Goal: Information Seeking & Learning: Learn about a topic

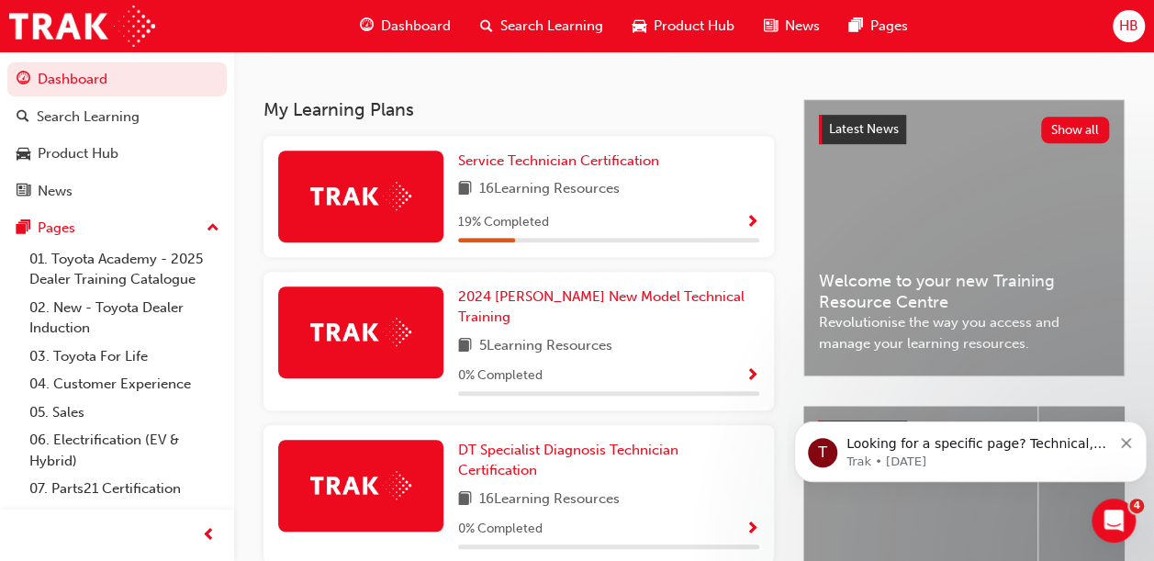
scroll to position [369, 0]
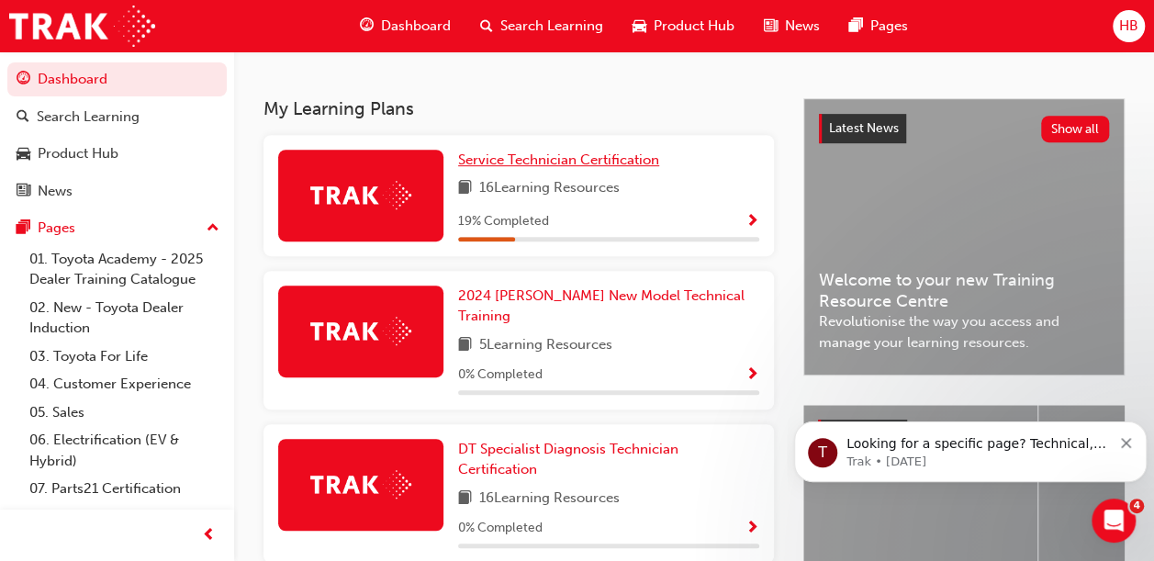
click at [509, 168] on span "Service Technician Certification" at bounding box center [558, 159] width 201 height 17
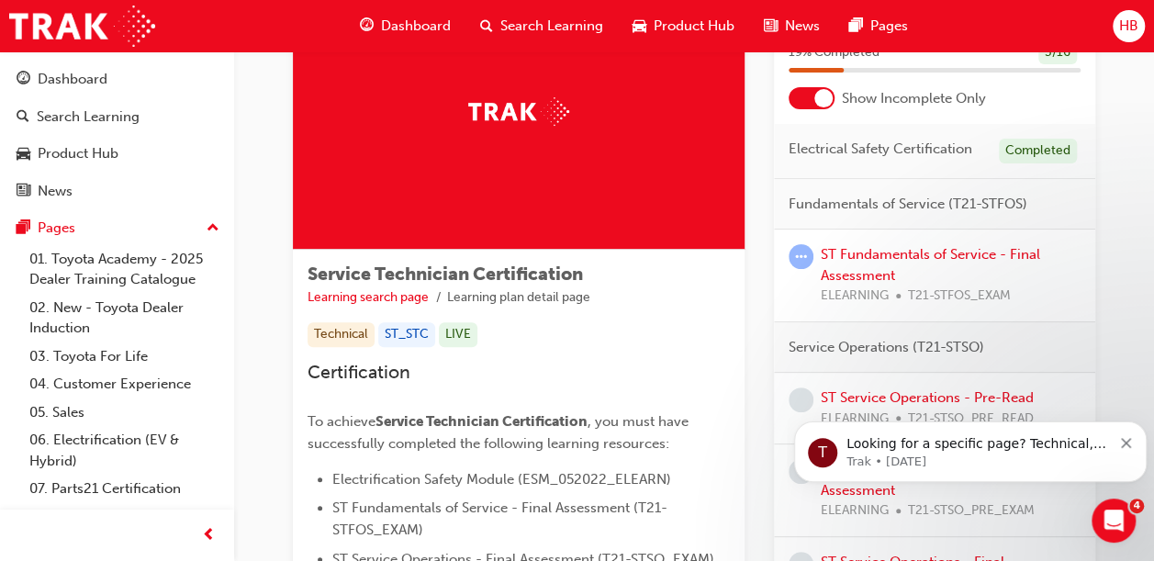
scroll to position [154, 0]
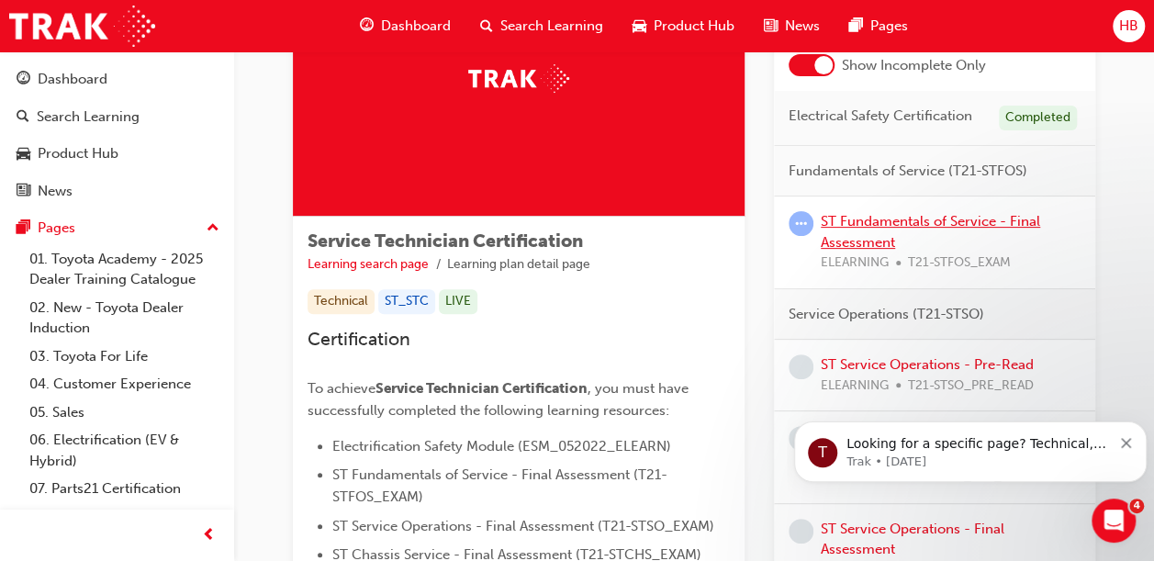
click at [885, 215] on link "ST Fundamentals of Service - Final Assessment" at bounding box center [930, 232] width 219 height 38
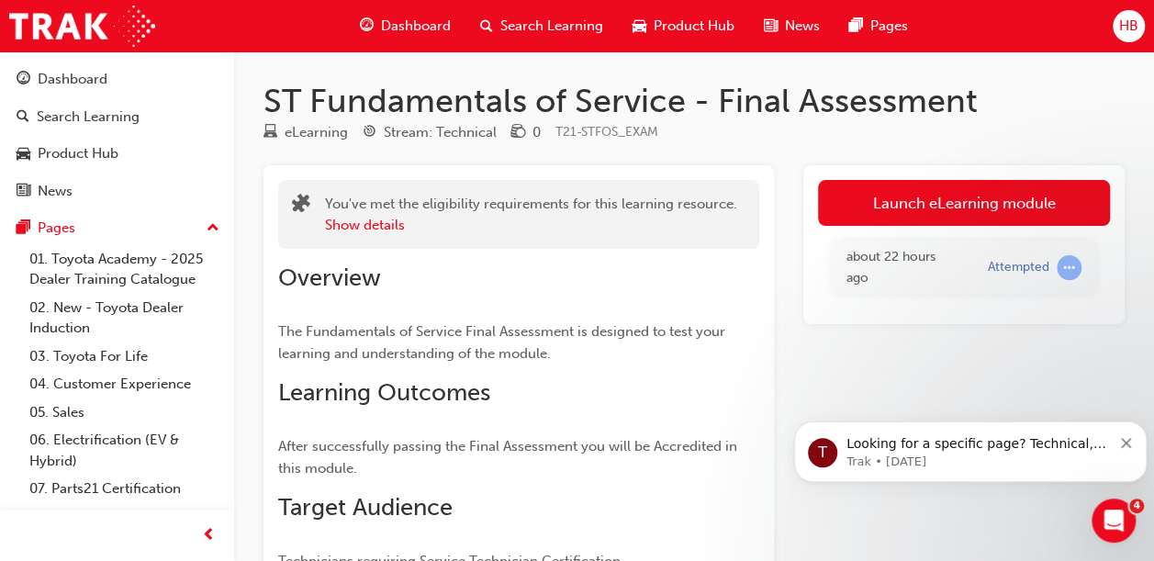
click at [885, 215] on link "Launch eLearning module" at bounding box center [964, 203] width 292 height 46
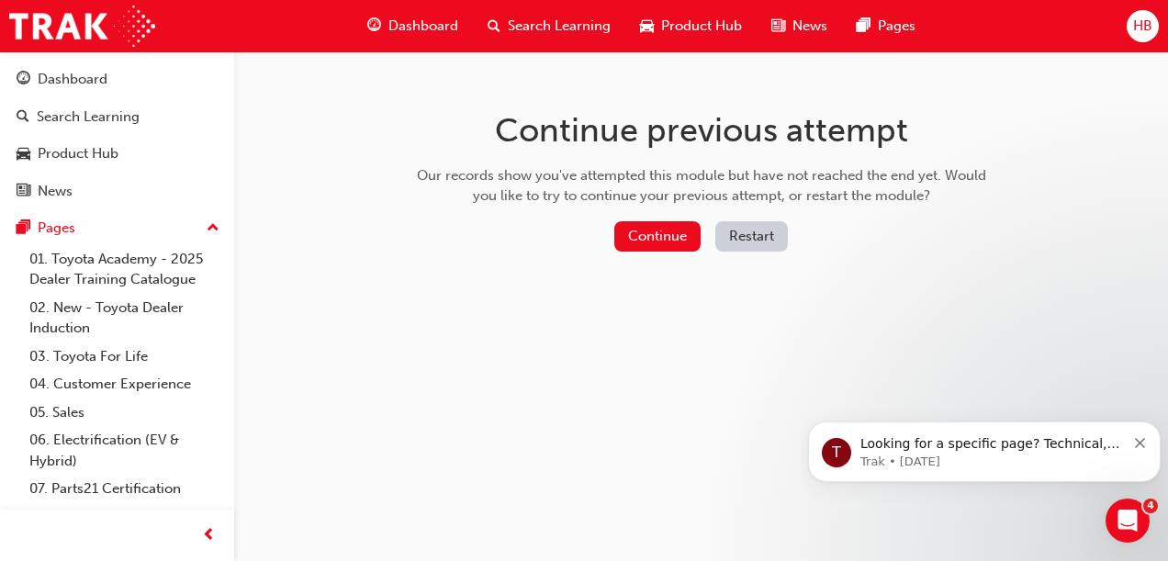
click at [637, 241] on button "Continue" at bounding box center [657, 236] width 86 height 30
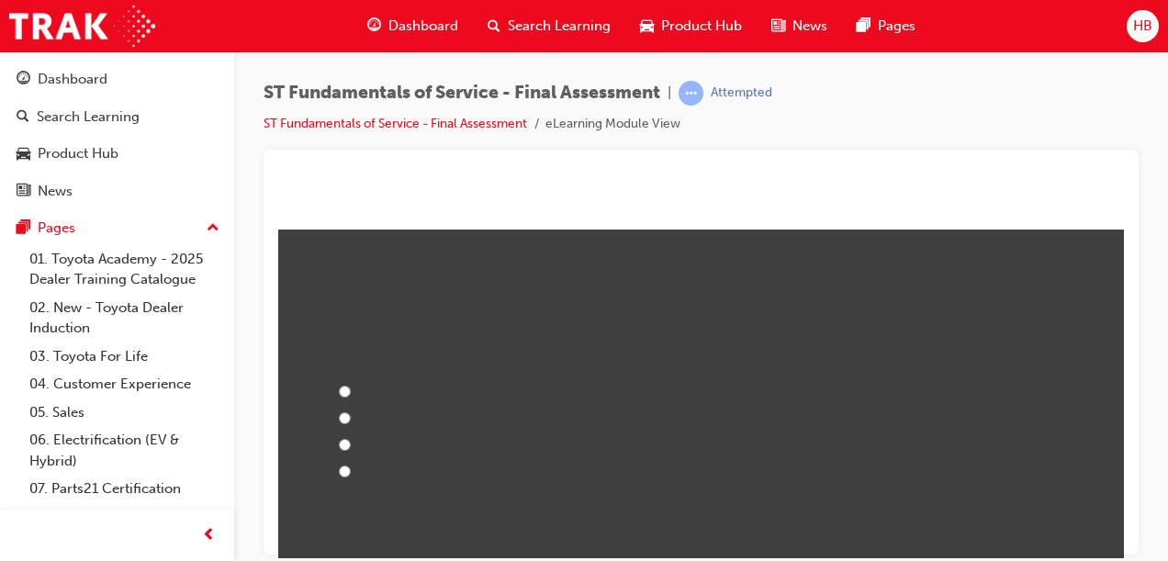
scroll to position [1655, 0]
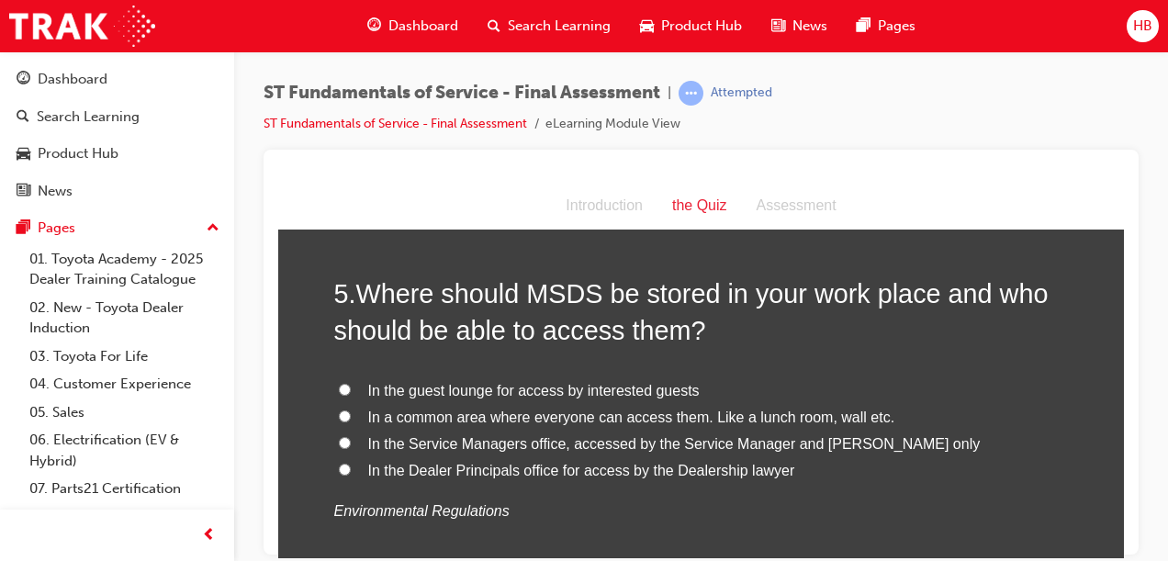
click at [339, 413] on input "In a common area where everyone can access them. Like a lunch room, wall etc." at bounding box center [345, 415] width 12 height 12
radio input "true"
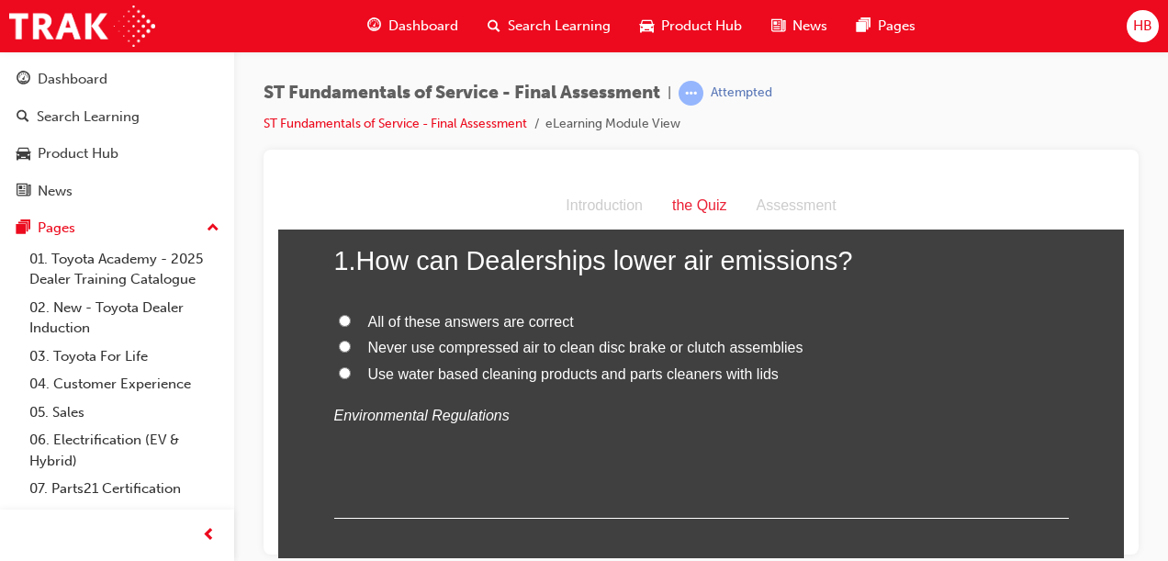
scroll to position [92, 0]
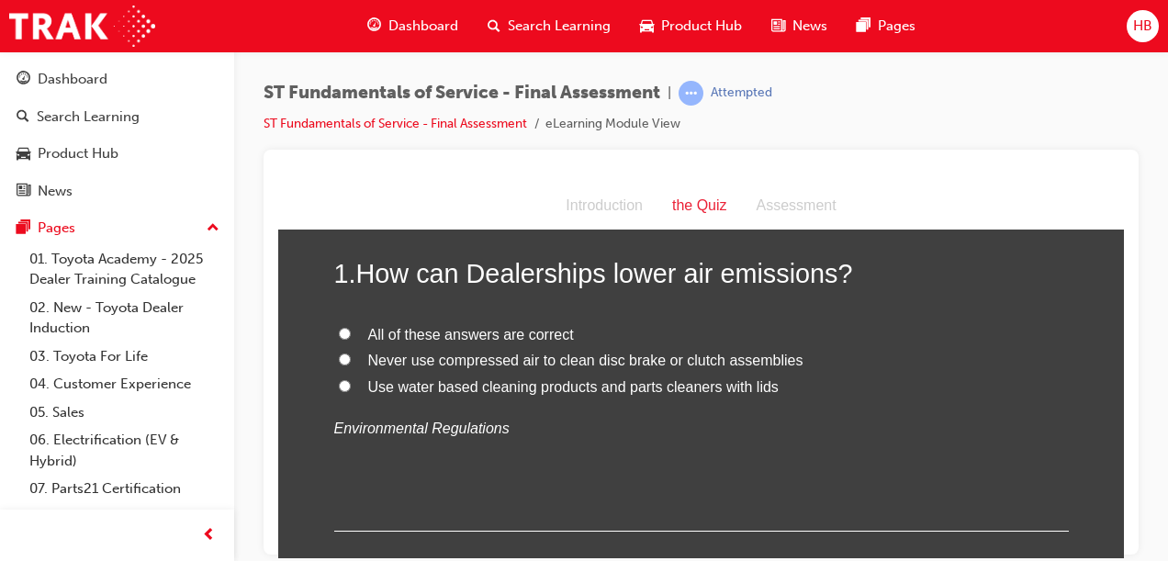
click at [339, 335] on input "All of these answers are correct" at bounding box center [345, 333] width 12 height 12
radio input "true"
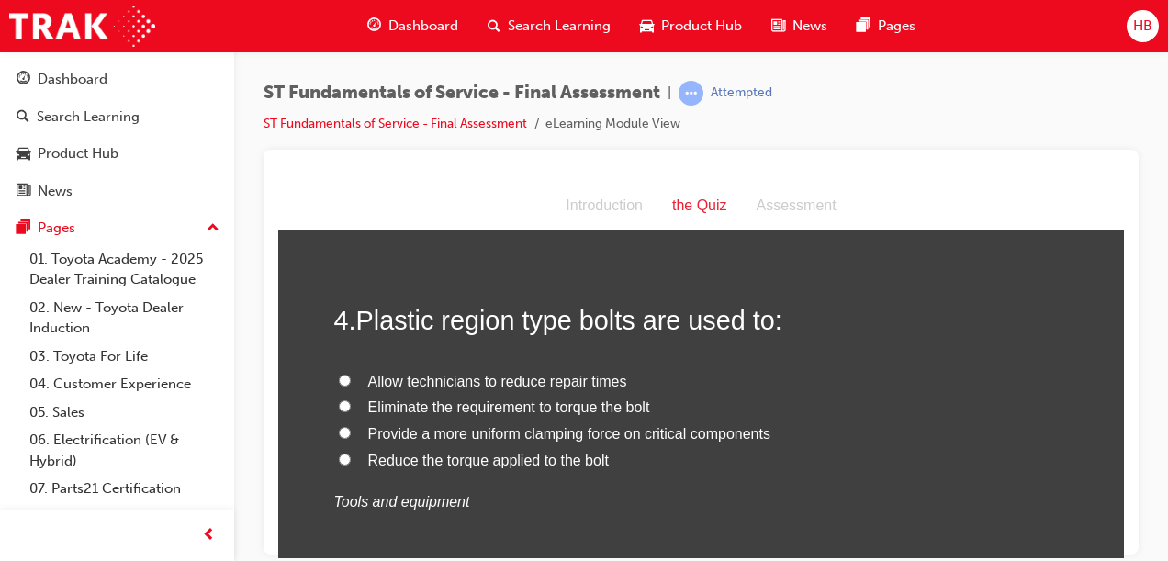
scroll to position [1239, 0]
click at [341, 430] on input "Provide a more uniform clamping force on critical components" at bounding box center [345, 430] width 12 height 12
radio input "true"
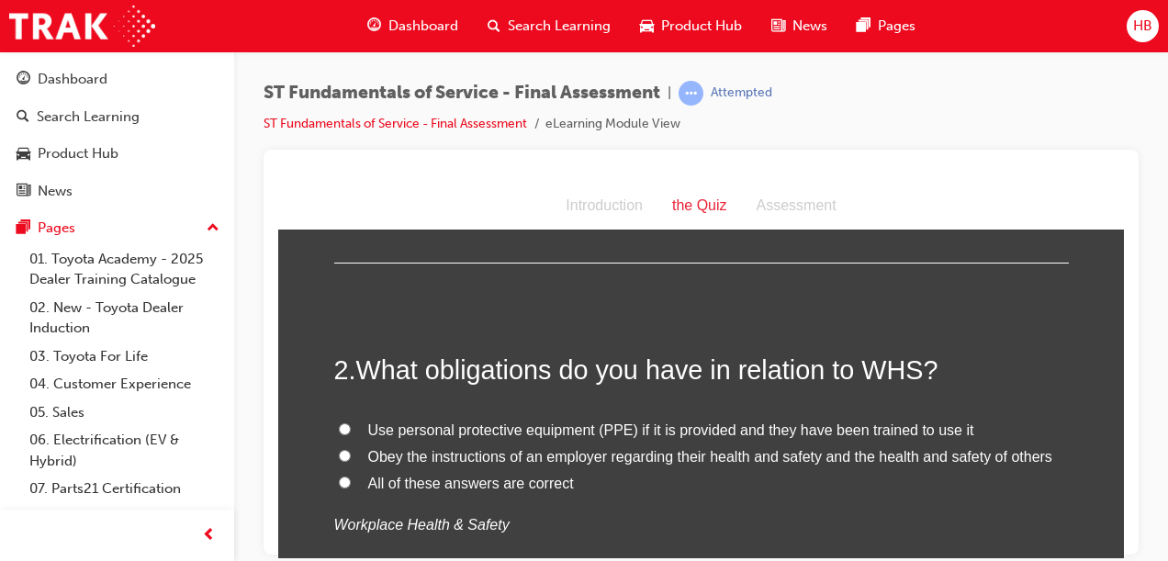
scroll to position [403, 0]
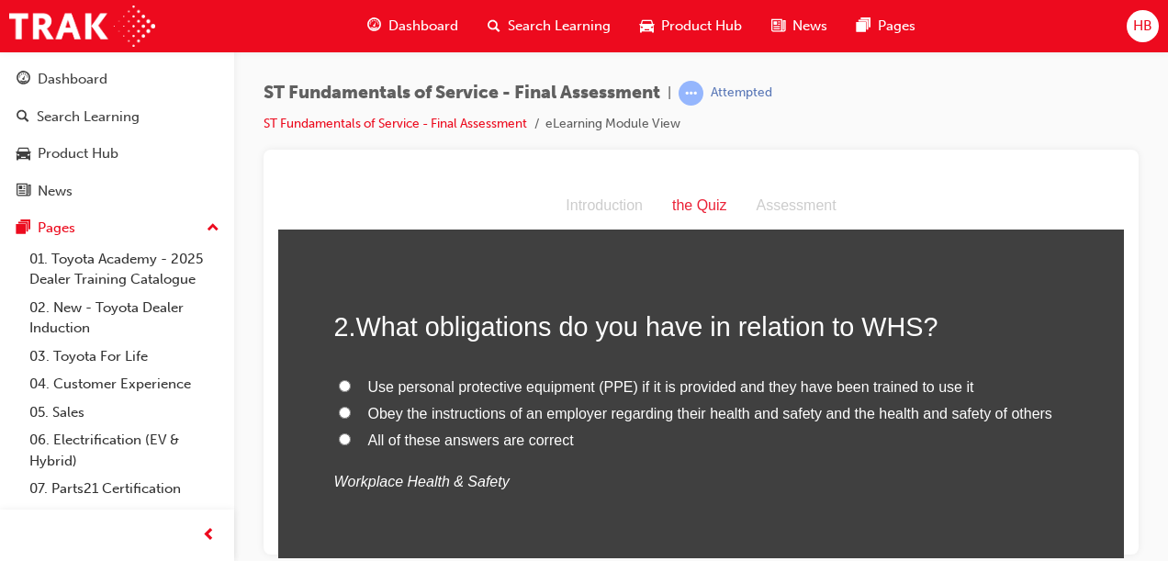
click at [614, 452] on div "Use personal protective equipment (PPE) if it is provided and they have been tr…" at bounding box center [701, 434] width 734 height 120
click at [339, 438] on input "All of these answers are correct" at bounding box center [345, 438] width 12 height 12
radio input "true"
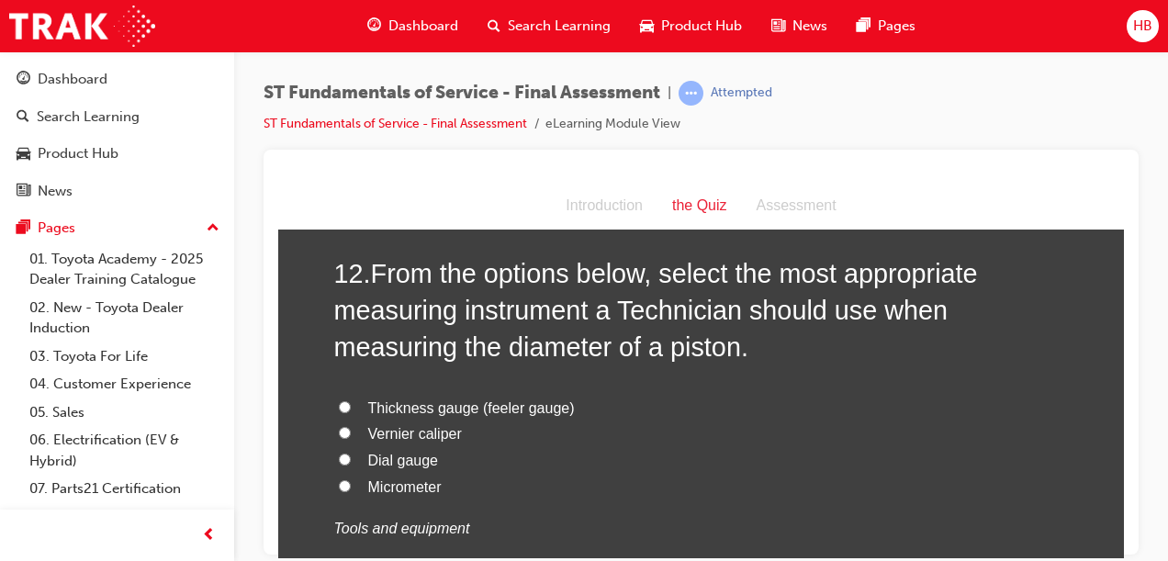
scroll to position [4458, 0]
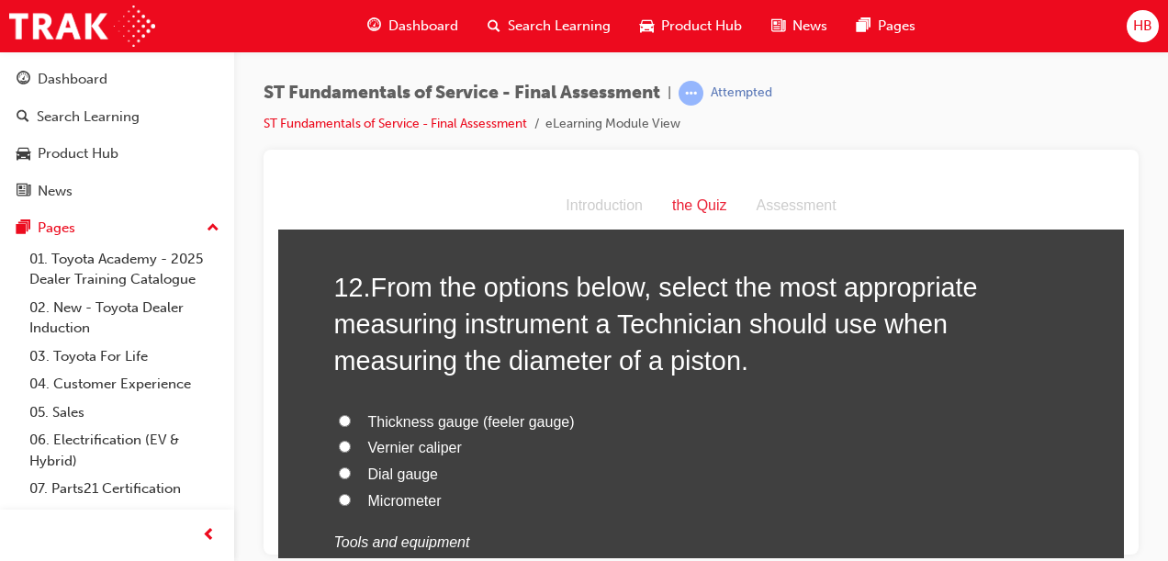
click at [339, 493] on input "Micrometer" at bounding box center [345, 499] width 12 height 12
radio input "true"
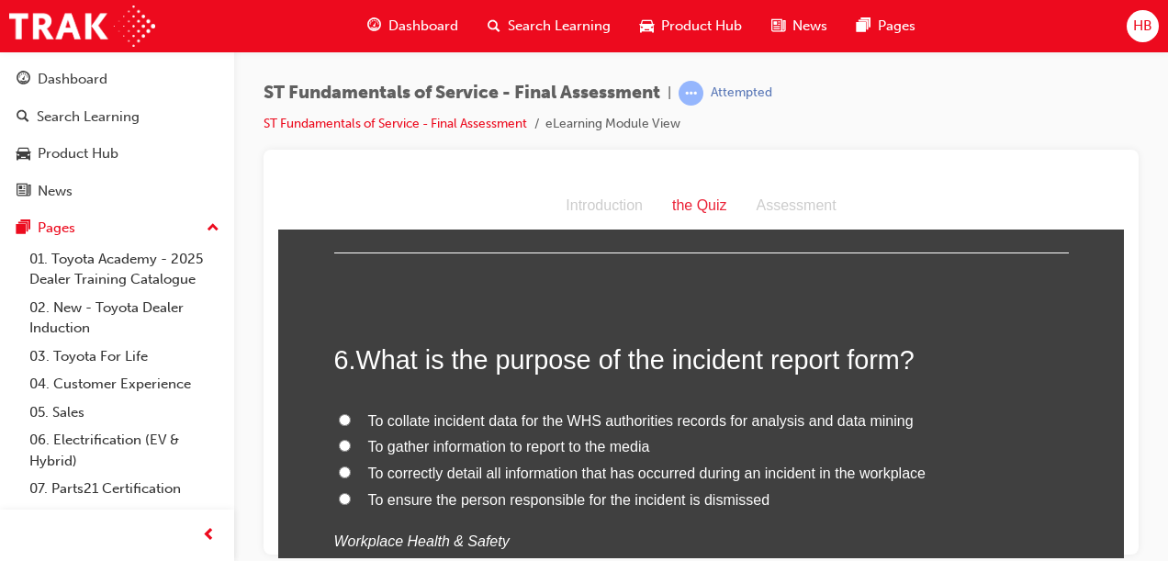
scroll to position [2041, 0]
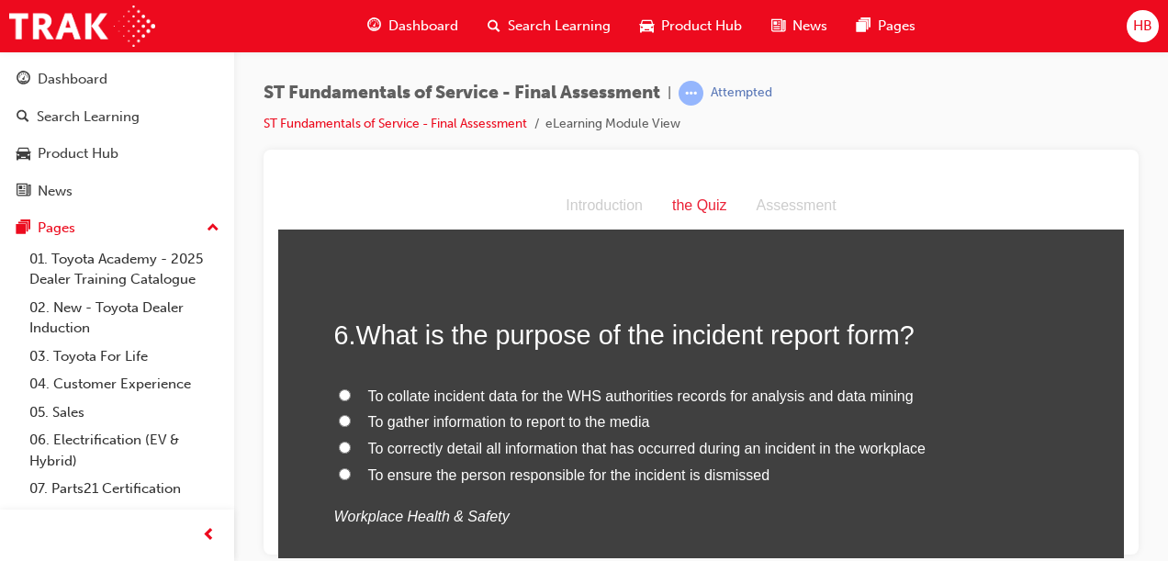
click at [339, 442] on input "To correctly detail all information that has occurred during an incident in the…" at bounding box center [345, 447] width 12 height 12
radio input "true"
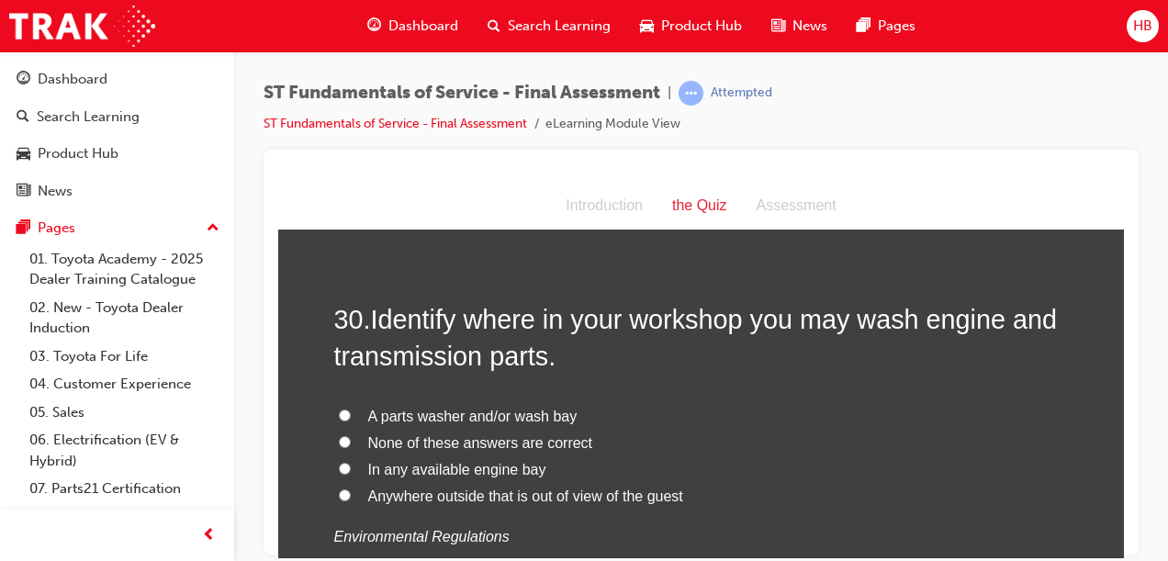
scroll to position [11992, 0]
click at [339, 409] on input "A parts washer and/or wash bay" at bounding box center [345, 415] width 12 height 12
radio input "true"
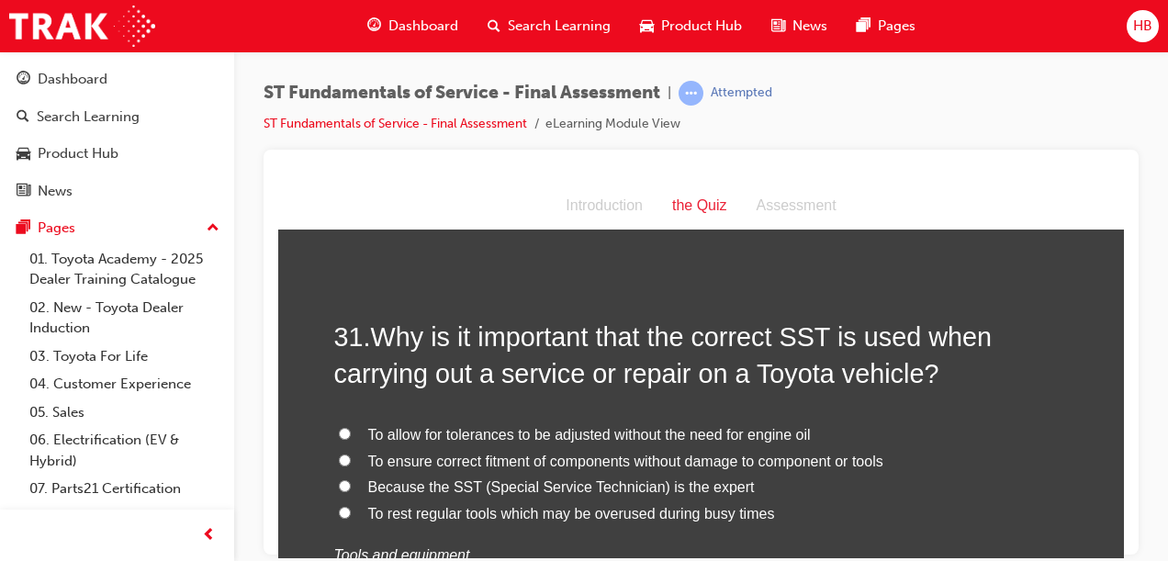
scroll to position [12404, 0]
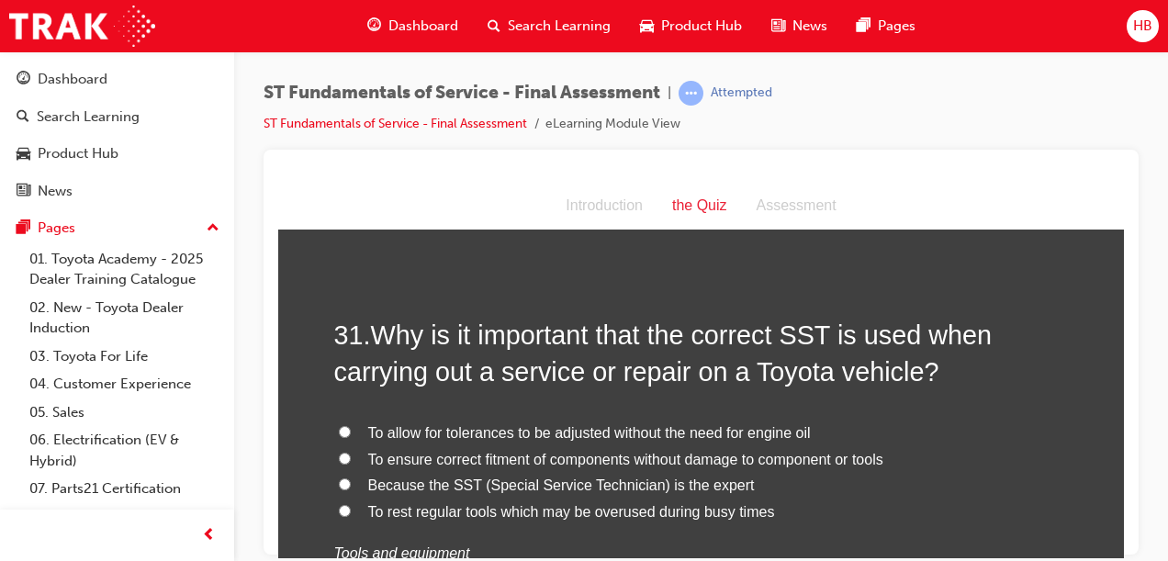
click at [339, 452] on input "To ensure correct fitment of components without damage to component or tools" at bounding box center [345, 458] width 12 height 12
radio input "true"
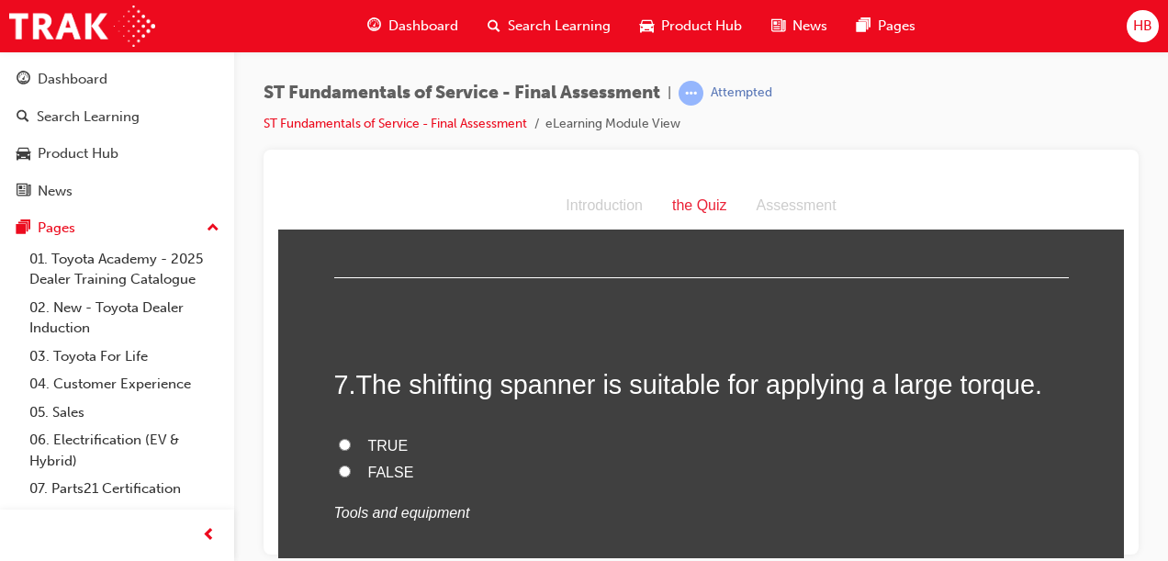
scroll to position [2425, 0]
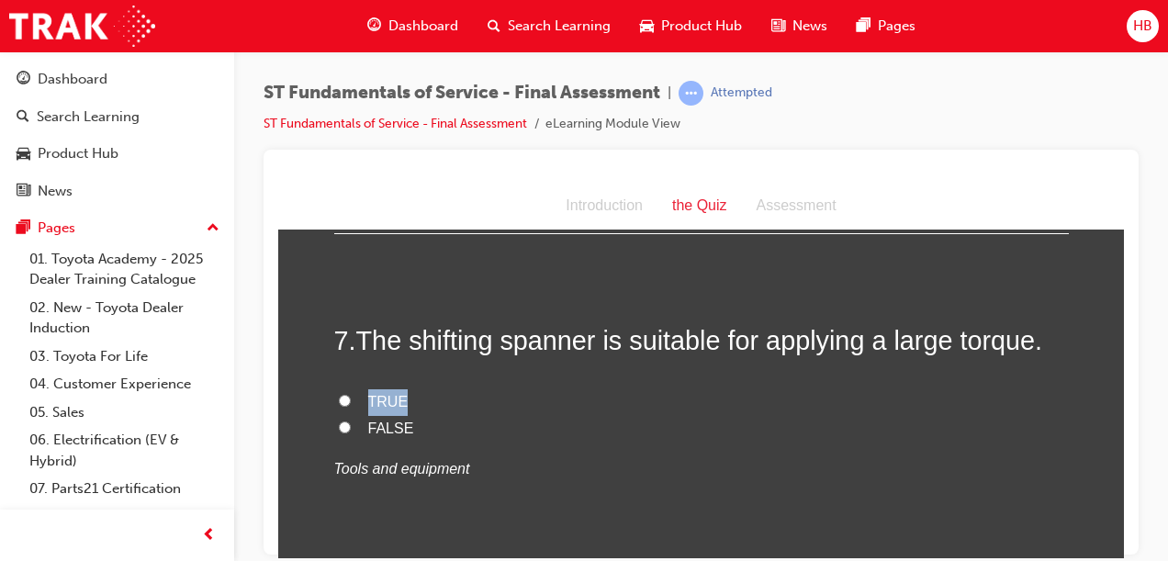
drag, startPoint x: 949, startPoint y: 368, endPoint x: 490, endPoint y: 508, distance: 479.8
click at [490, 508] on div "7 . The shifting spanner is suitable for applying a large torque. TRUE FALSE To…" at bounding box center [701, 446] width 734 height 250
click at [339, 420] on input "FALSE" at bounding box center [345, 426] width 12 height 12
radio input "true"
click at [791, 455] on p "Tools and equipment" at bounding box center [701, 468] width 734 height 27
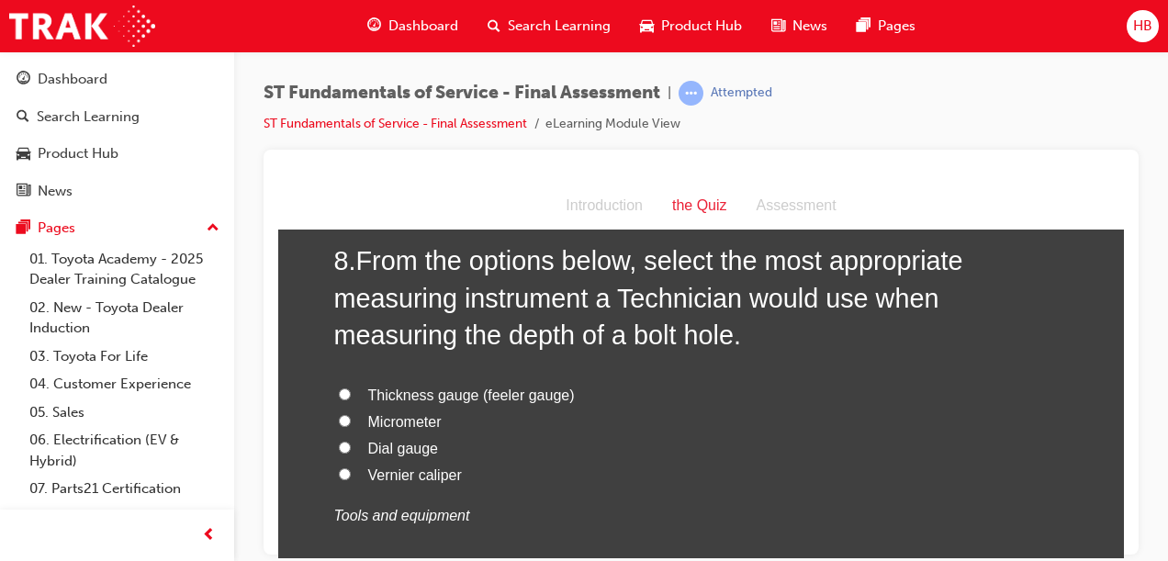
scroll to position [2846, 0]
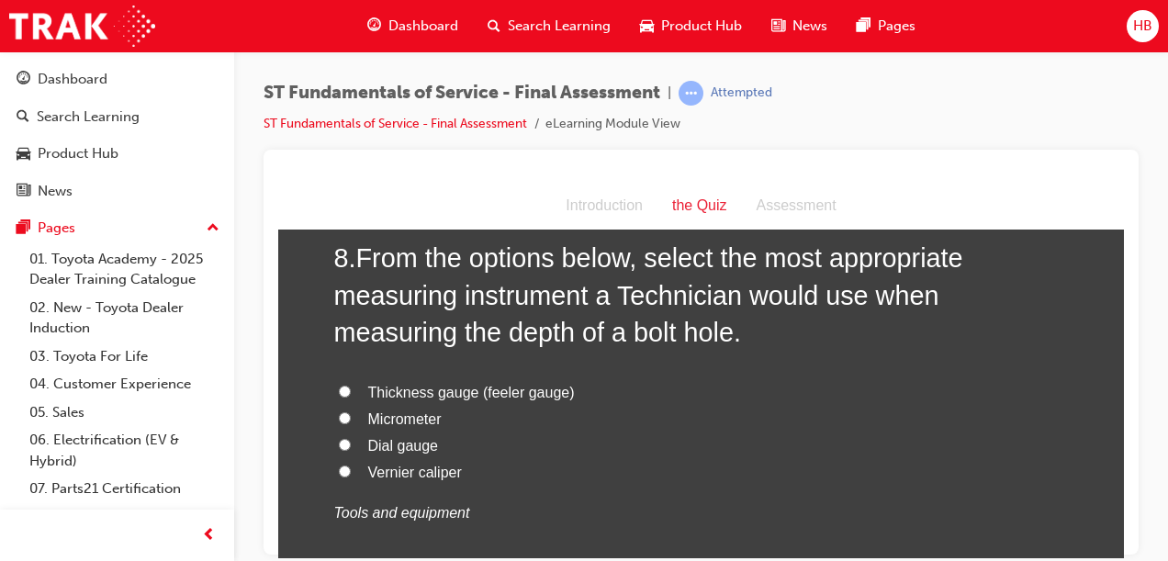
click at [339, 465] on input "Vernier caliper" at bounding box center [345, 471] width 12 height 12
radio input "true"
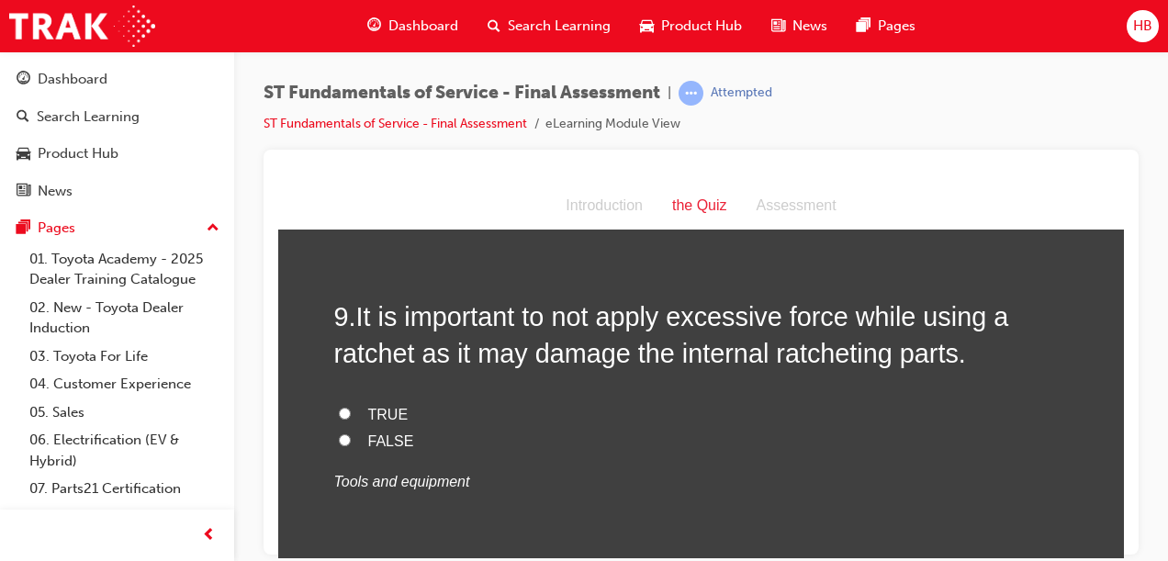
scroll to position [3253, 0]
click at [339, 409] on input "TRUE" at bounding box center [345, 412] width 12 height 12
radio input "true"
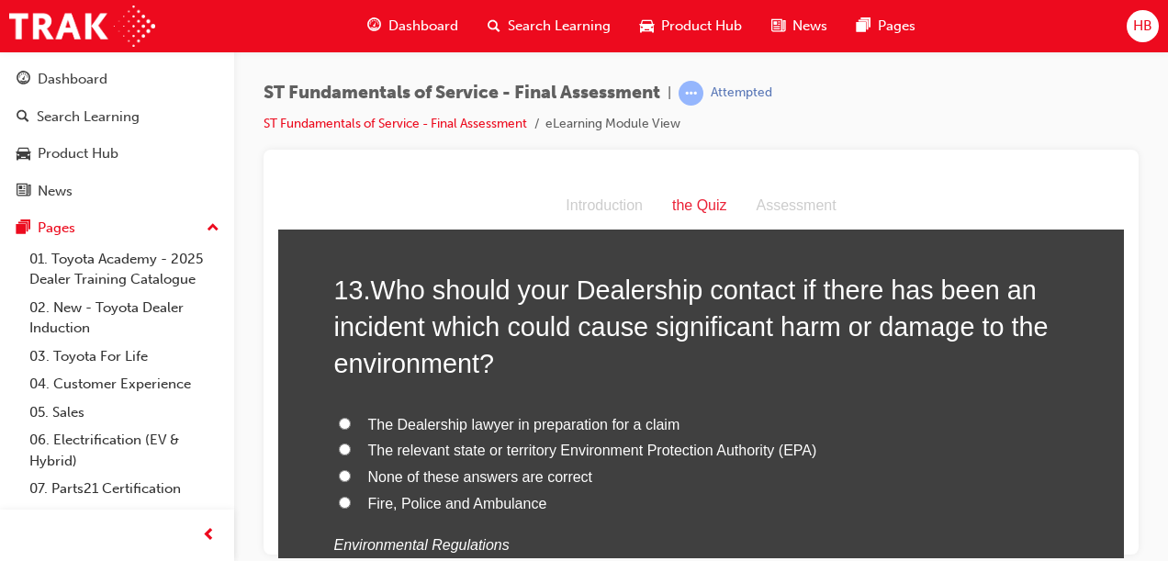
scroll to position [4933, 0]
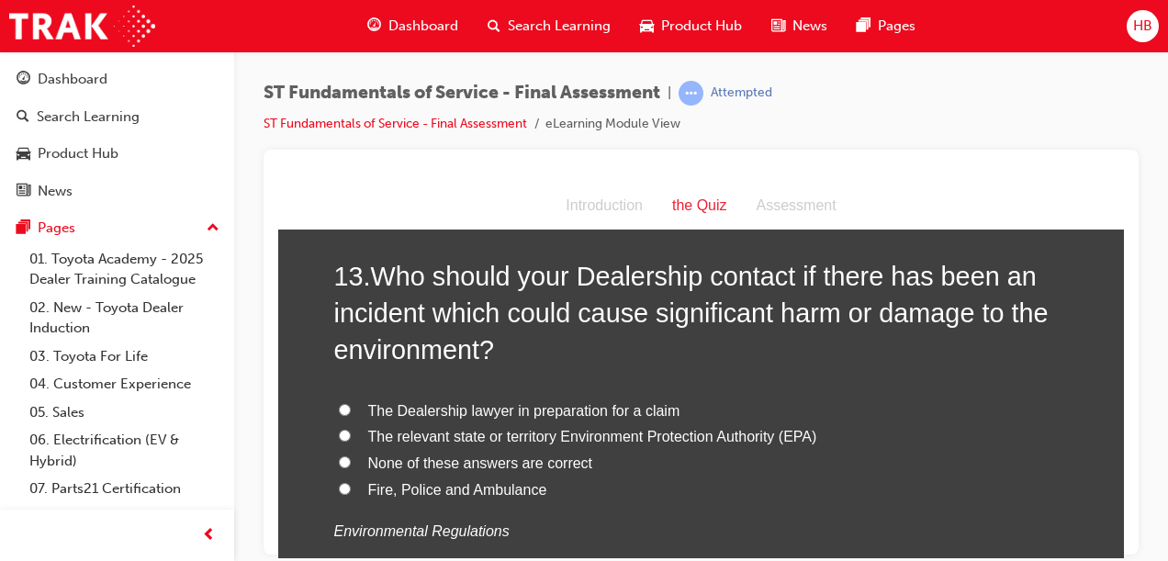
click at [339, 431] on input "The relevant state or territory Environment Protection Authority (EPA)" at bounding box center [345, 435] width 12 height 12
radio input "true"
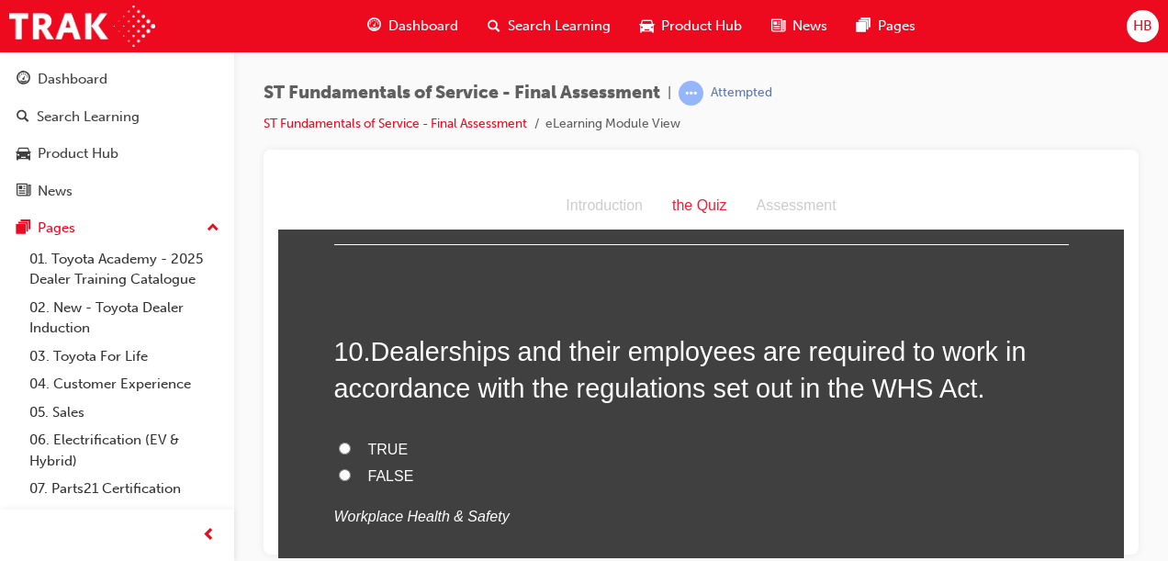
scroll to position [3595, 0]
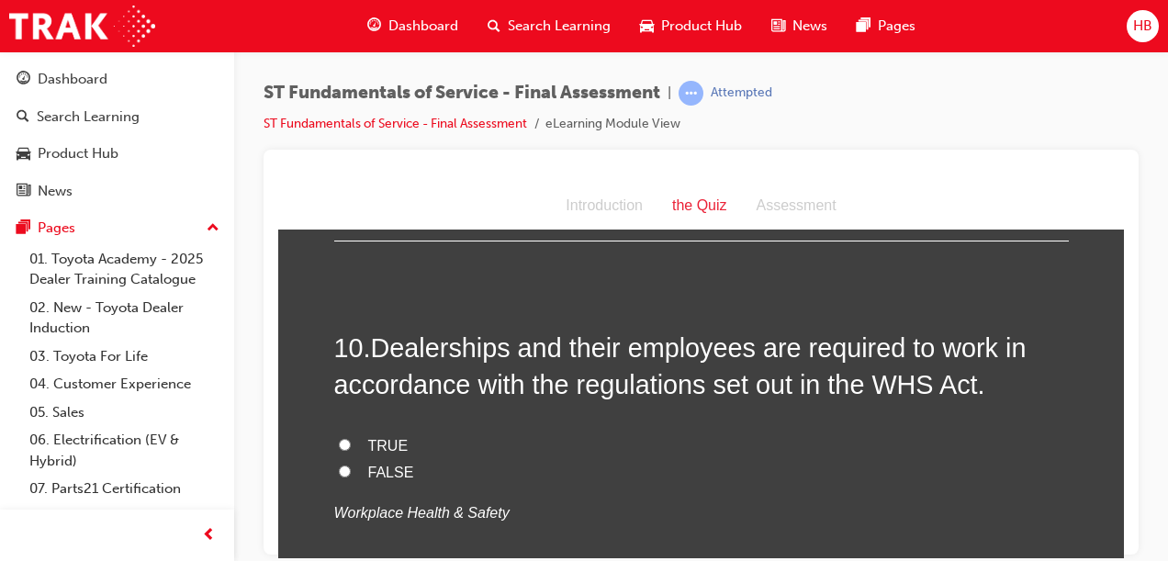
click at [339, 440] on input "TRUE" at bounding box center [345, 444] width 12 height 12
radio input "true"
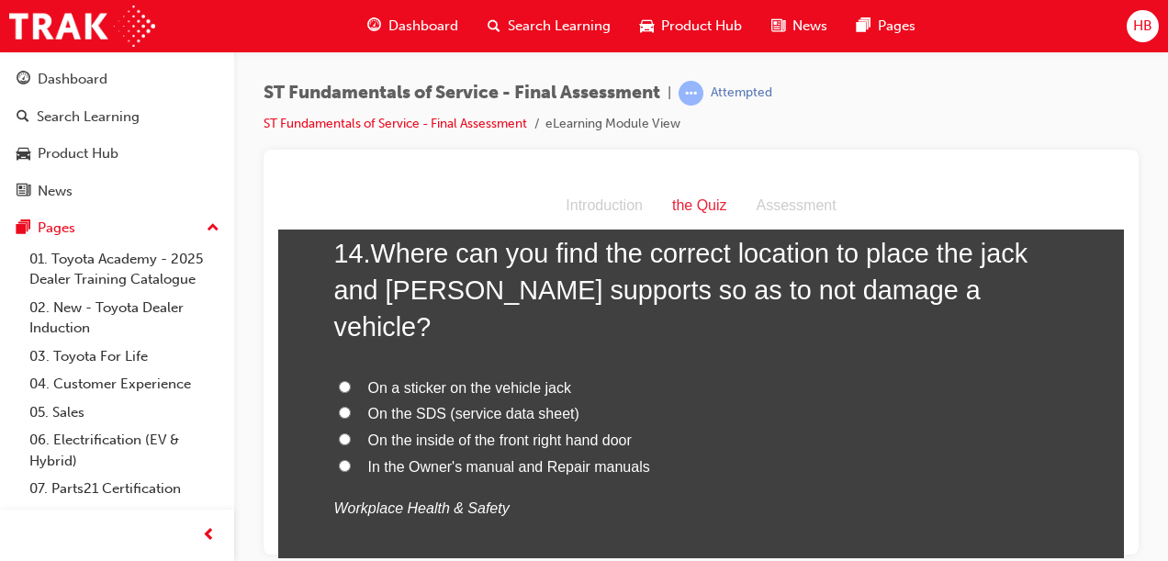
scroll to position [5420, 0]
drag, startPoint x: 300, startPoint y: 441, endPoint x: 692, endPoint y: 392, distance: 395.0
click at [692, 428] on label "On the inside of the front right hand door" at bounding box center [701, 441] width 734 height 27
click at [351, 433] on input "On the inside of the front right hand door" at bounding box center [345, 439] width 12 height 12
radio input "true"
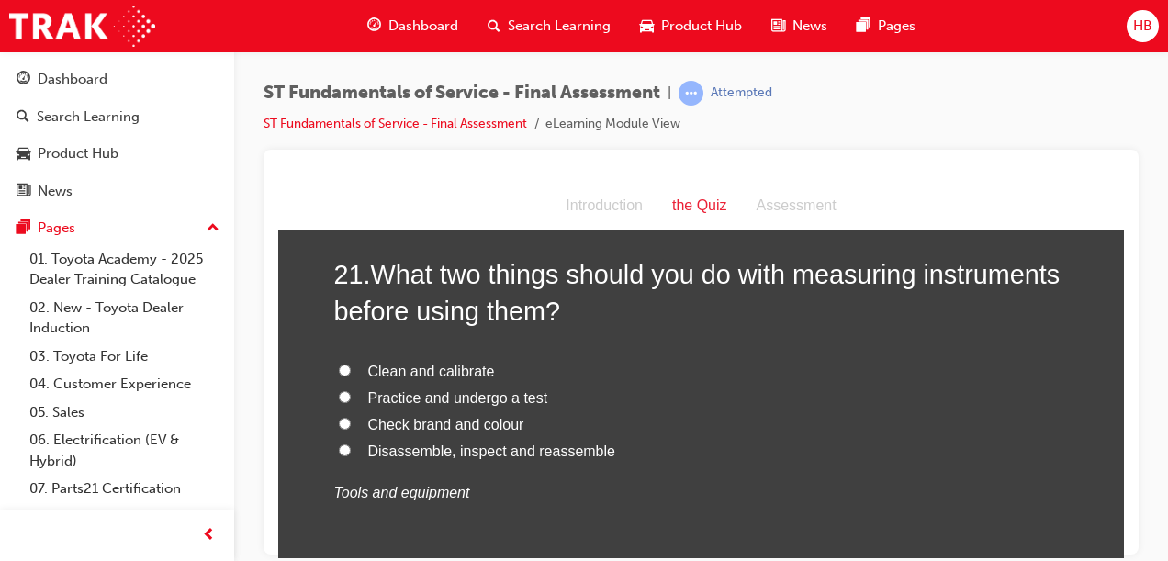
scroll to position [8260, 0]
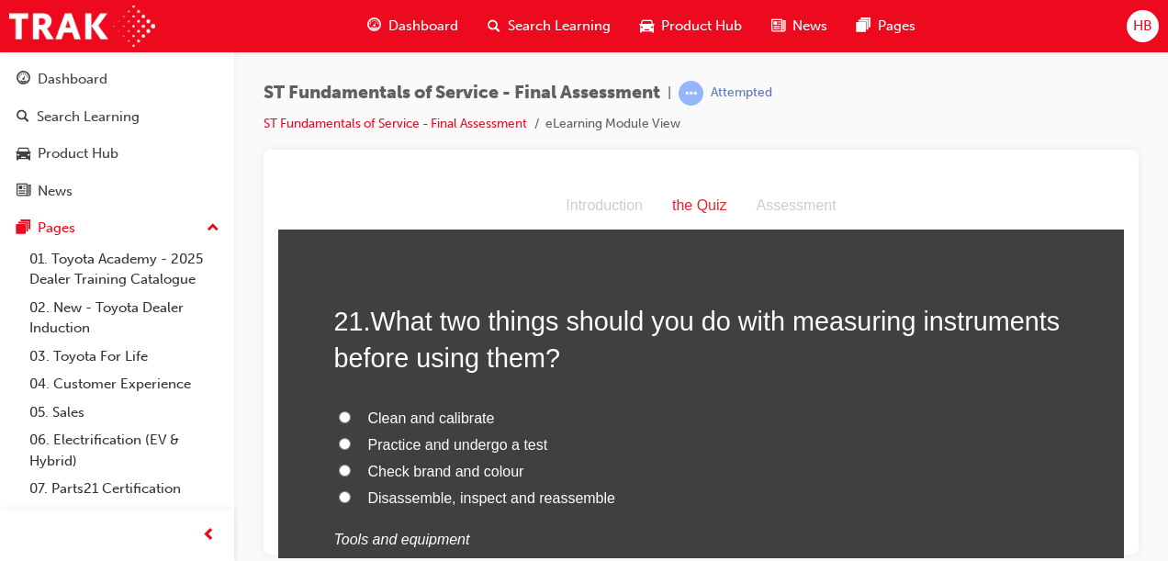
click at [345, 405] on label "Clean and calibrate" at bounding box center [701, 418] width 734 height 27
click at [345, 410] on input "Clean and calibrate" at bounding box center [345, 416] width 12 height 12
radio input "true"
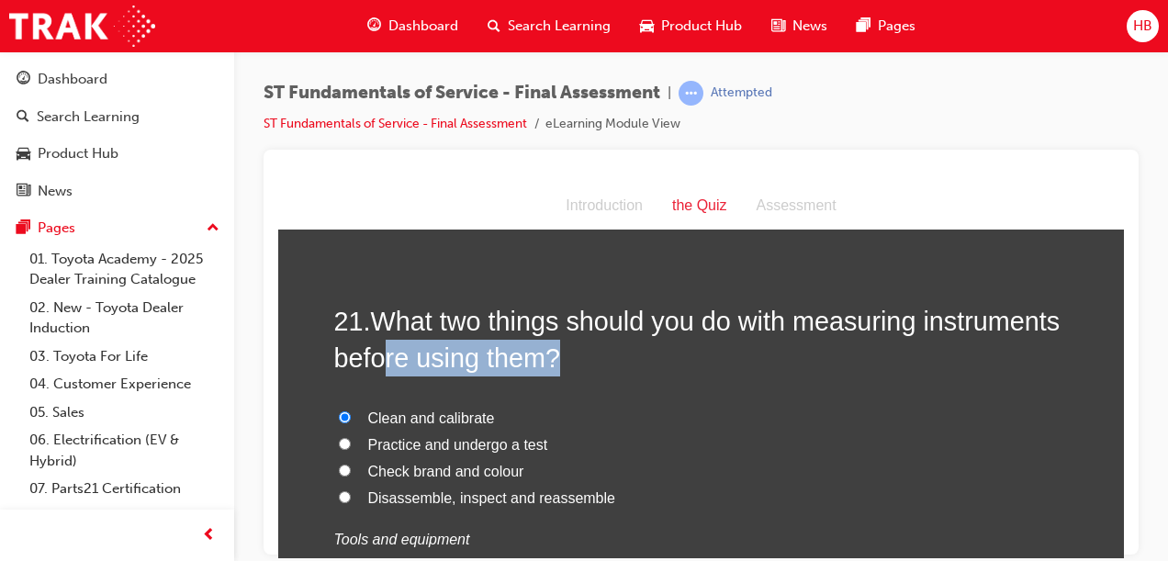
drag, startPoint x: 345, startPoint y: 375, endPoint x: 400, endPoint y: 319, distance: 78.5
click at [400, 319] on div "21 . What two things should you do with measuring instruments before using them…" at bounding box center [701, 472] width 734 height 340
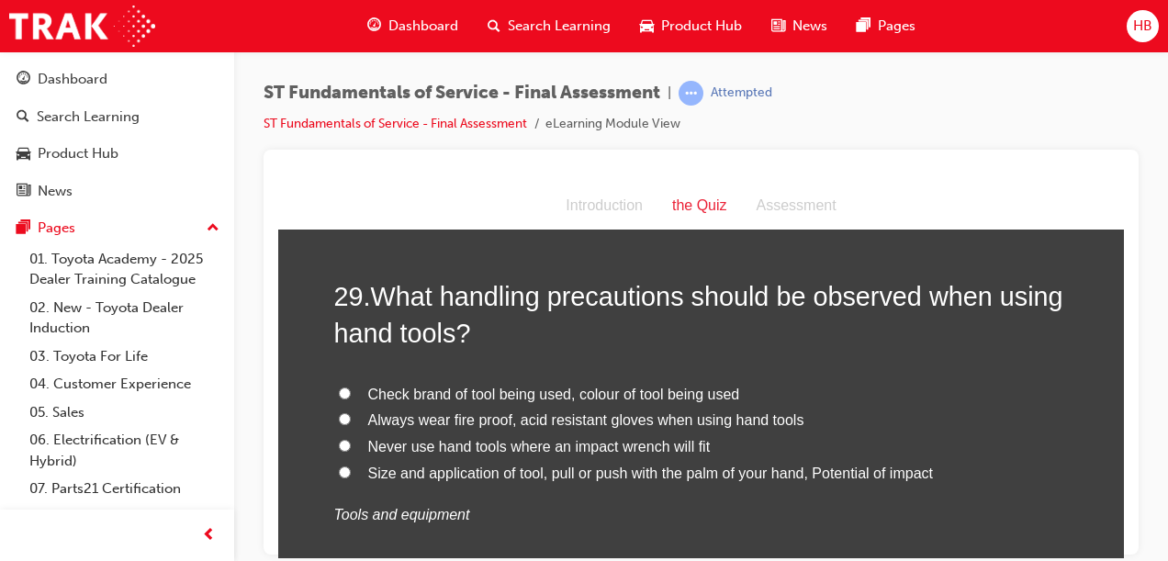
scroll to position [11587, 0]
click at [342, 413] on input "Always wear fire proof, acid resistant gloves when using hand tools" at bounding box center [345, 419] width 12 height 12
radio input "true"
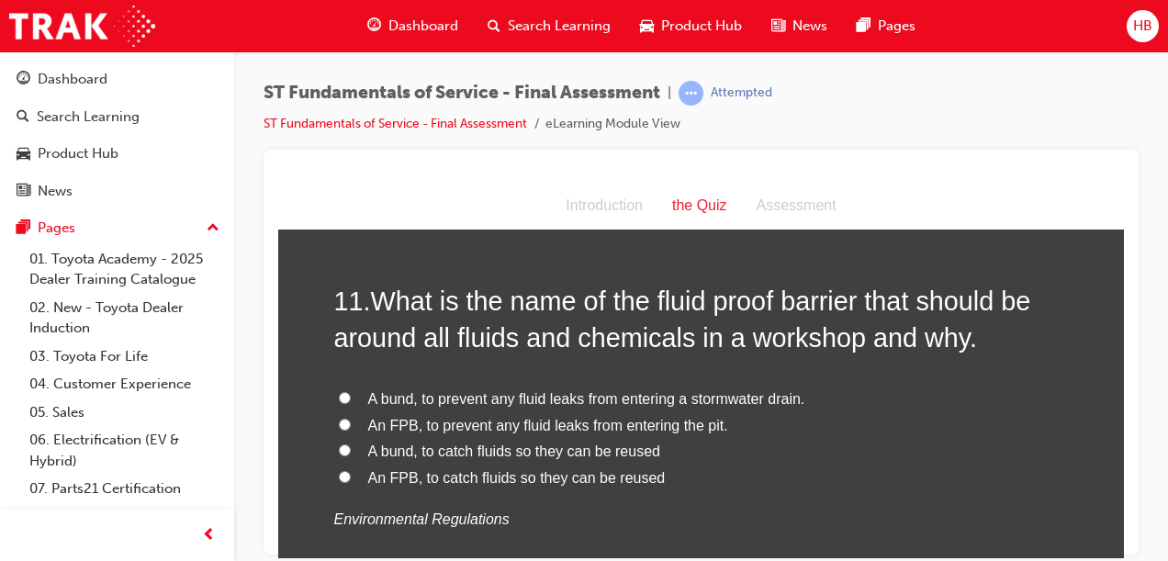
scroll to position [4015, 0]
click at [341, 394] on input "A bund, to prevent any fluid leaks from entering a stormwater drain." at bounding box center [345, 398] width 12 height 12
radio input "true"
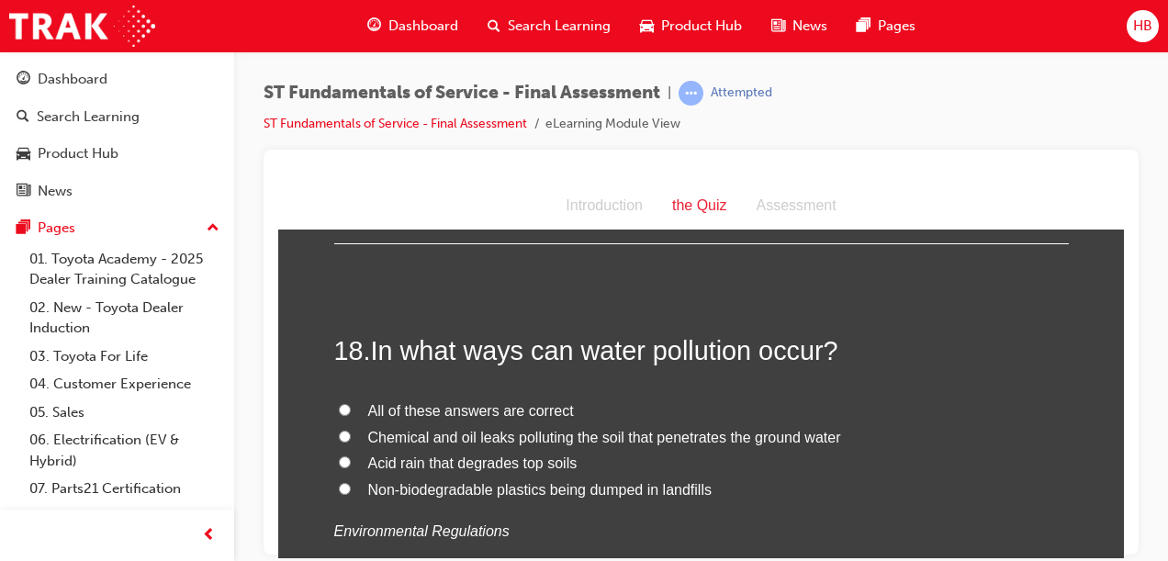
scroll to position [7024, 0]
click at [339, 402] on input "All of these answers are correct" at bounding box center [345, 408] width 12 height 12
radio input "true"
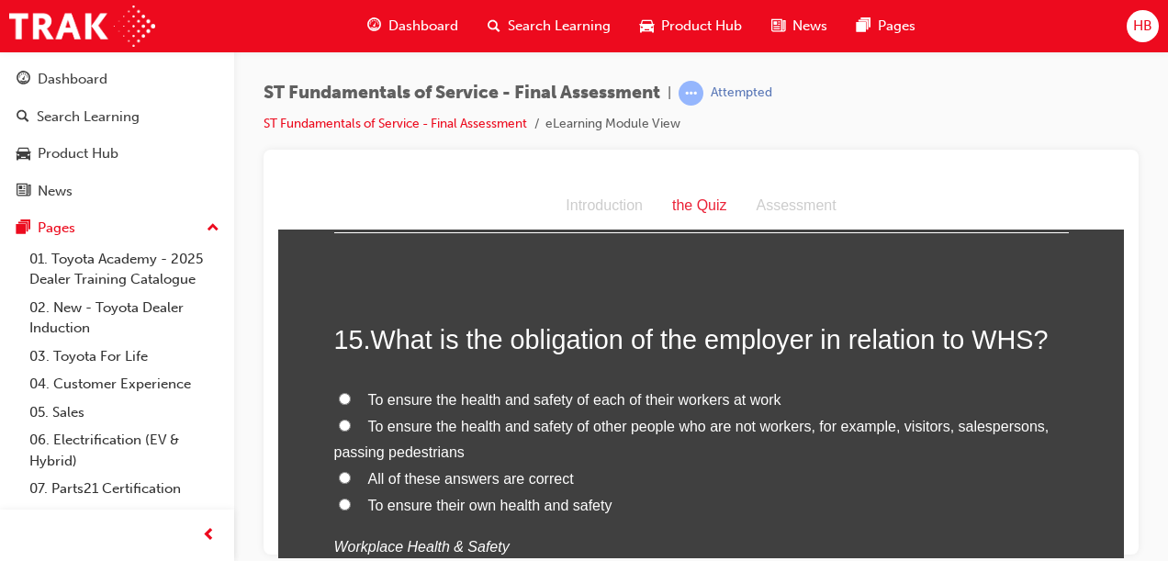
scroll to position [5801, 0]
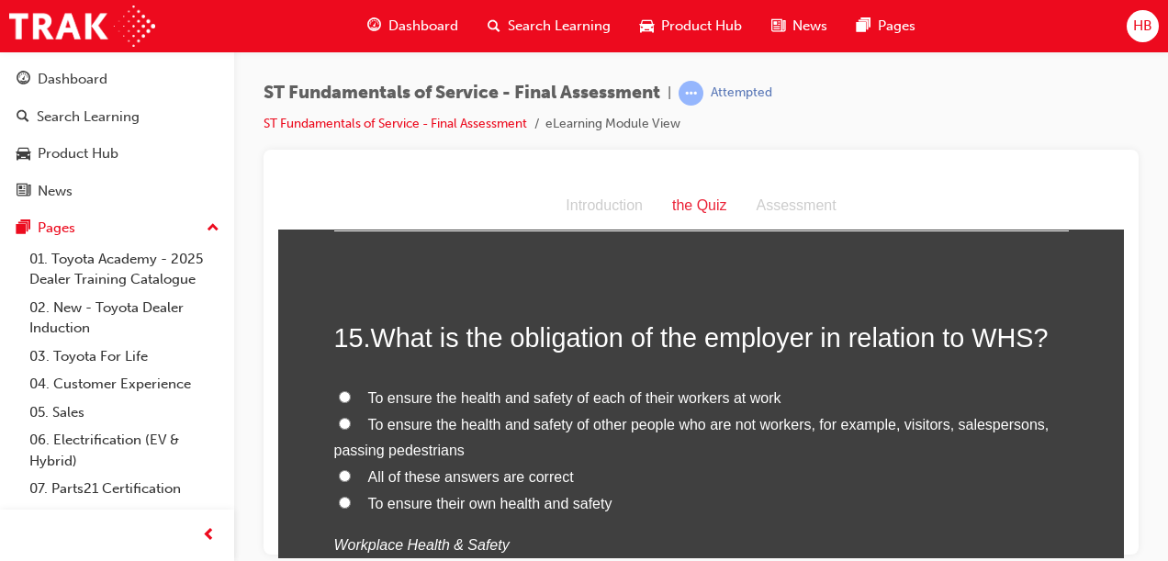
click at [339, 469] on input "All of these answers are correct" at bounding box center [345, 475] width 12 height 12
radio input "true"
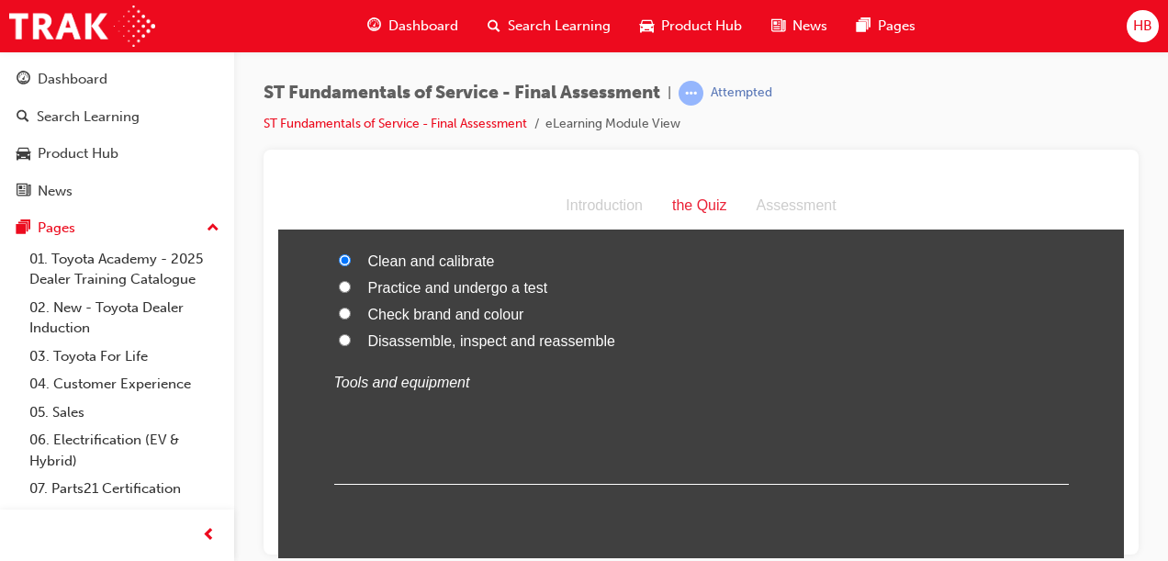
scroll to position [8433, 0]
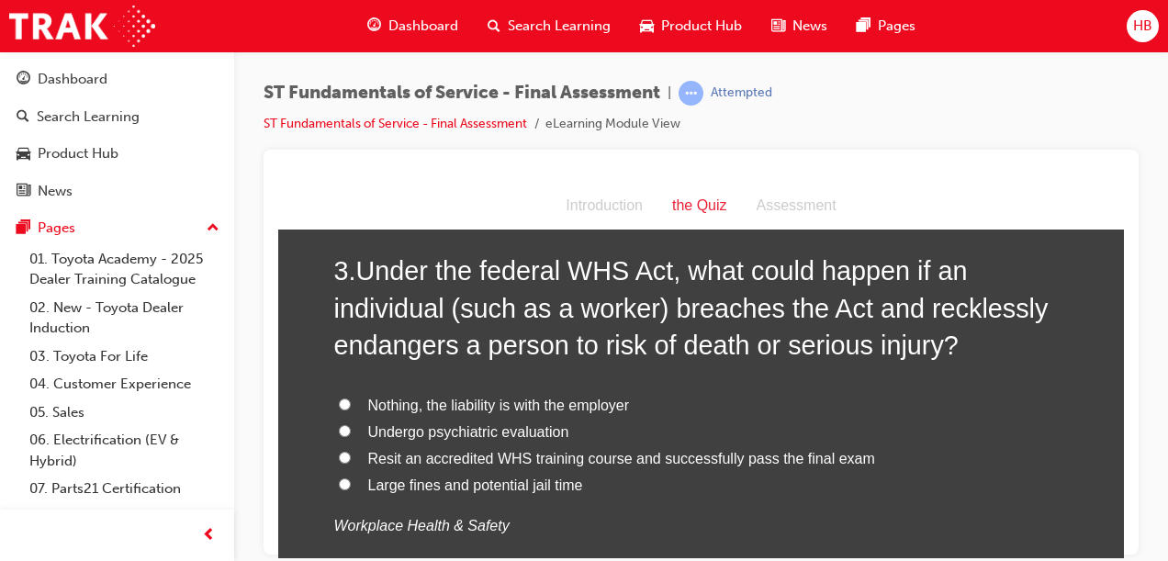
scroll to position [824, 0]
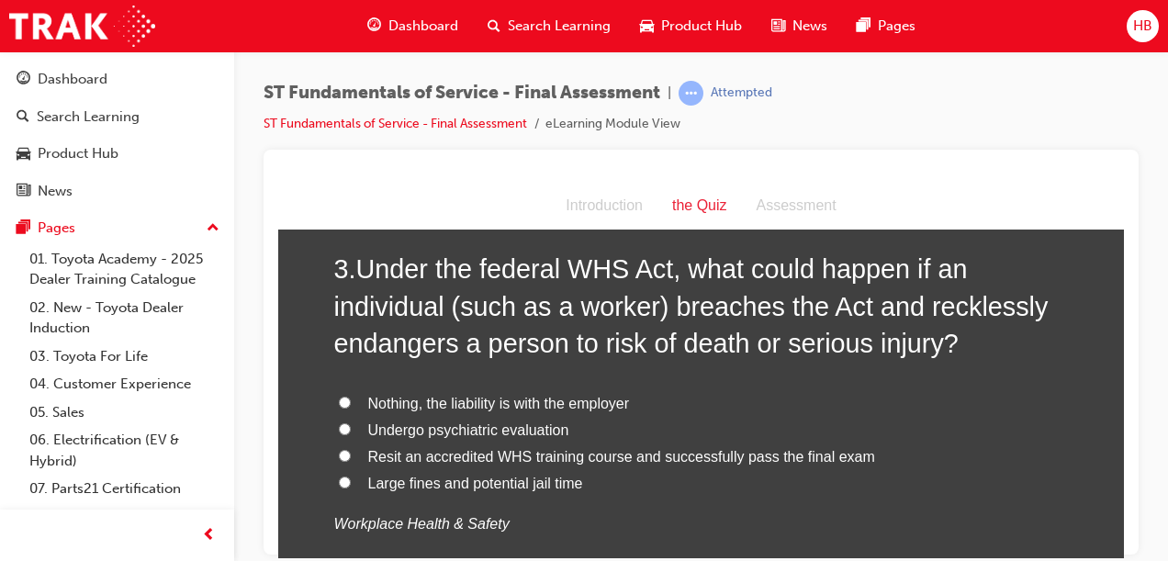
click at [339, 481] on input "Large fines and potential jail time" at bounding box center [345, 482] width 12 height 12
radio input "true"
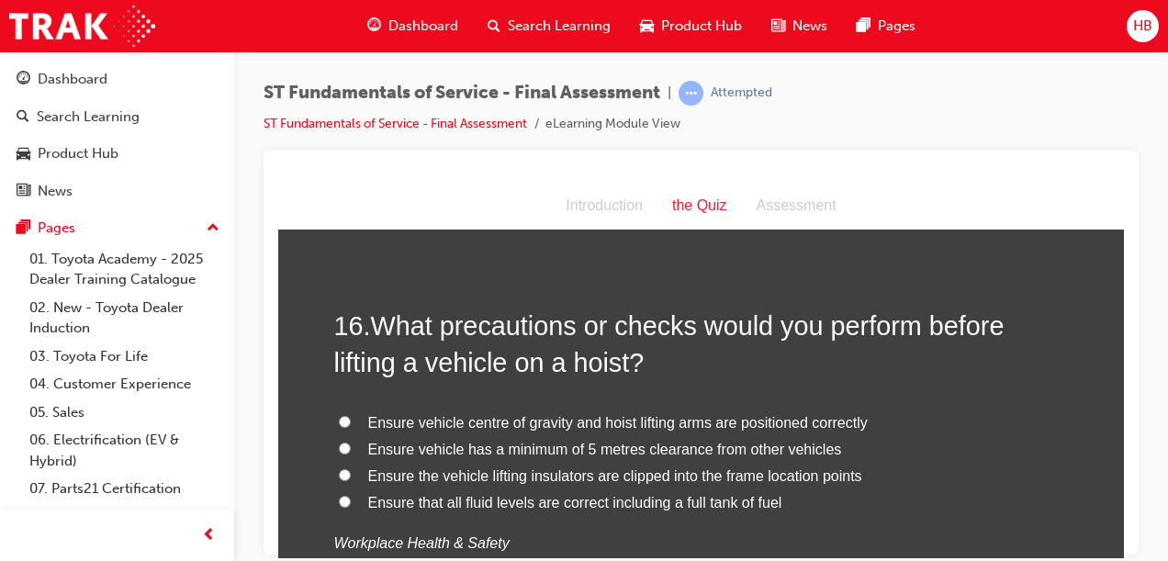
scroll to position [6229, 0]
click at [342, 416] on input "Ensure vehicle centre of gravity and hoist lifting arms are positioned correctly" at bounding box center [345, 422] width 12 height 12
radio input "true"
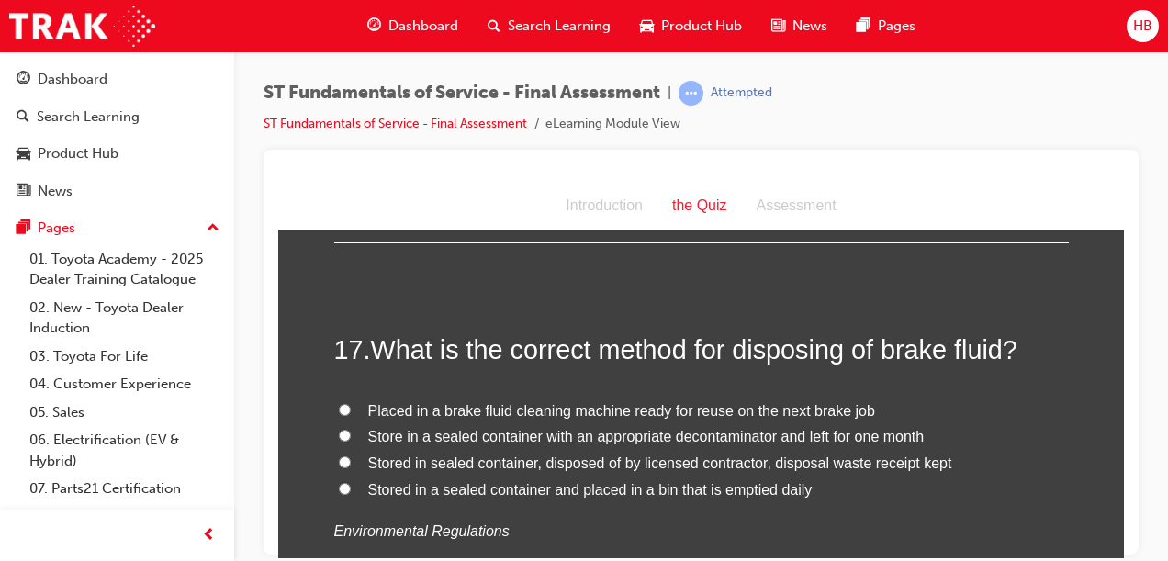
scroll to position [6632, 0]
click at [342, 456] on input "Stored in sealed container, disposed of by licensed contractor, disposal waste …" at bounding box center [345, 462] width 12 height 12
radio input "true"
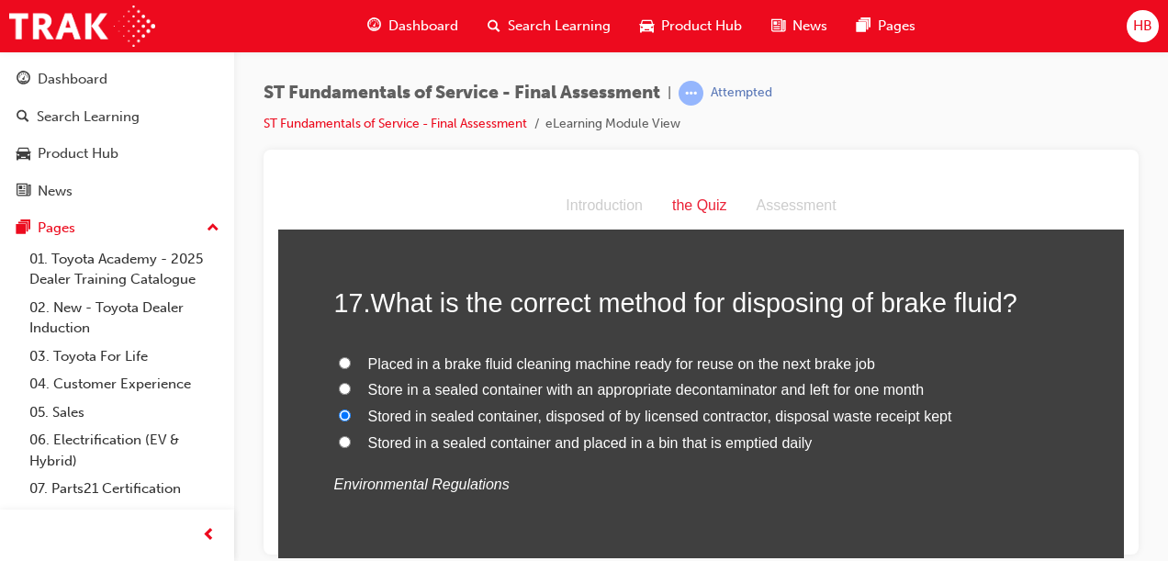
scroll to position [6679, 0]
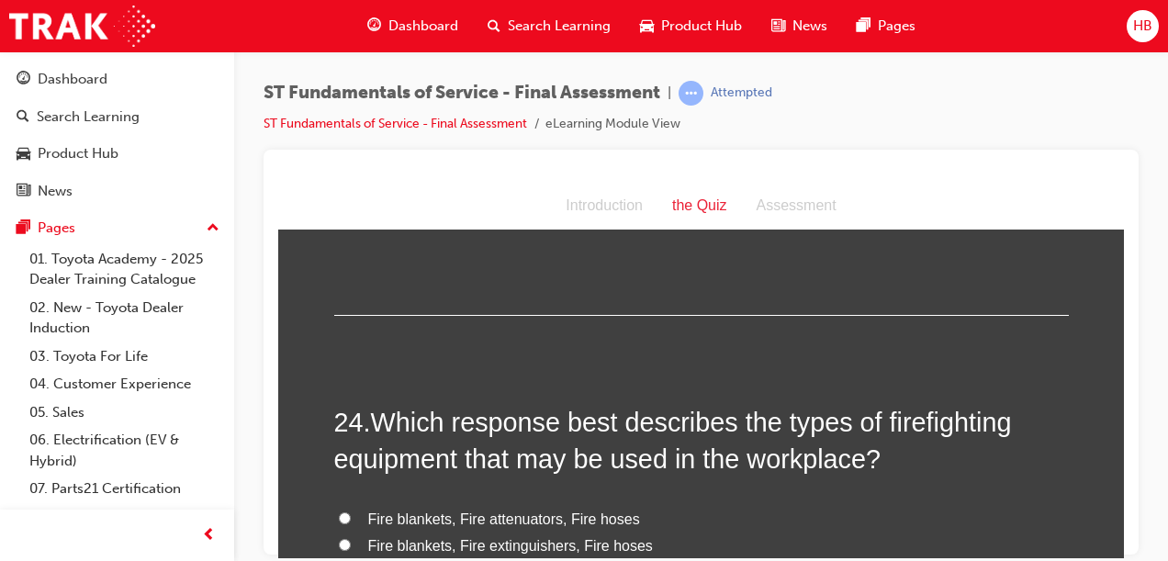
click at [636, 431] on h2 "24 . Which response best describes the types of firefighting equipment that may…" at bounding box center [701, 440] width 734 height 74
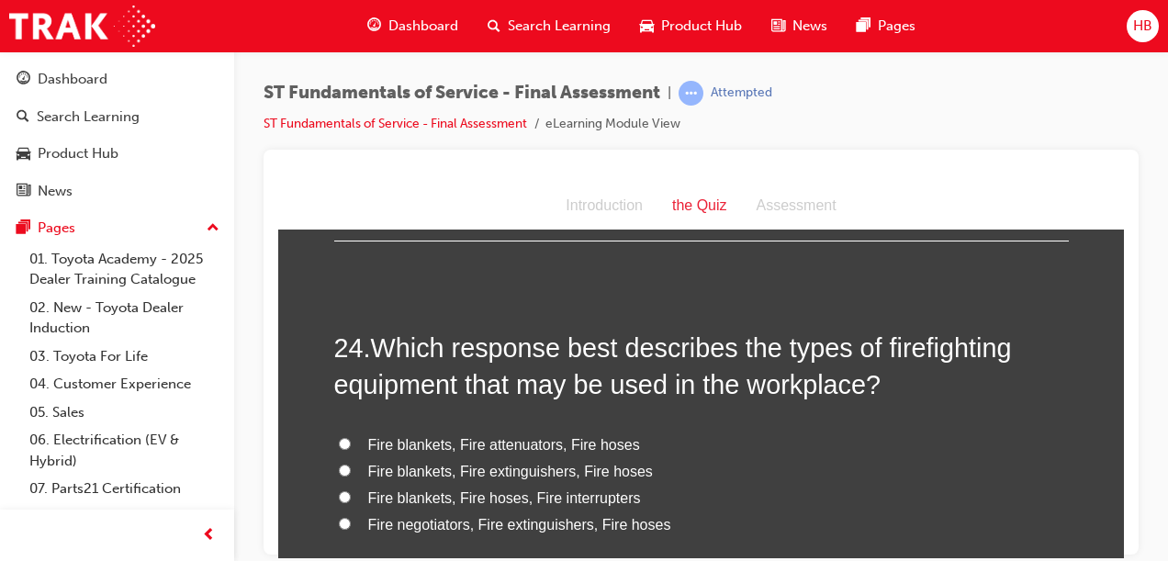
scroll to position [9495, 0]
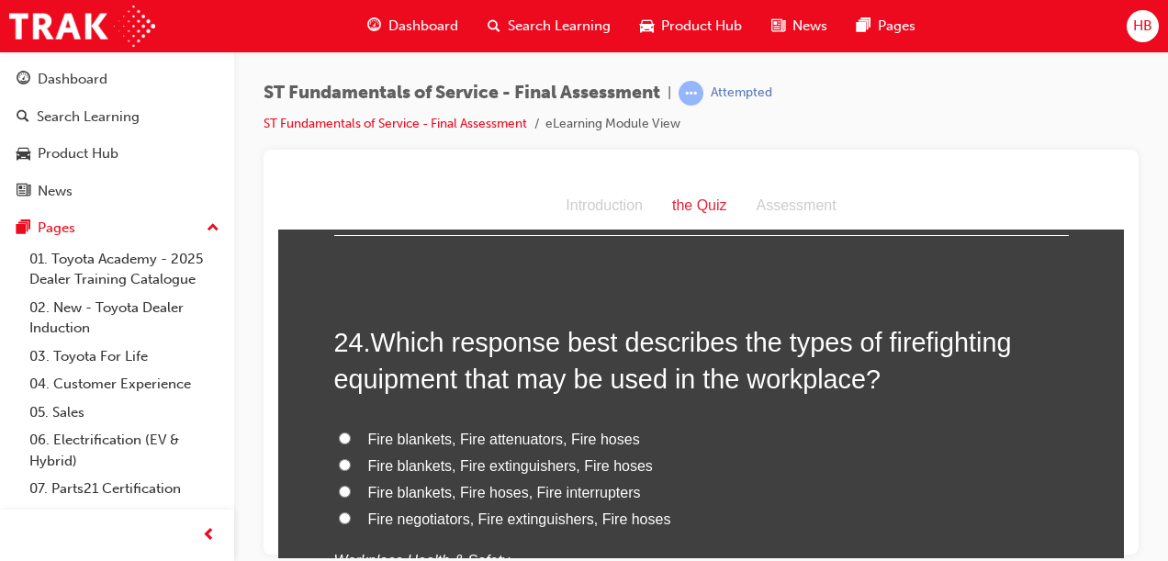
click at [339, 458] on input "Fire blankets, Fire extinguishers, Fire hoses" at bounding box center [345, 464] width 12 height 12
radio input "true"
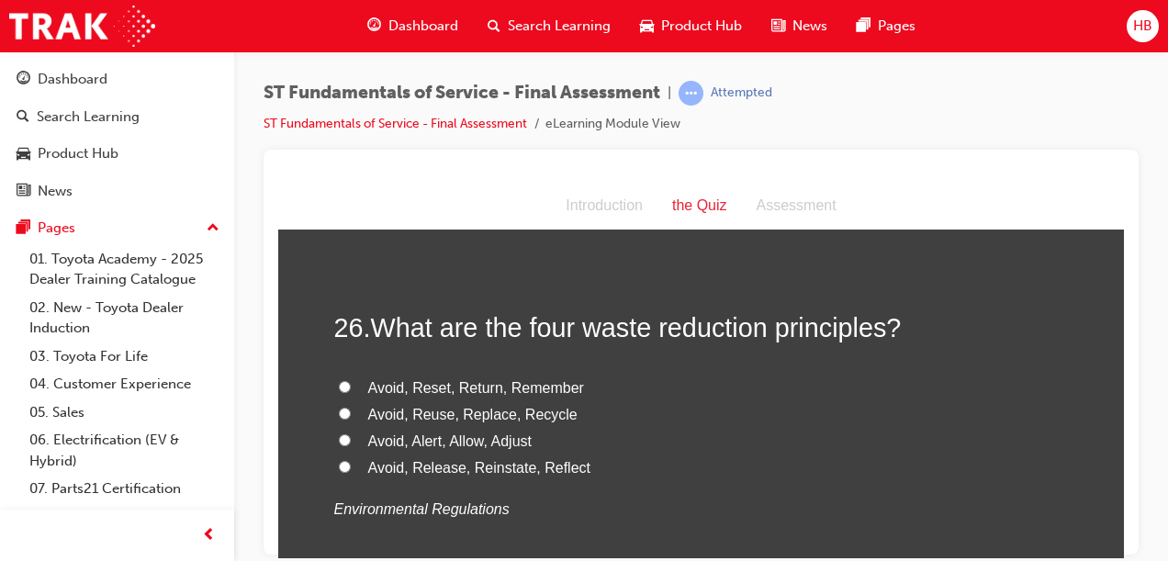
scroll to position [10336, 0]
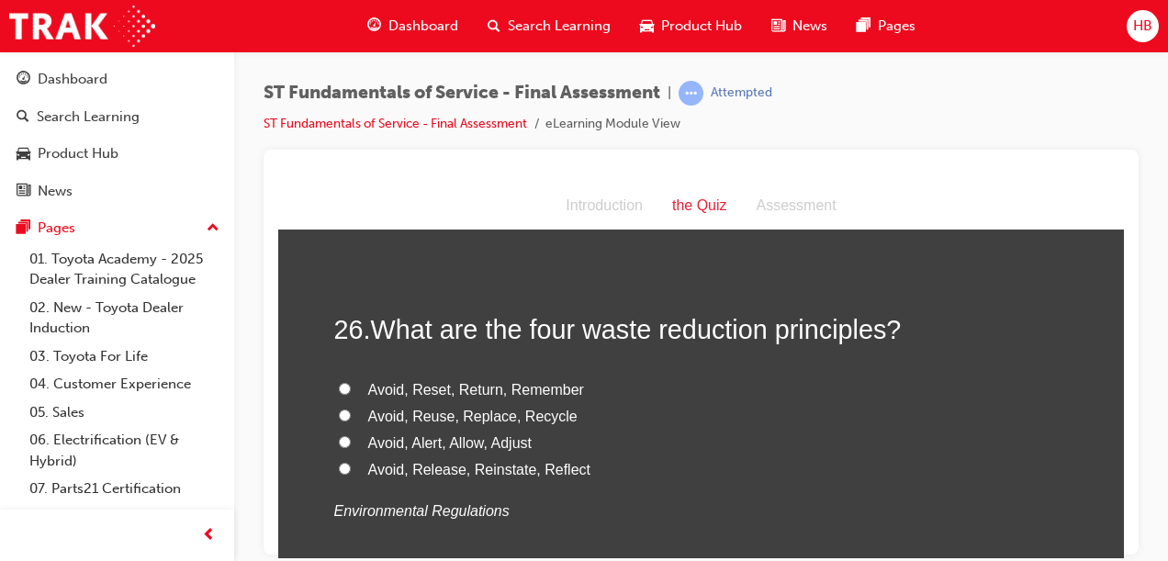
click at [341, 409] on input "Avoid, Reuse, Replace, Recycle" at bounding box center [345, 415] width 12 height 12
radio input "true"
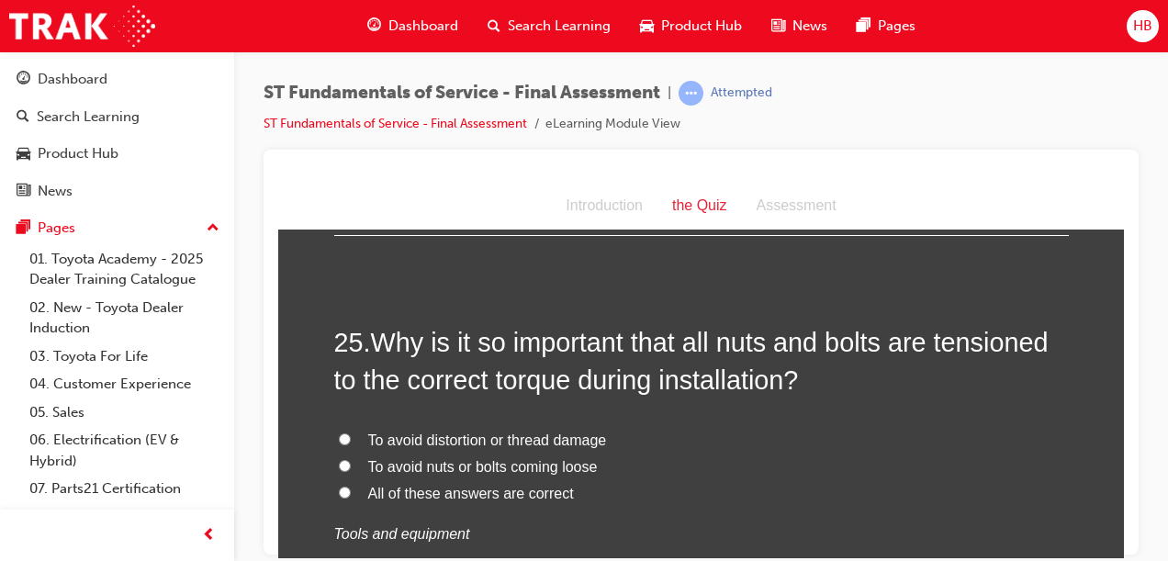
scroll to position [9918, 0]
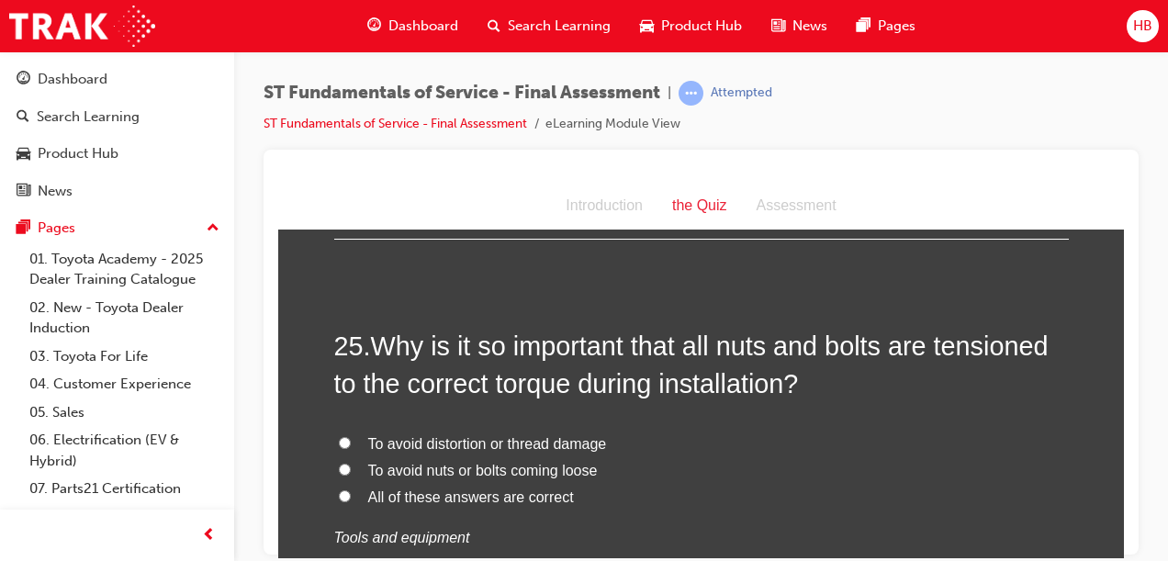
click at [339, 489] on input "All of these answers are correct" at bounding box center [345, 495] width 12 height 12
radio input "true"
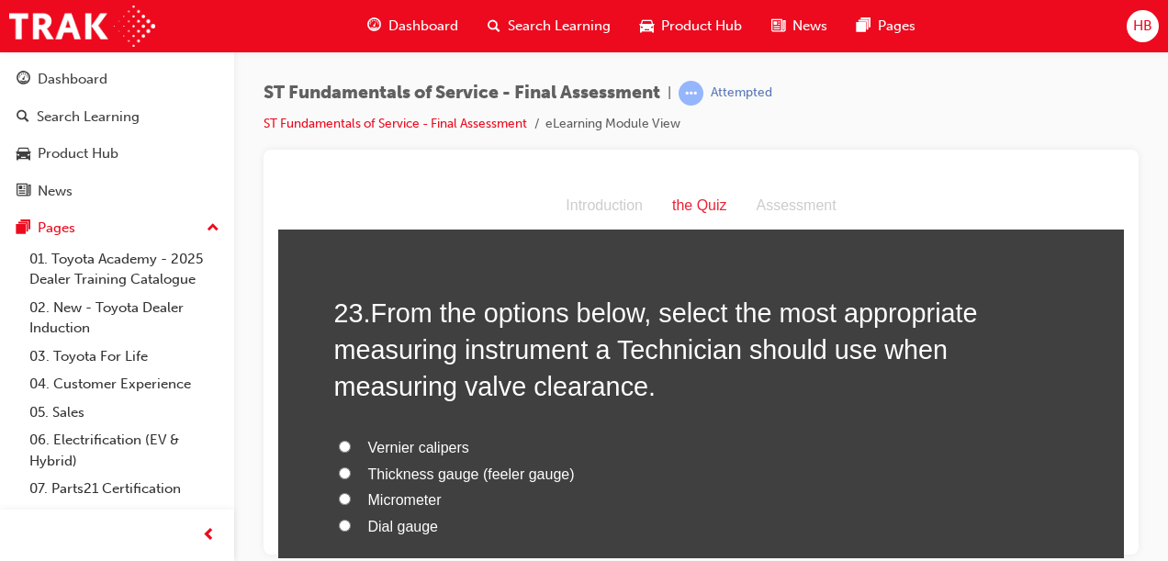
scroll to position [9061, 0]
click at [342, 465] on input "Thickness gauge (feeler gauge)" at bounding box center [345, 471] width 12 height 12
radio input "true"
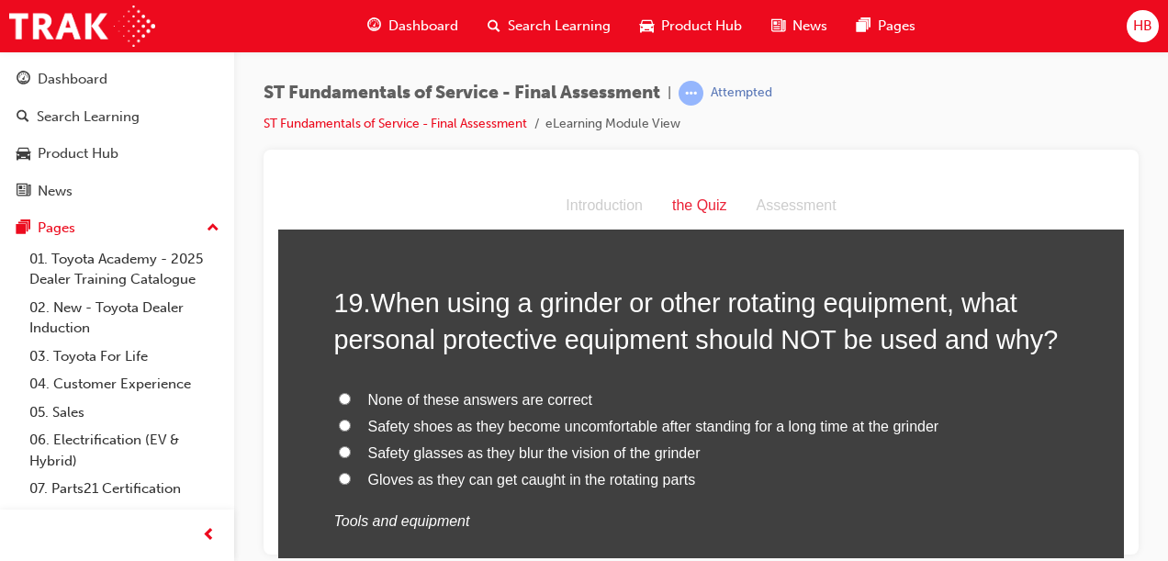
scroll to position [7460, 0]
click at [339, 473] on input "Gloves as they can get caught in the rotating parts" at bounding box center [345, 479] width 12 height 12
radio input "true"
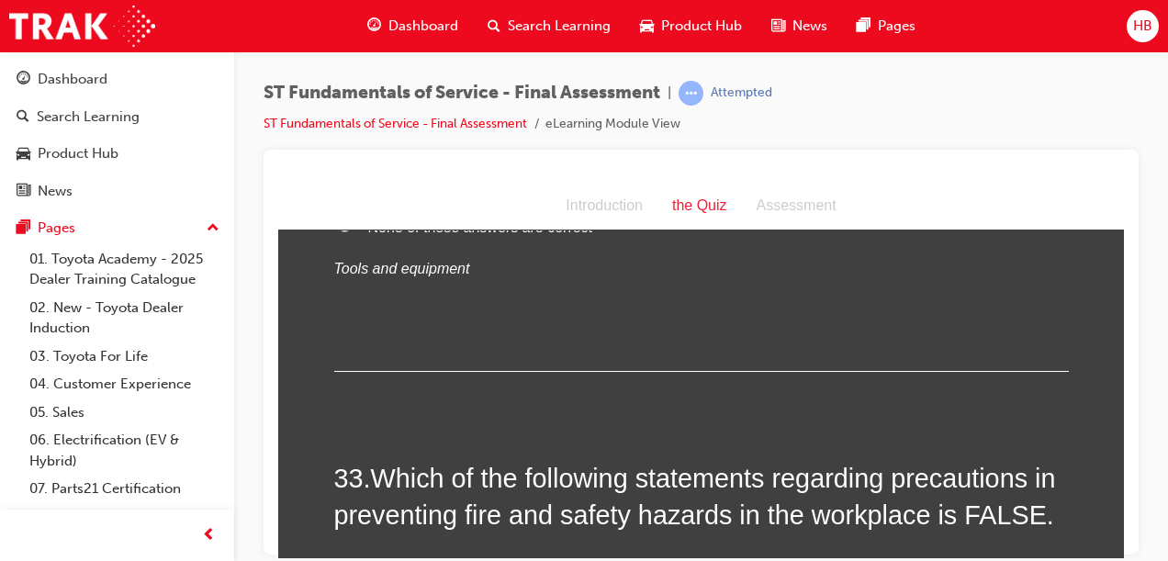
scroll to position [13228, 0]
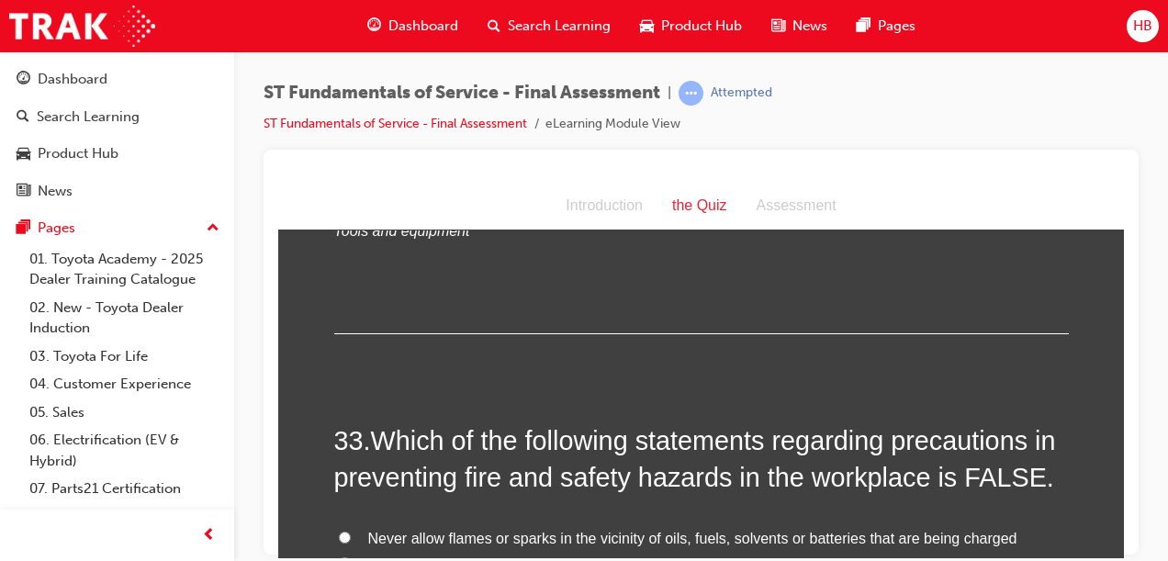
drag, startPoint x: 337, startPoint y: 435, endPoint x: 766, endPoint y: 317, distance: 444.8
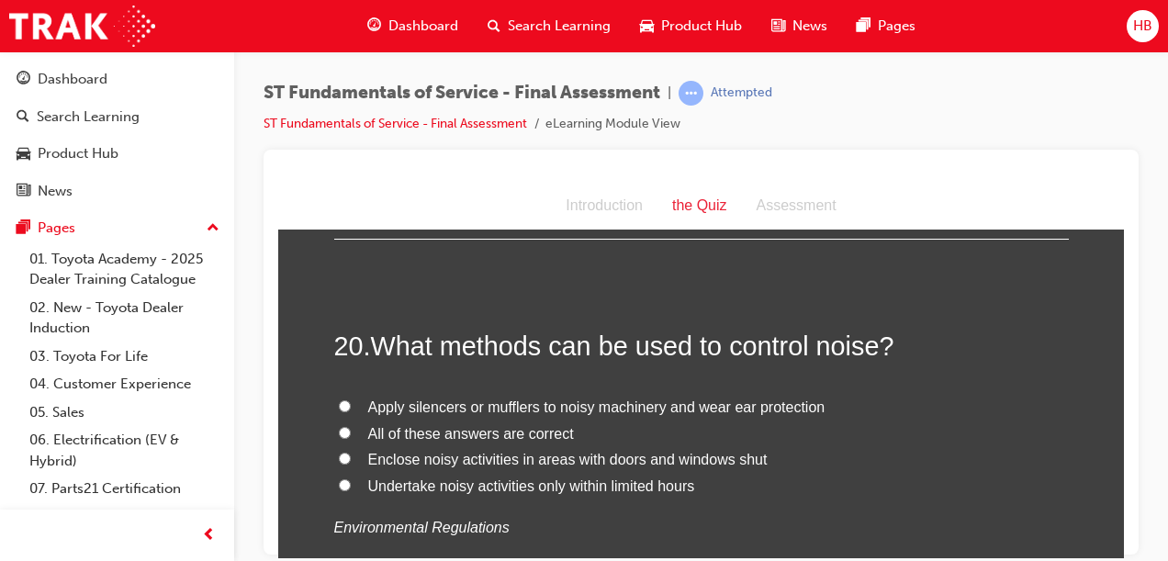
scroll to position [7856, 0]
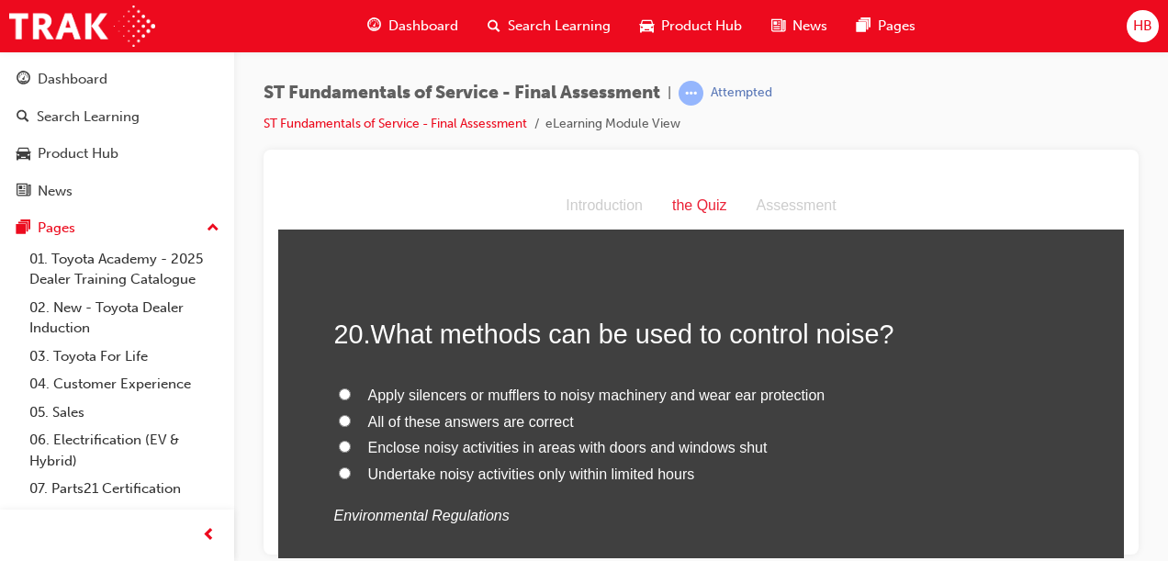
click at [339, 414] on input "All of these answers are correct" at bounding box center [345, 420] width 12 height 12
radio input "true"
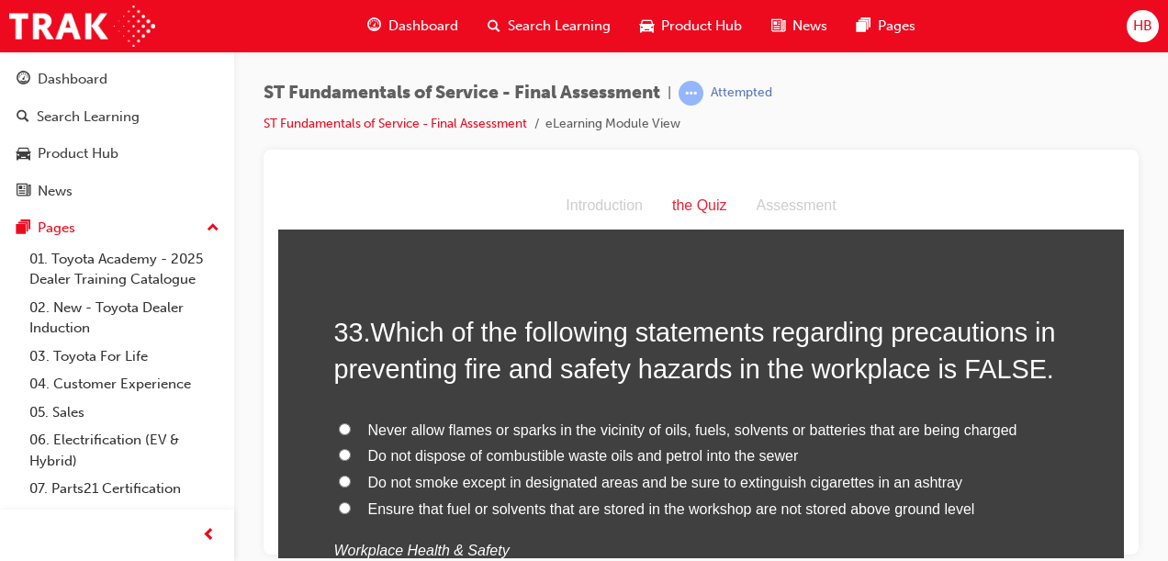
scroll to position [13337, 0]
click at [339, 500] on input "Ensure that fuel or solvents that are stored in the workshop are not stored abo…" at bounding box center [345, 506] width 12 height 12
radio input "true"
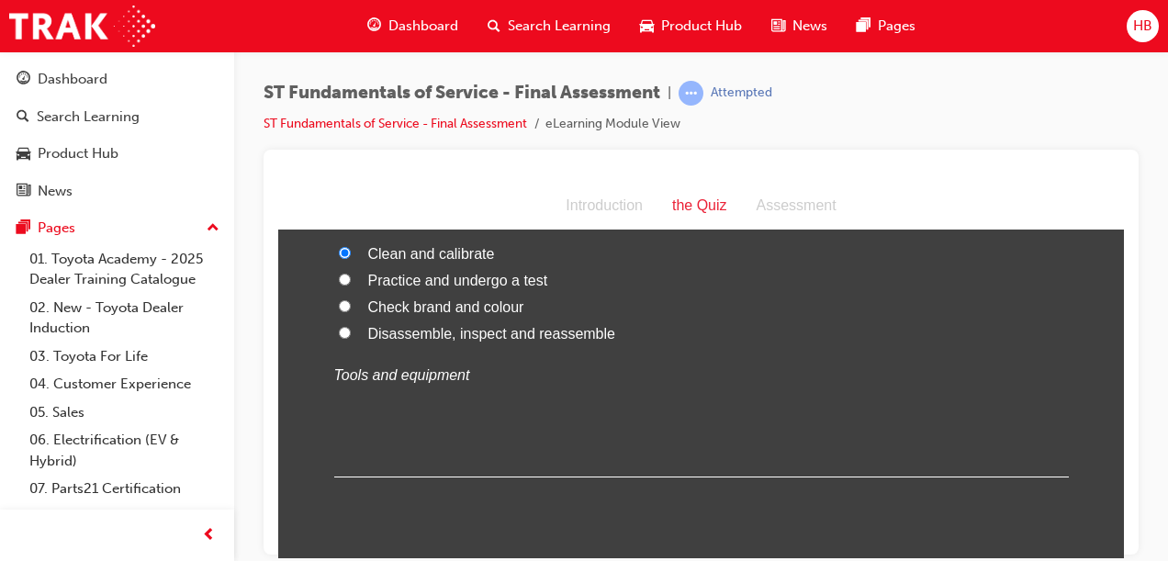
scroll to position [8435, 0]
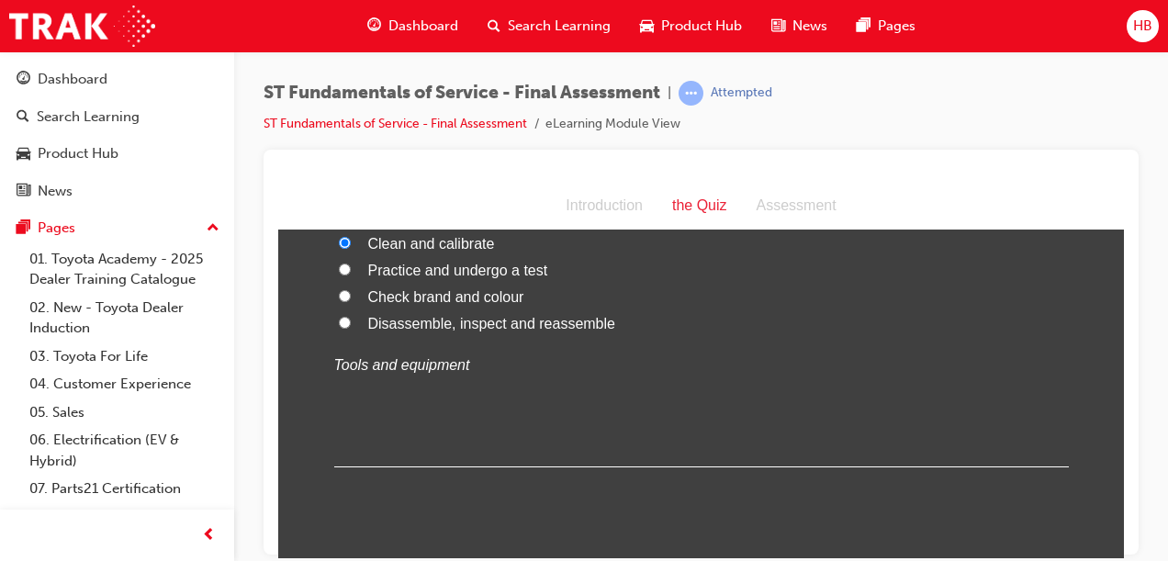
drag, startPoint x: 394, startPoint y: 386, endPoint x: 901, endPoint y: 330, distance: 509.7
click at [901, 352] on p "Tools and equipment" at bounding box center [701, 365] width 734 height 27
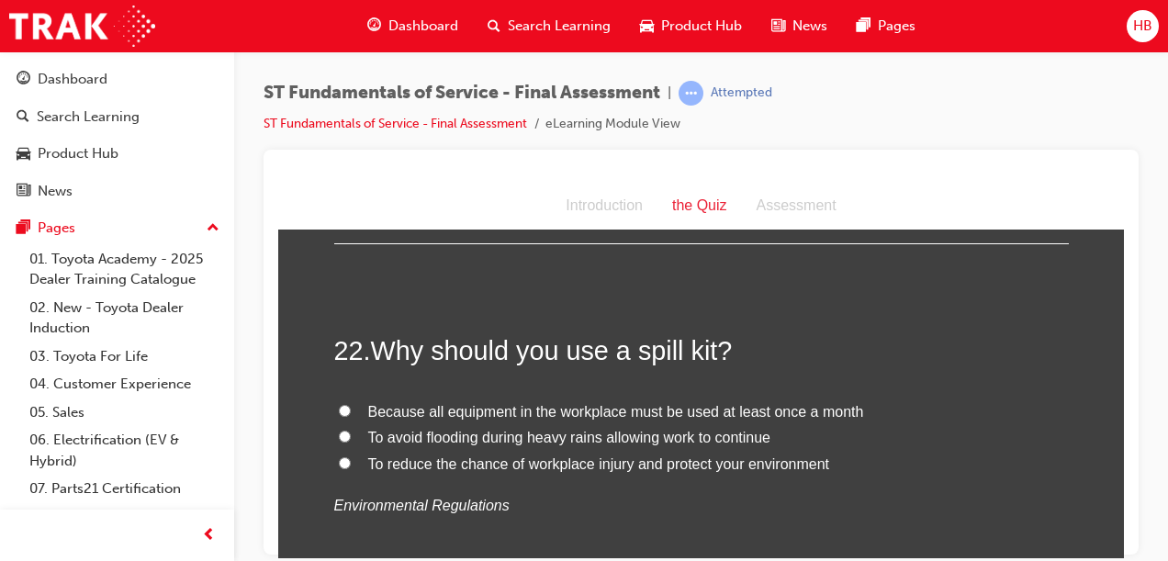
scroll to position [8659, 0]
click at [339, 455] on input "To reduce the chance of workplace injury and protect your environment" at bounding box center [345, 461] width 12 height 12
radio input "true"
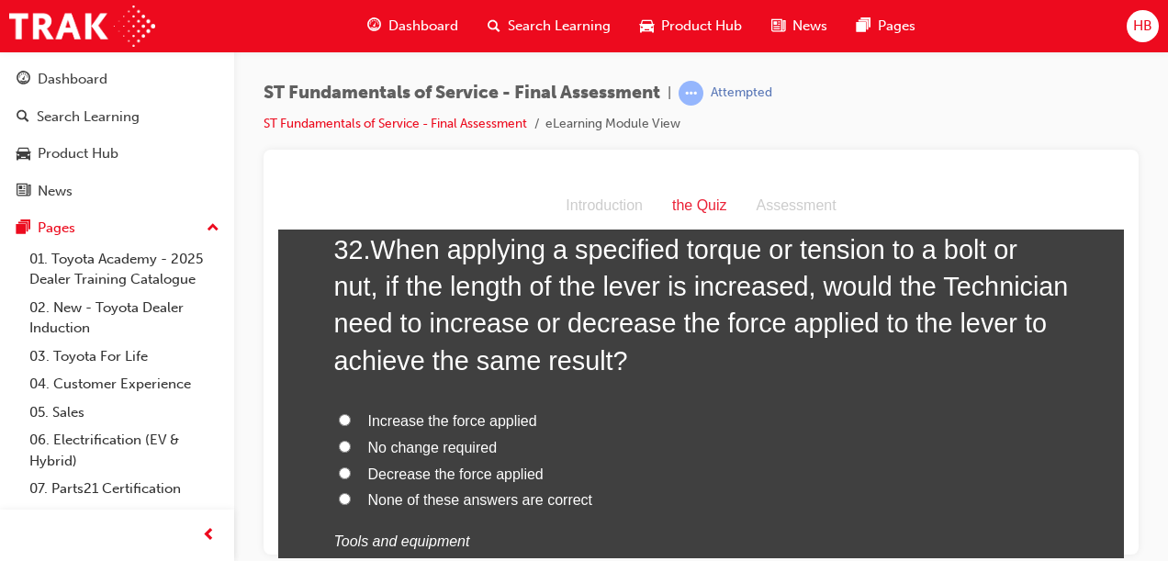
scroll to position [12917, 0]
click at [339, 467] on input "Decrease the force applied" at bounding box center [345, 473] width 12 height 12
radio input "true"
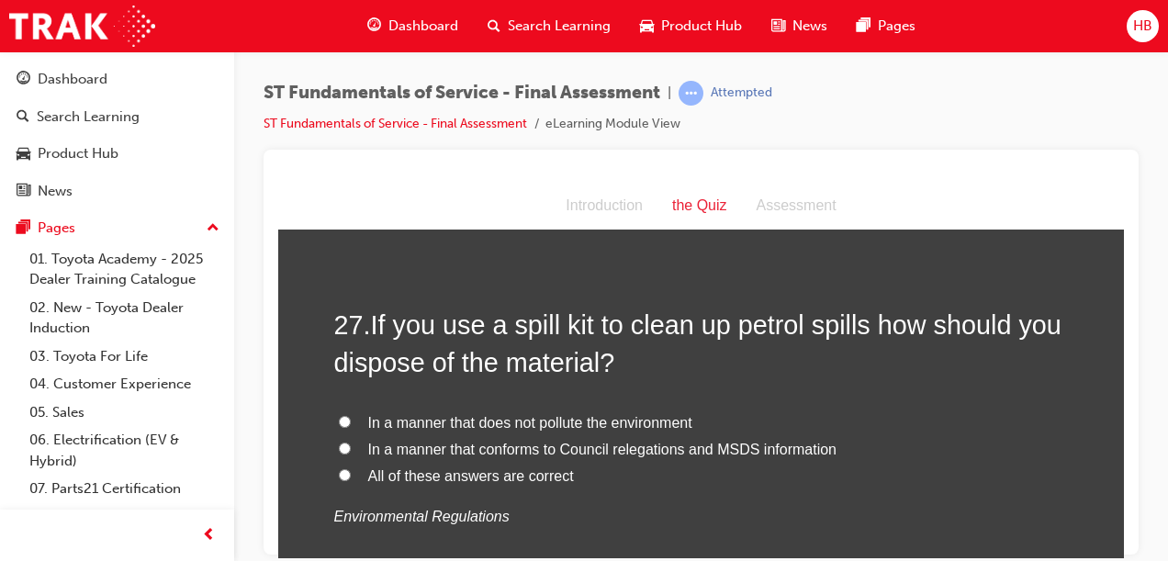
scroll to position [10732, 0]
click at [339, 467] on input "All of these answers are correct" at bounding box center [345, 473] width 12 height 12
radio input "true"
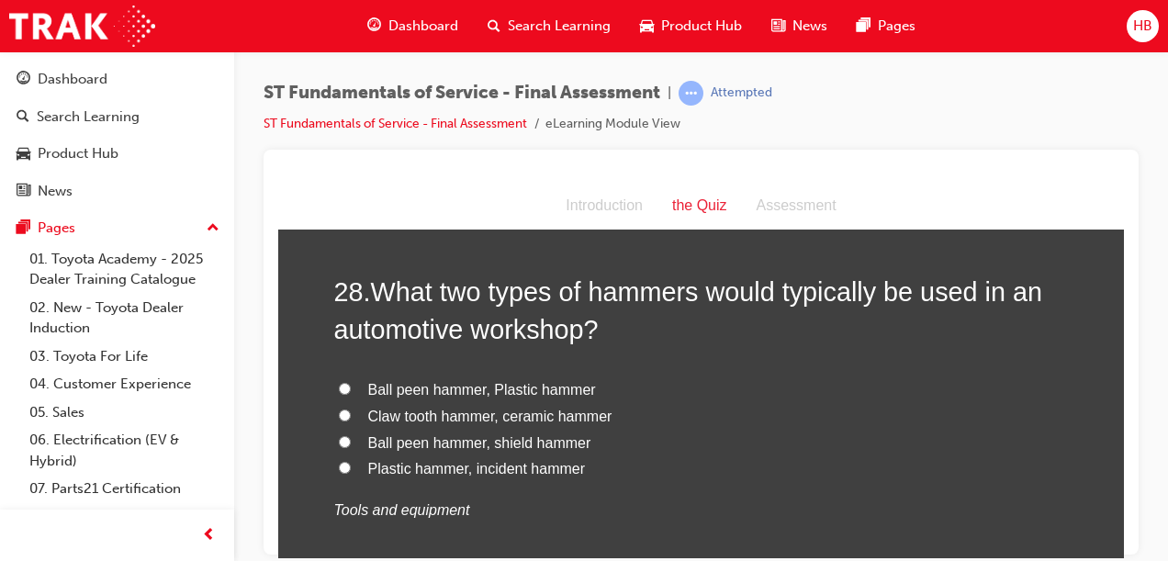
scroll to position [11164, 0]
click at [342, 383] on input "Ball peen hammer, Plastic hammer" at bounding box center [345, 389] width 12 height 12
radio input "true"
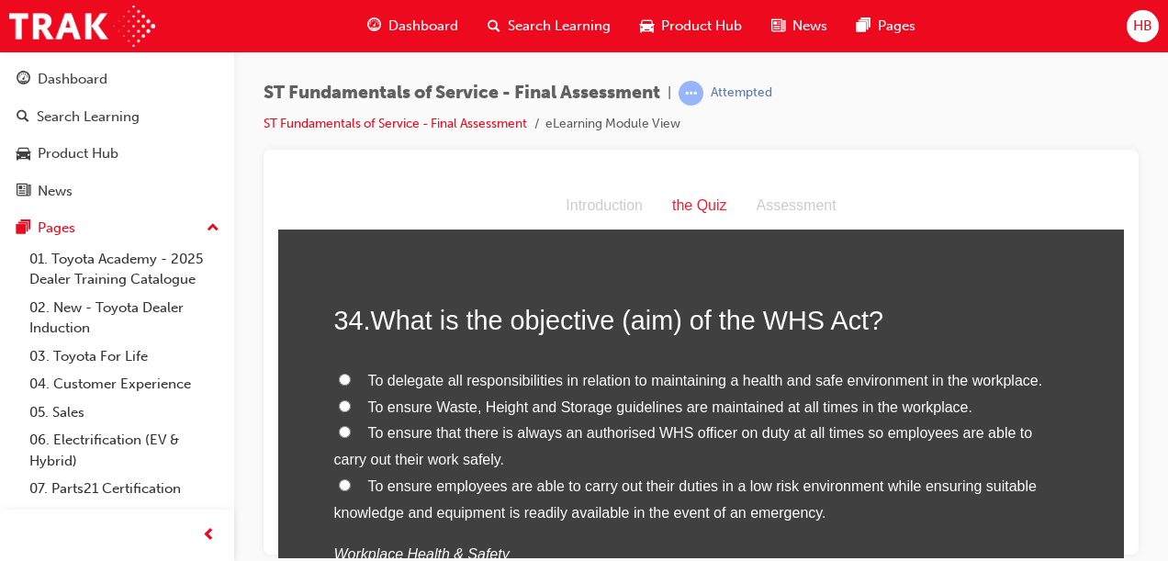
scroll to position [13781, 0]
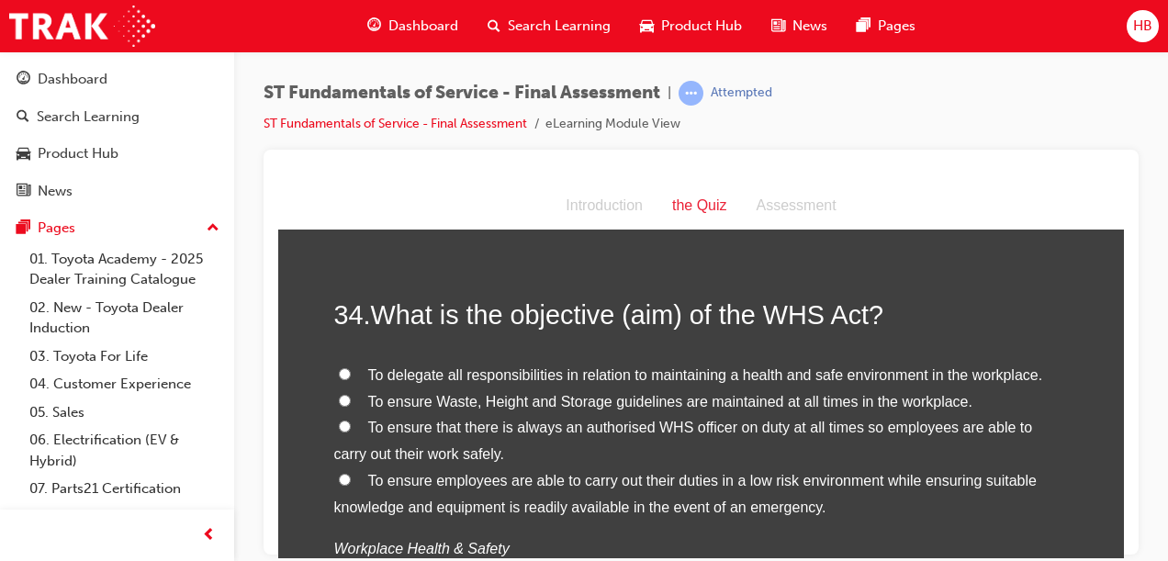
click at [339, 473] on input "To ensure employees are able to carry out their duties in a low risk environmen…" at bounding box center [345, 479] width 12 height 12
radio input "true"
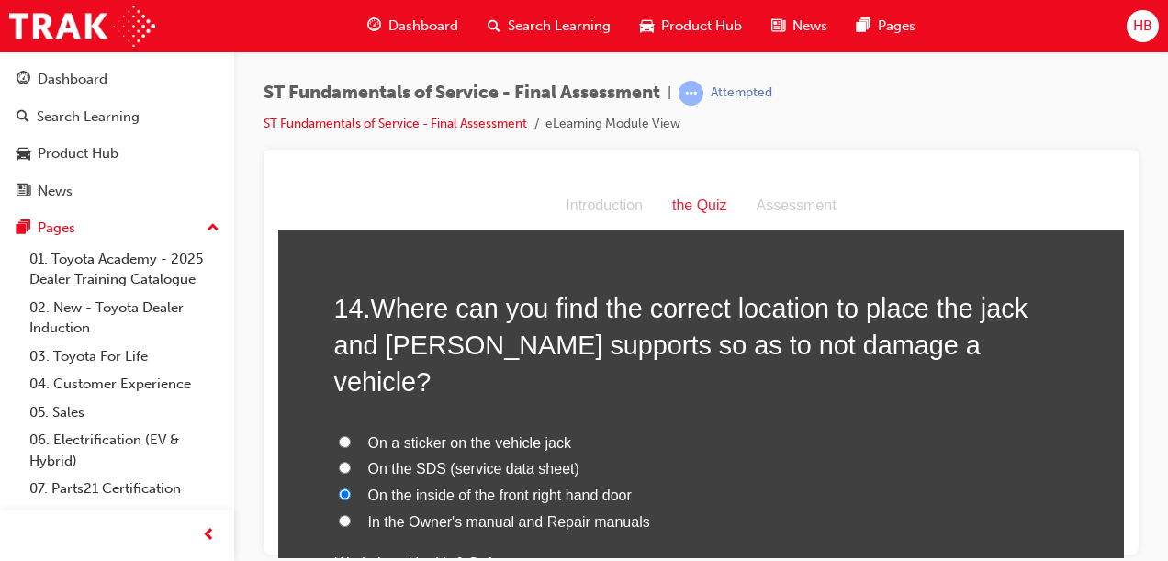
scroll to position [5367, 0]
click at [339, 513] on input "In the Owner's manual and Repair manuals" at bounding box center [345, 519] width 12 height 12
radio input "true"
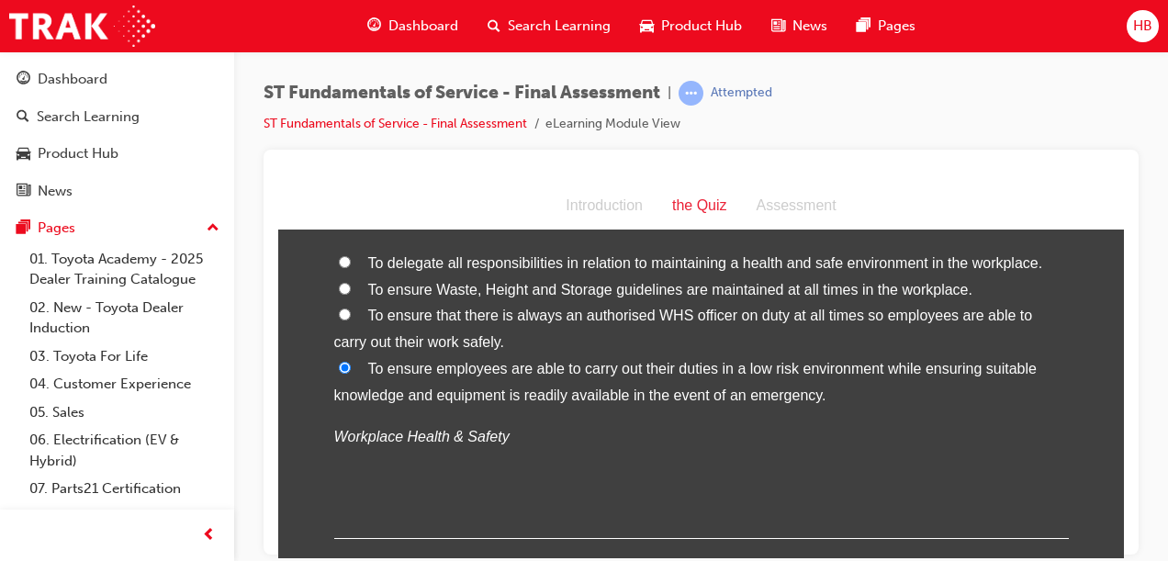
scroll to position [13967, 0]
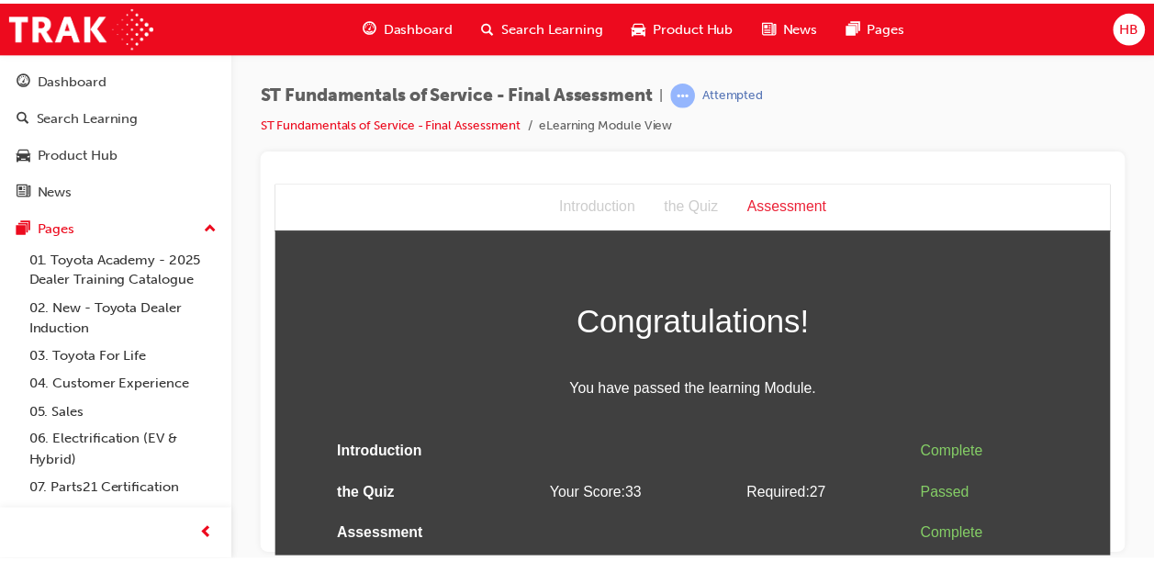
scroll to position [0, 0]
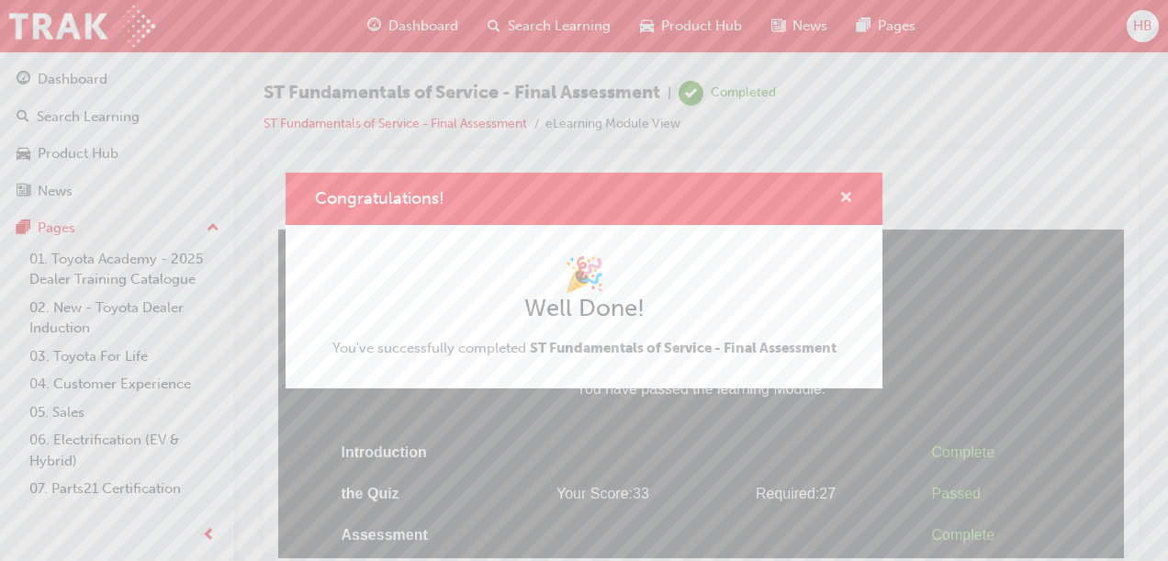
click at [846, 194] on span "cross-icon" at bounding box center [846, 199] width 14 height 17
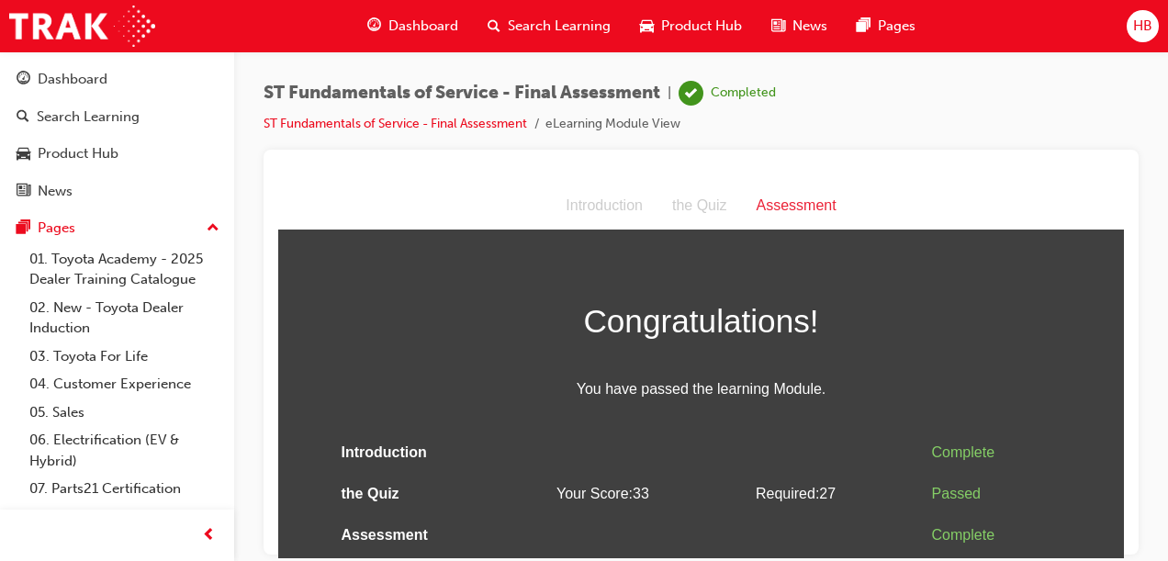
click at [426, 25] on span "Dashboard" at bounding box center [423, 26] width 70 height 21
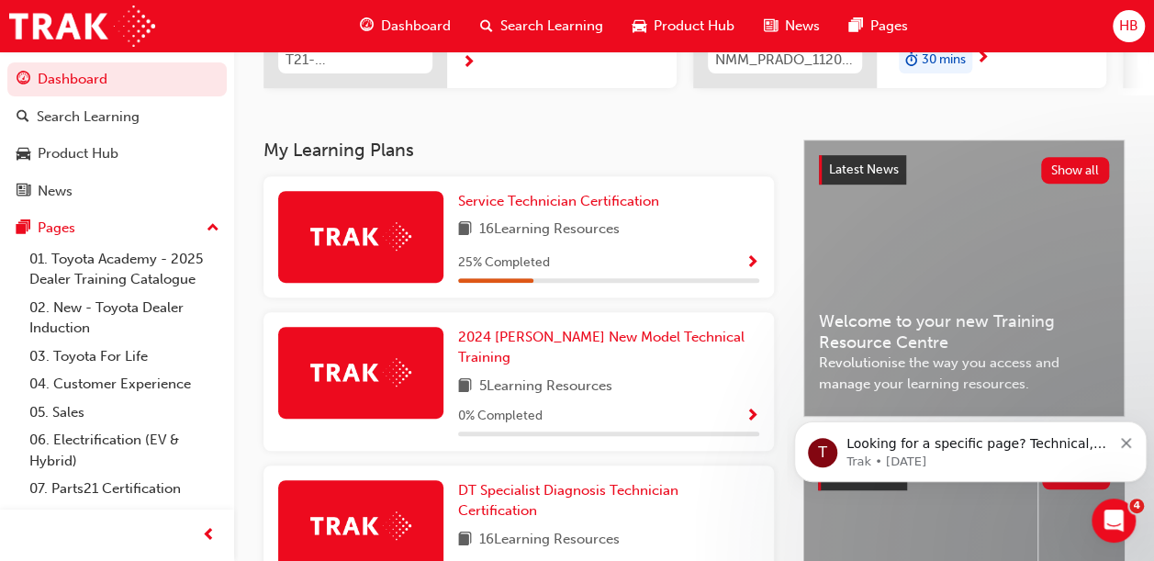
scroll to position [332, 0]
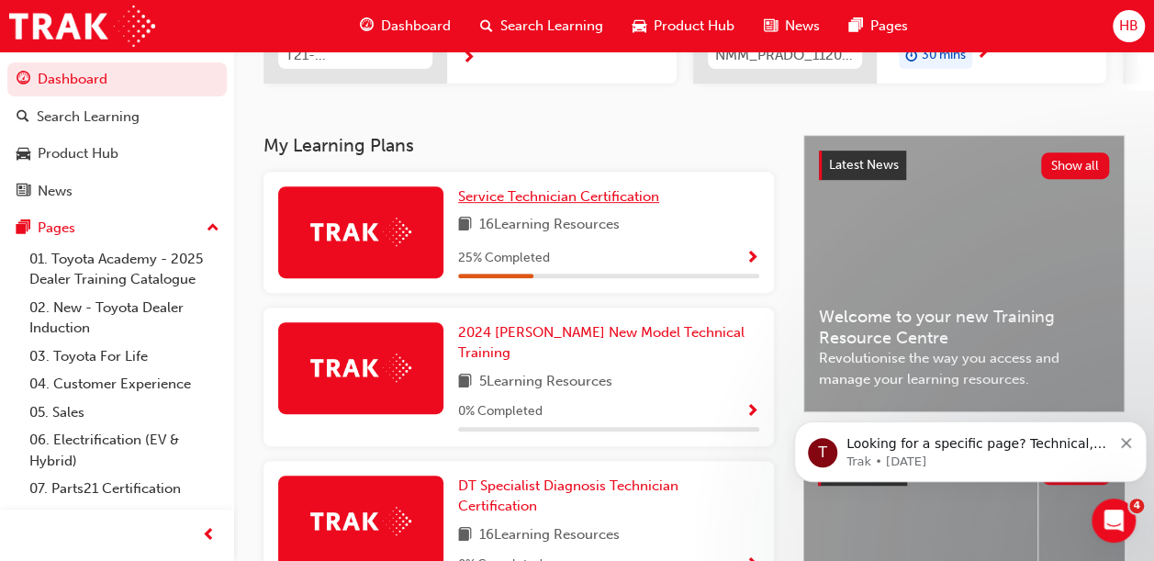
click at [644, 205] on span "Service Technician Certification" at bounding box center [558, 196] width 201 height 17
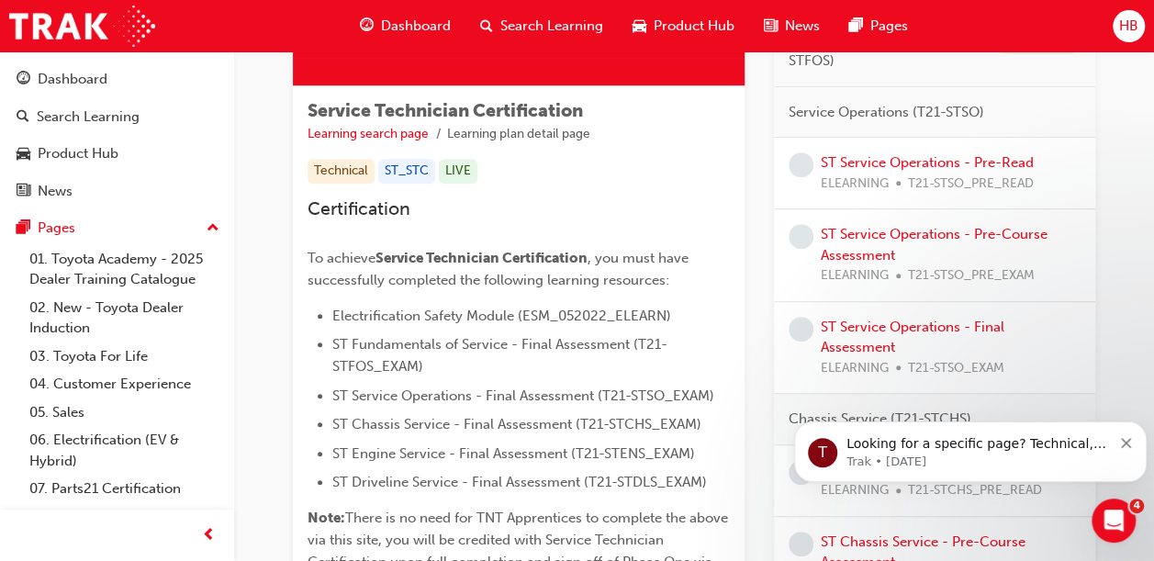
scroll to position [286, 0]
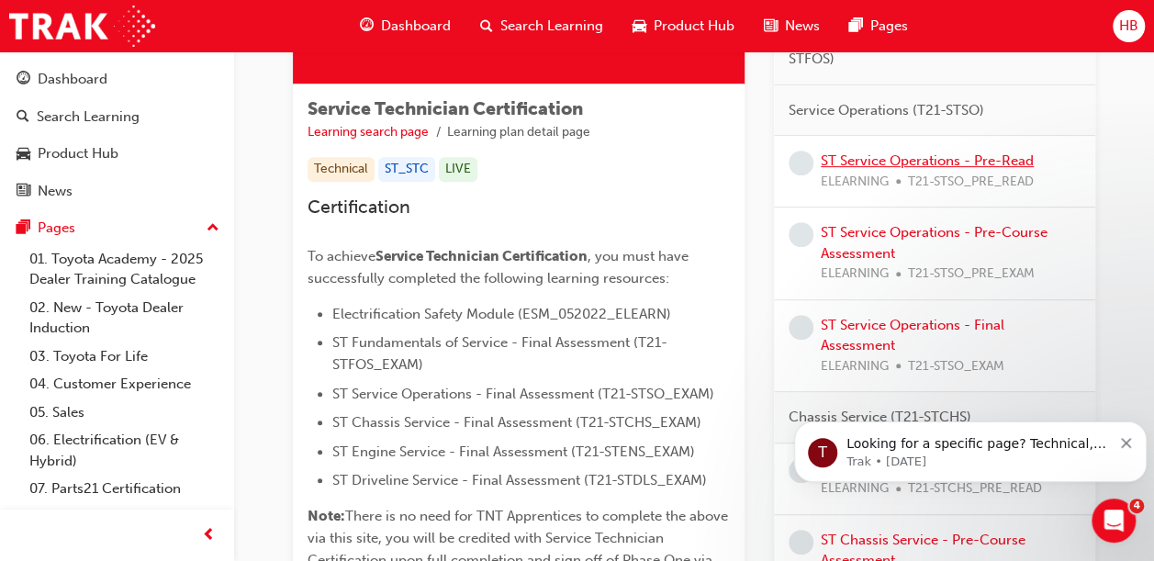
click at [861, 158] on link "ST Service Operations - Pre-Read" at bounding box center [927, 160] width 213 height 17
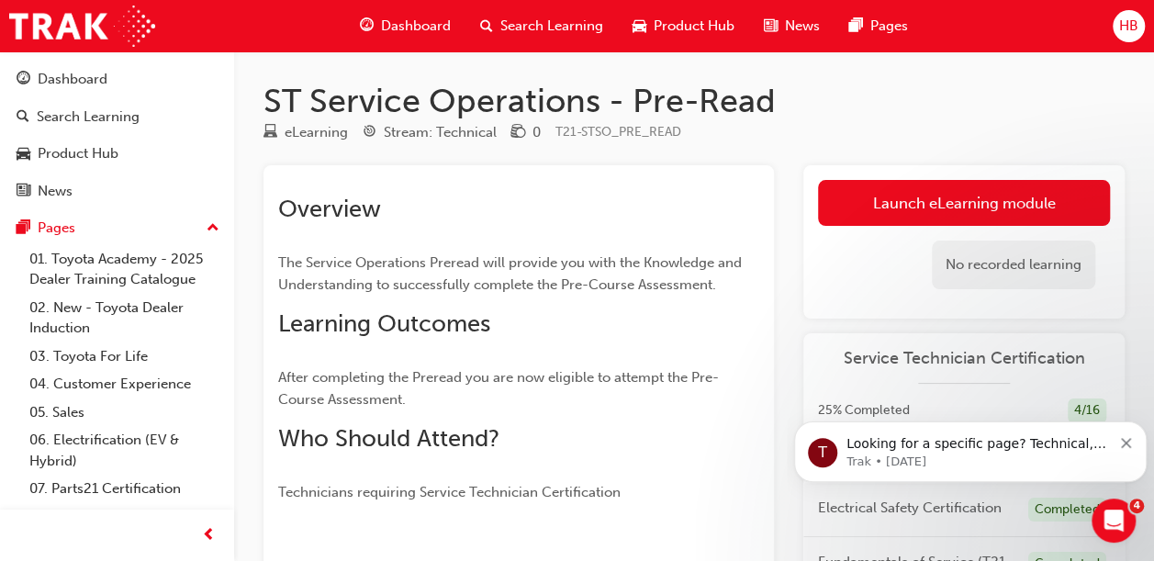
click at [877, 202] on link "Launch eLearning module" at bounding box center [964, 203] width 292 height 46
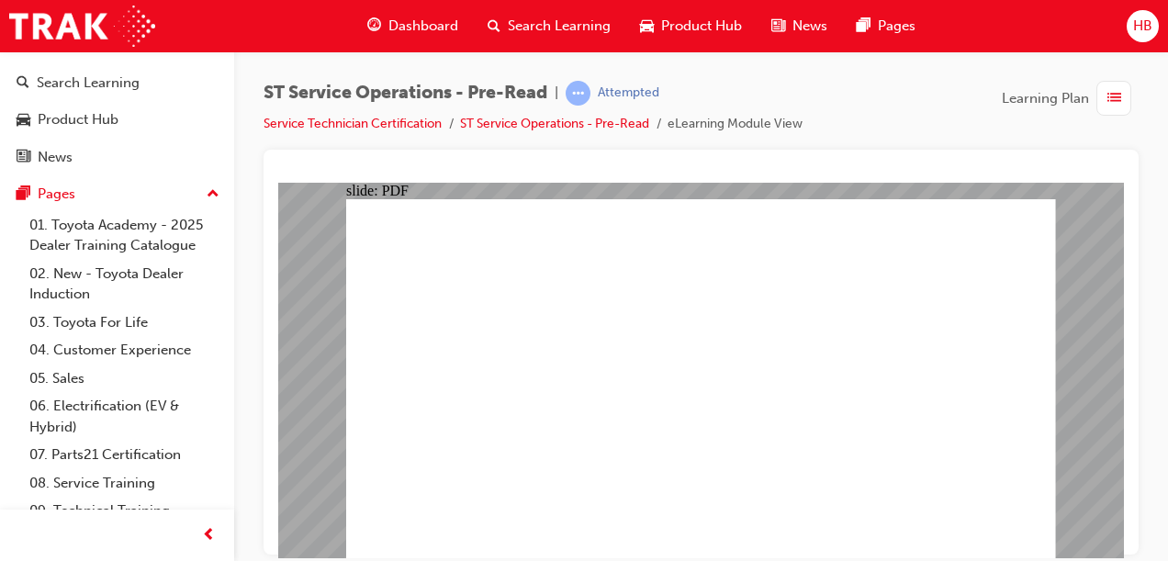
scroll to position [23, 0]
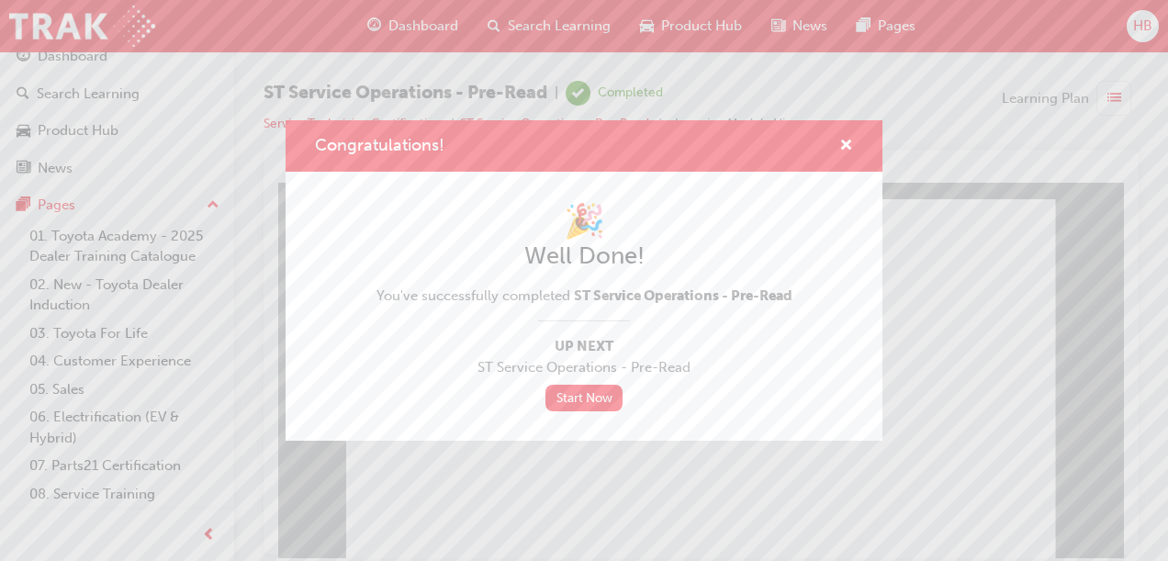
click at [590, 407] on link "Start Now" at bounding box center [583, 398] width 77 height 27
click at [580, 402] on link "Start Now" at bounding box center [583, 398] width 77 height 27
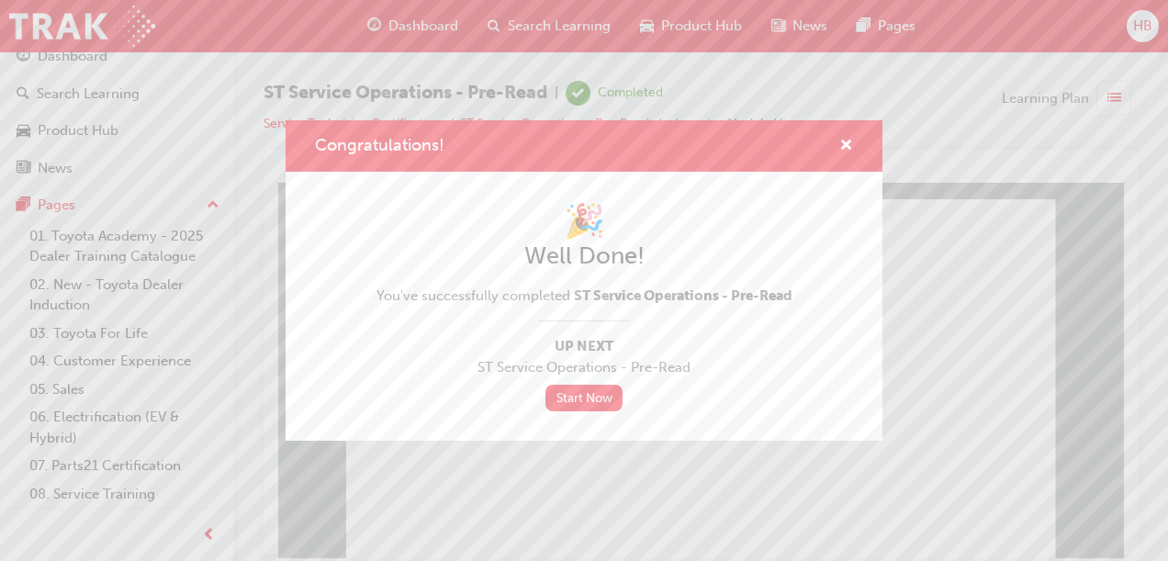
click at [580, 402] on link "Start Now" at bounding box center [583, 398] width 77 height 27
click at [841, 145] on span "cross-icon" at bounding box center [846, 147] width 14 height 17
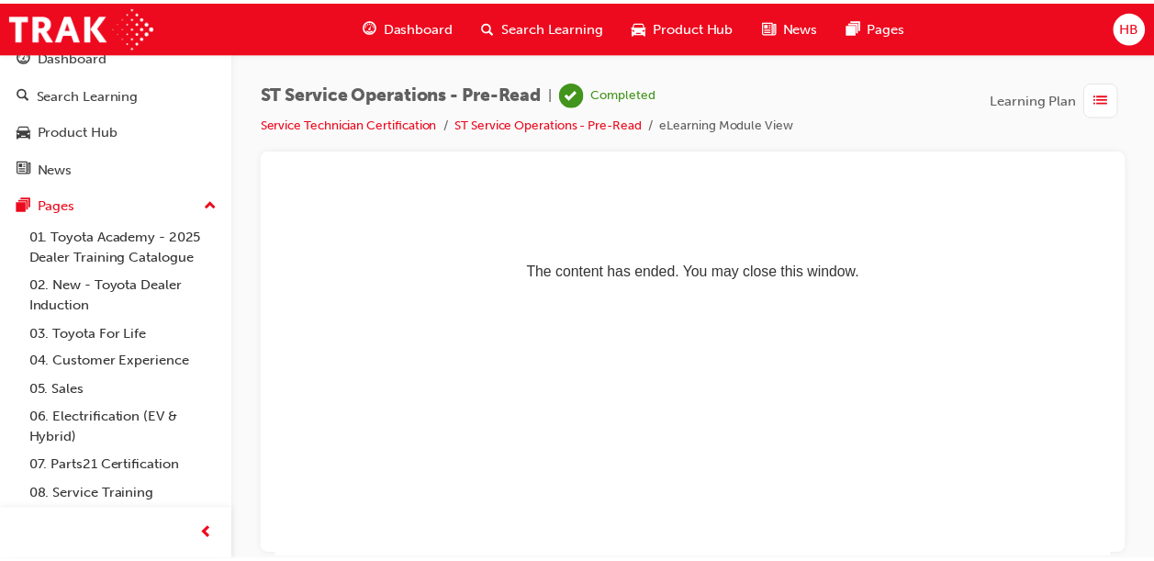
scroll to position [0, 0]
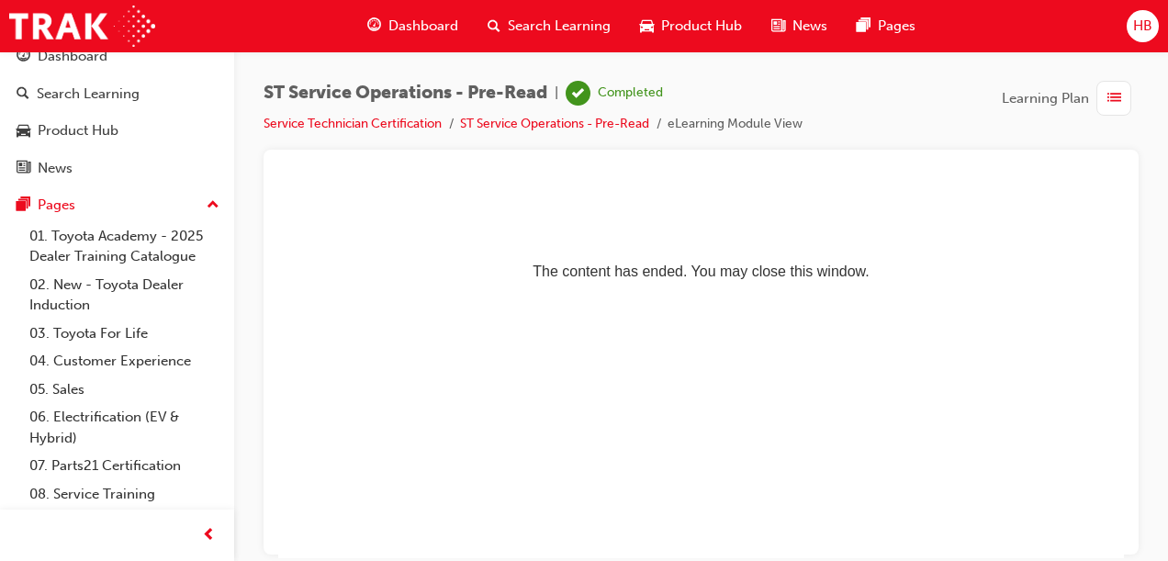
click at [425, 31] on span "Dashboard" at bounding box center [423, 26] width 70 height 21
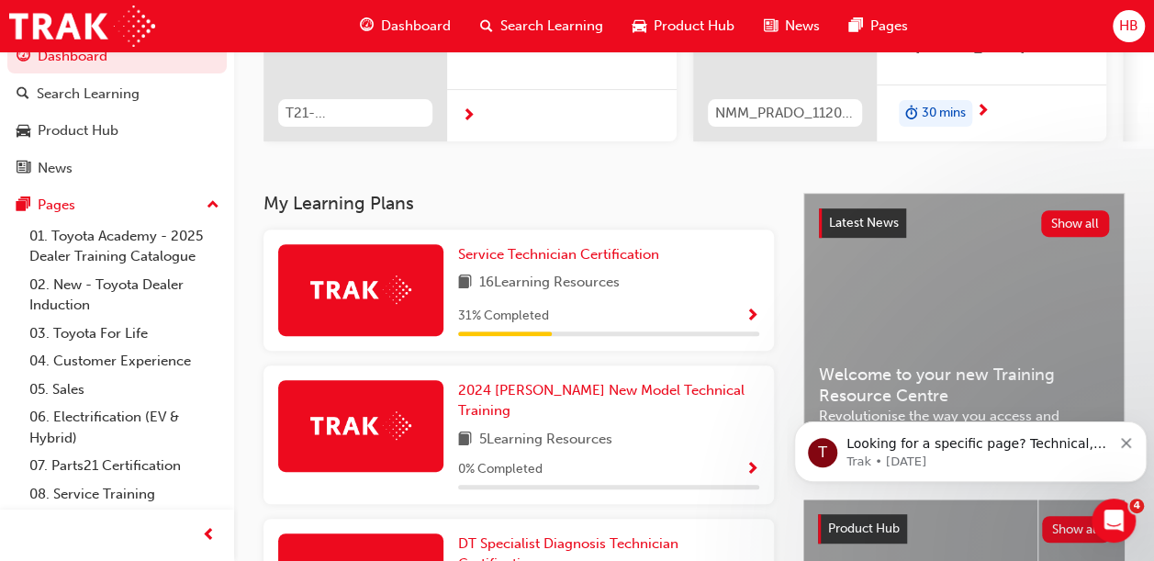
scroll to position [275, 0]
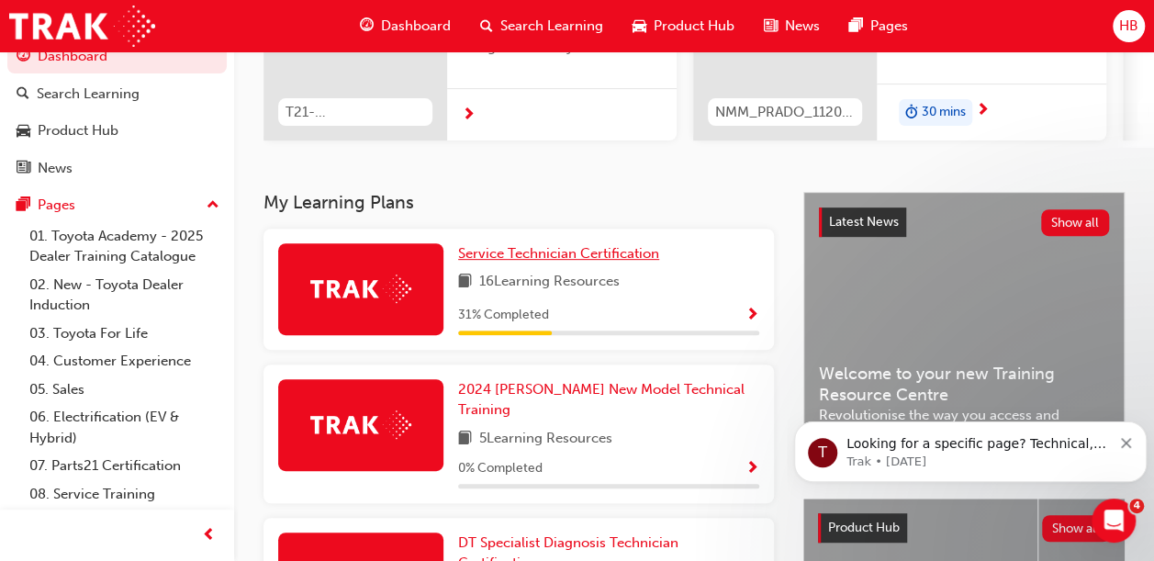
click at [566, 259] on span "Service Technician Certification" at bounding box center [558, 253] width 201 height 17
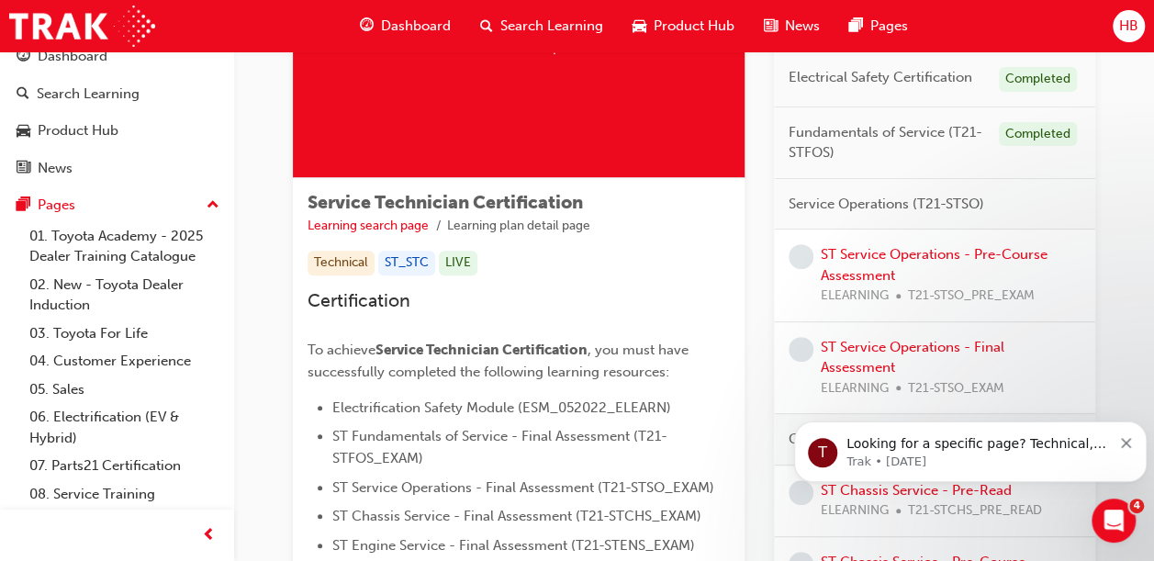
scroll to position [196, 0]
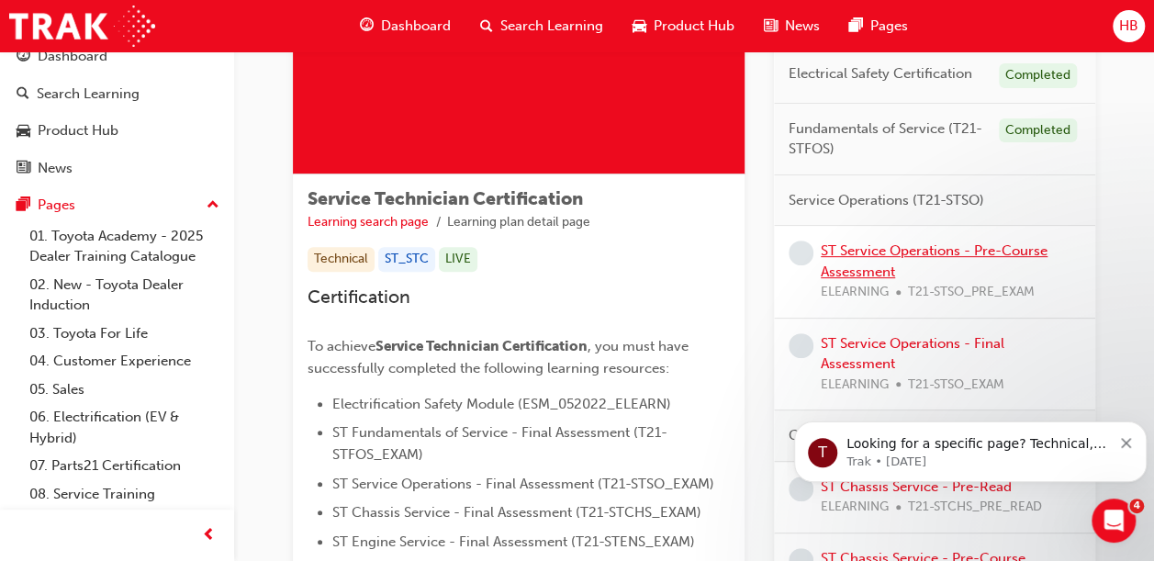
click at [947, 243] on link "ST Service Operations - Pre-Course Assessment" at bounding box center [934, 261] width 227 height 38
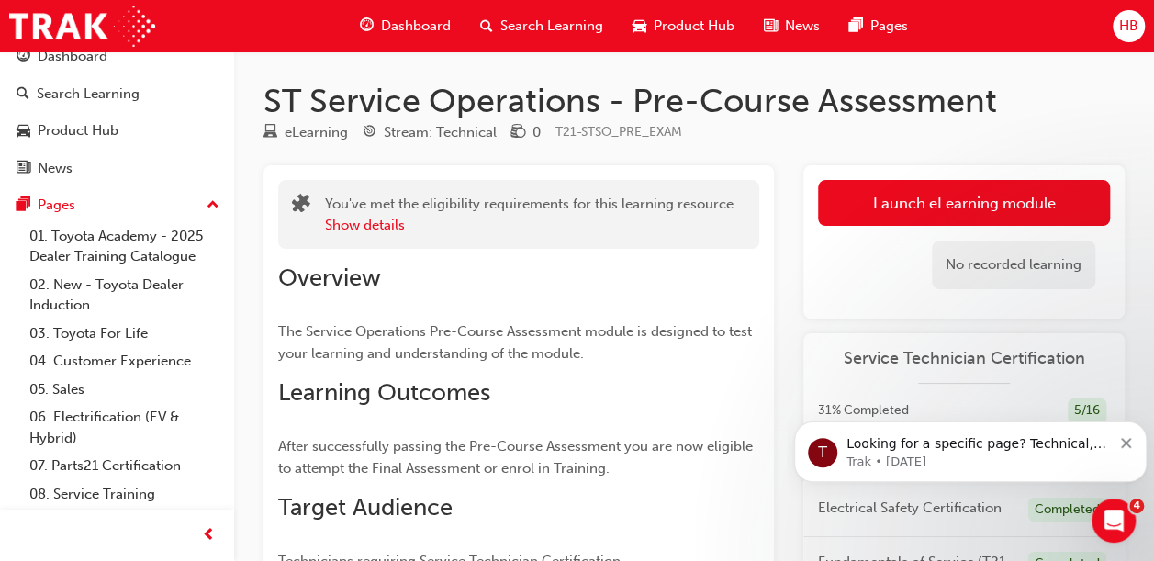
click at [957, 196] on link "Launch eLearning module" at bounding box center [964, 203] width 292 height 46
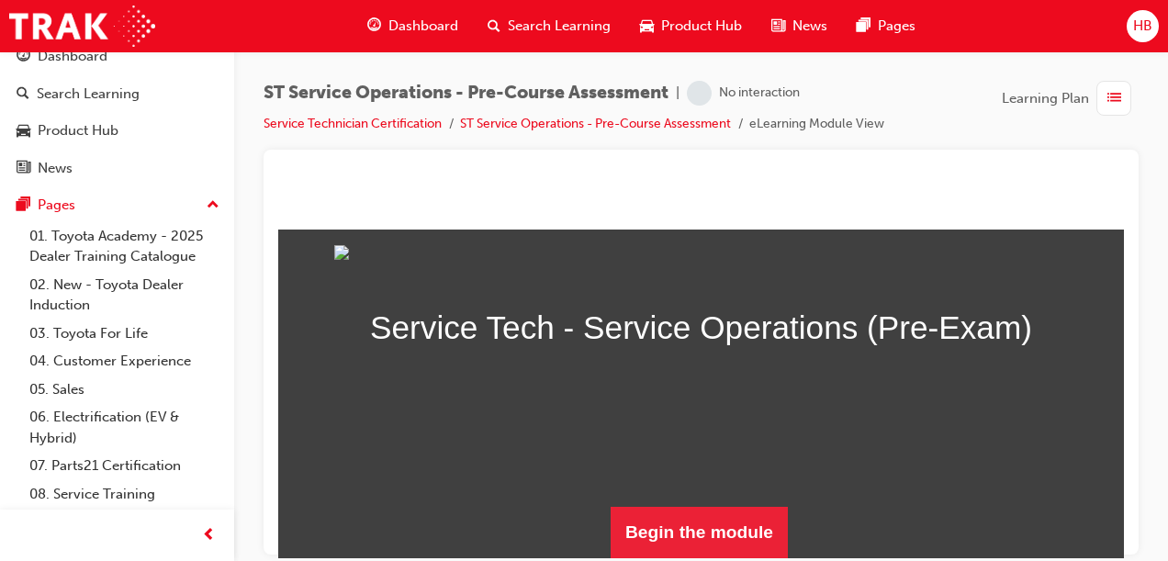
scroll to position [236, 0]
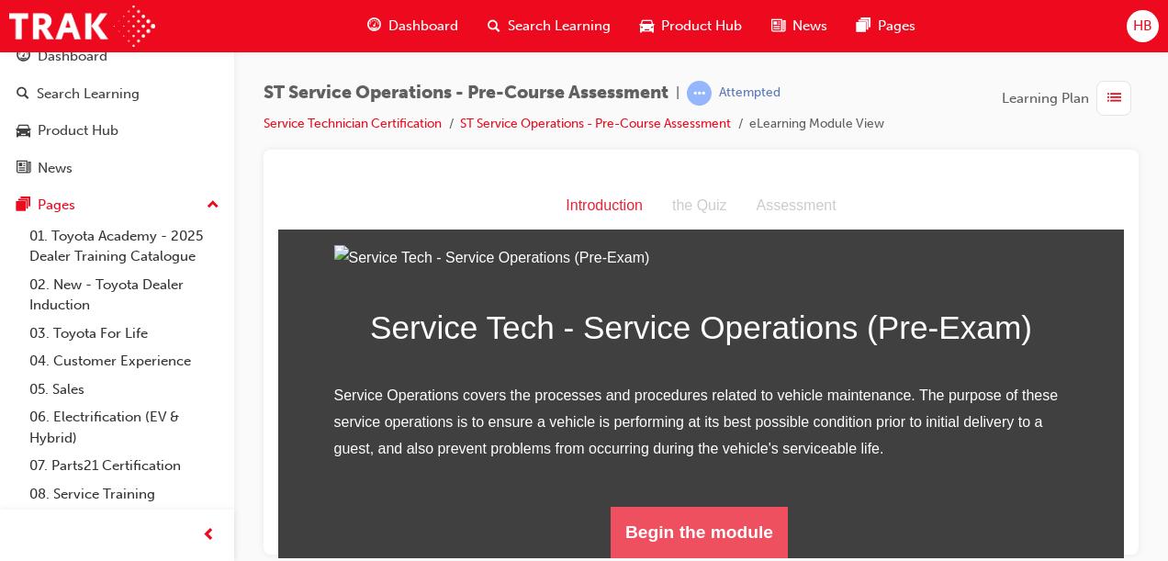
click at [729, 522] on button "Begin the module" at bounding box center [698, 531] width 177 height 51
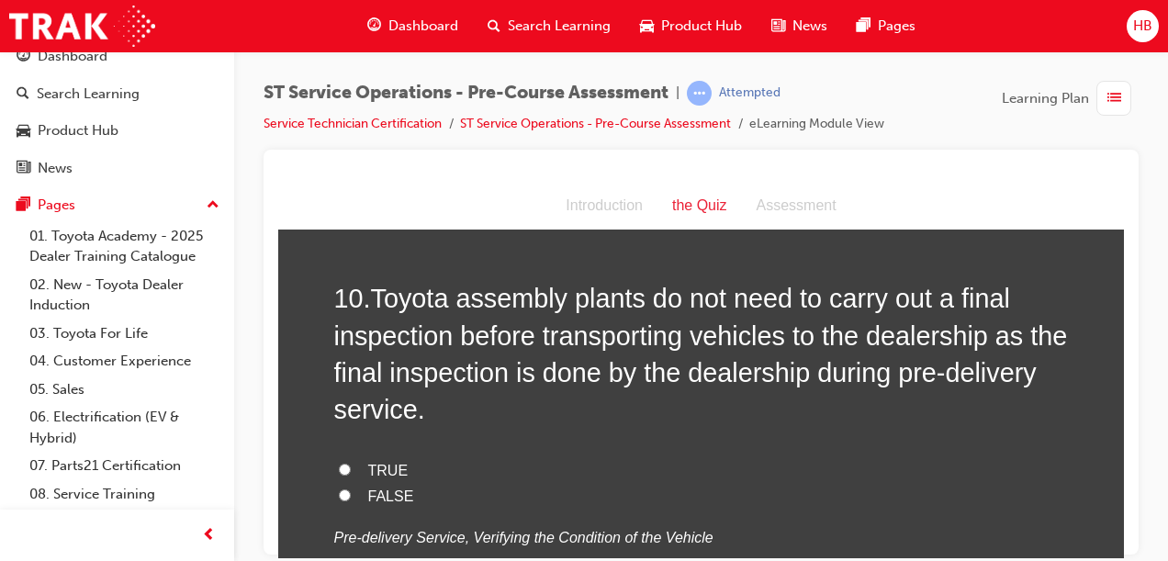
scroll to position [3619, 0]
click at [780, 482] on label "FALSE" at bounding box center [701, 495] width 734 height 27
click at [351, 487] on input "FALSE" at bounding box center [345, 493] width 12 height 12
radio input "true"
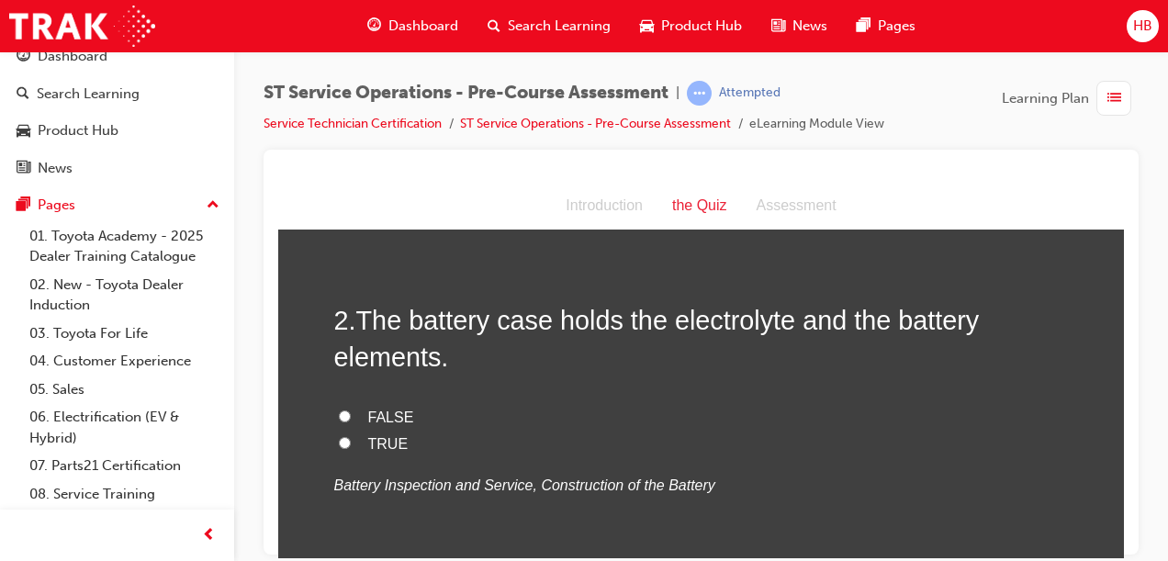
scroll to position [0, 0]
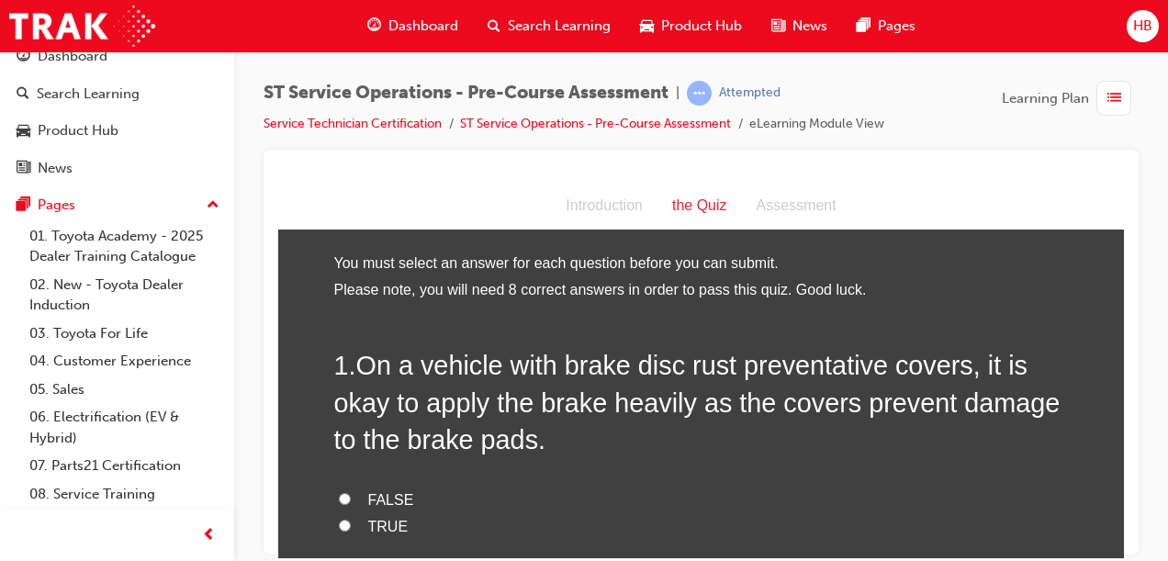
click at [339, 497] on input "FALSE" at bounding box center [345, 498] width 12 height 12
radio input "true"
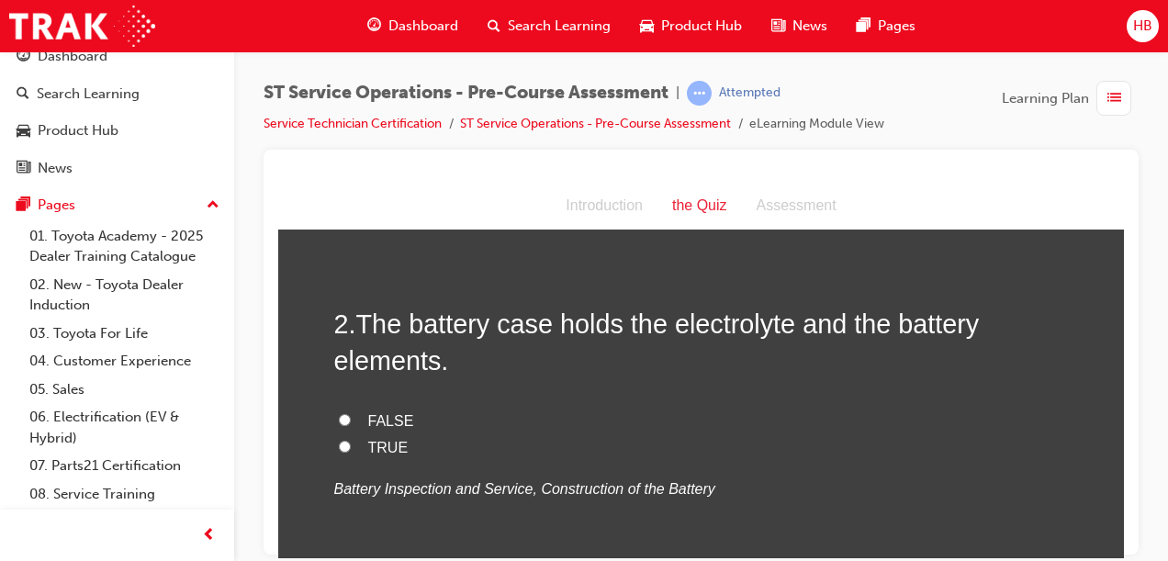
scroll to position [454, 0]
click at [339, 443] on input "TRUE" at bounding box center [345, 445] width 12 height 12
radio input "true"
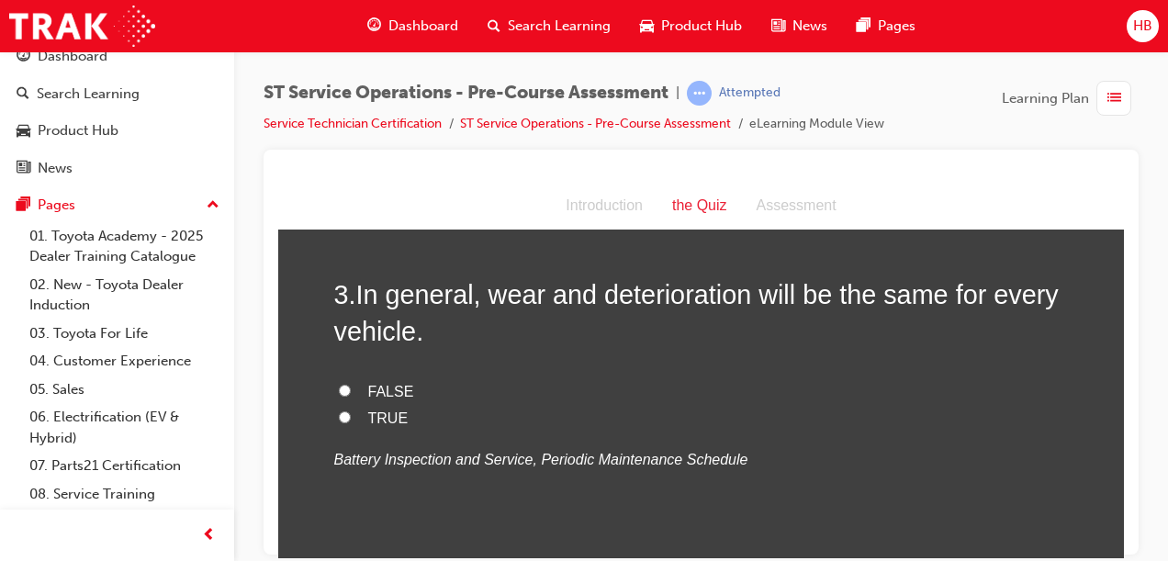
scroll to position [862, 0]
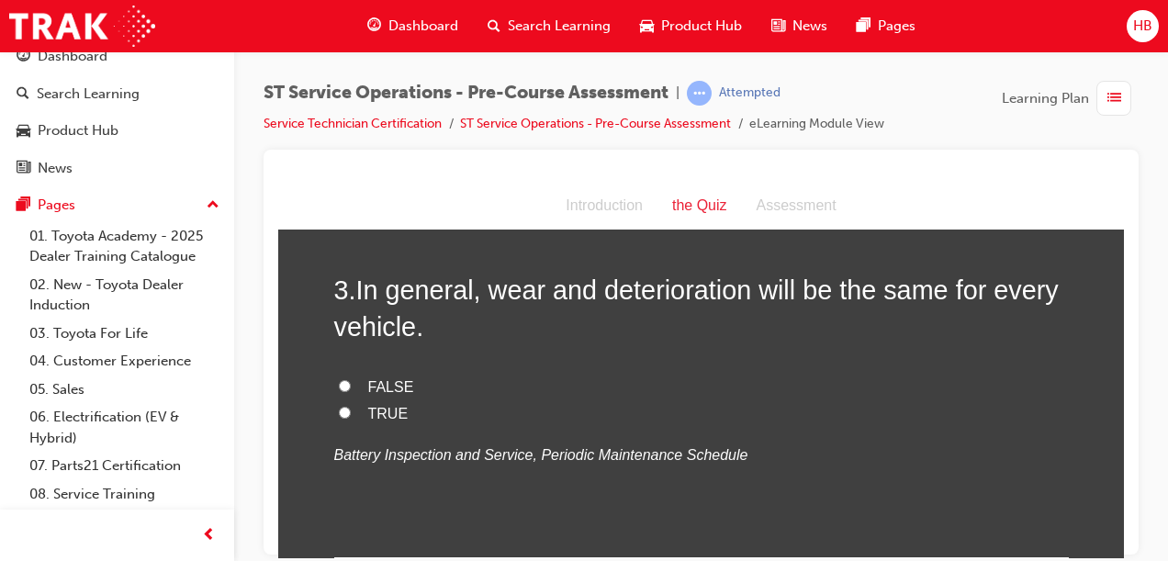
click at [339, 386] on input "FALSE" at bounding box center [345, 385] width 12 height 12
radio input "true"
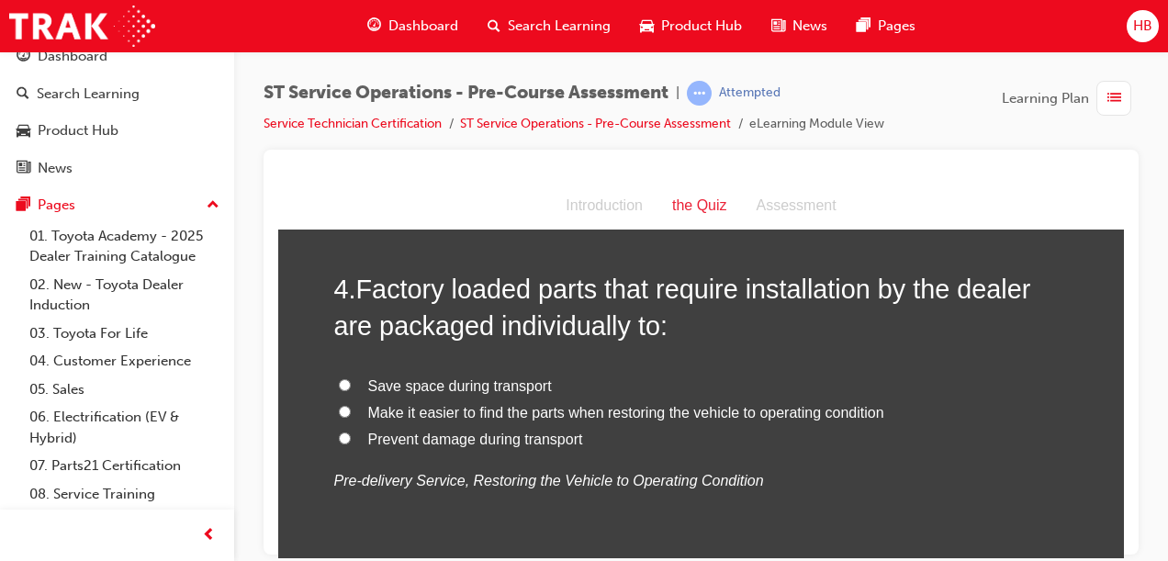
scroll to position [1251, 0]
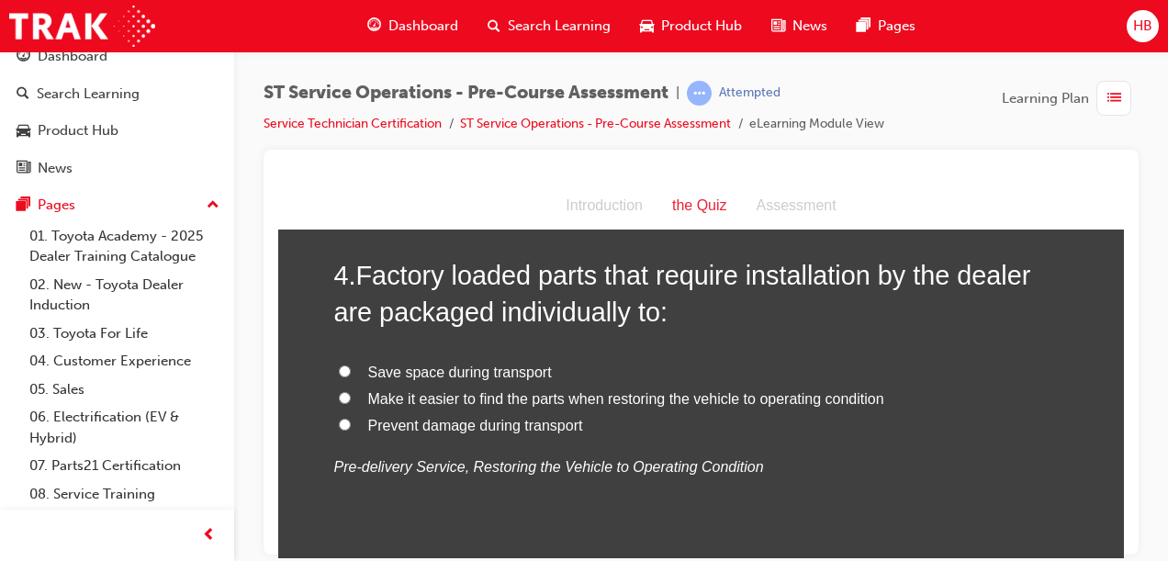
click at [341, 418] on input "Prevent damage during transport" at bounding box center [345, 424] width 12 height 12
radio input "true"
click at [339, 398] on input "Make it easier to find the parts when restoring the vehicle to operating condit…" at bounding box center [345, 397] width 12 height 12
radio input "true"
click at [341, 370] on input "Save space during transport" at bounding box center [345, 370] width 12 height 12
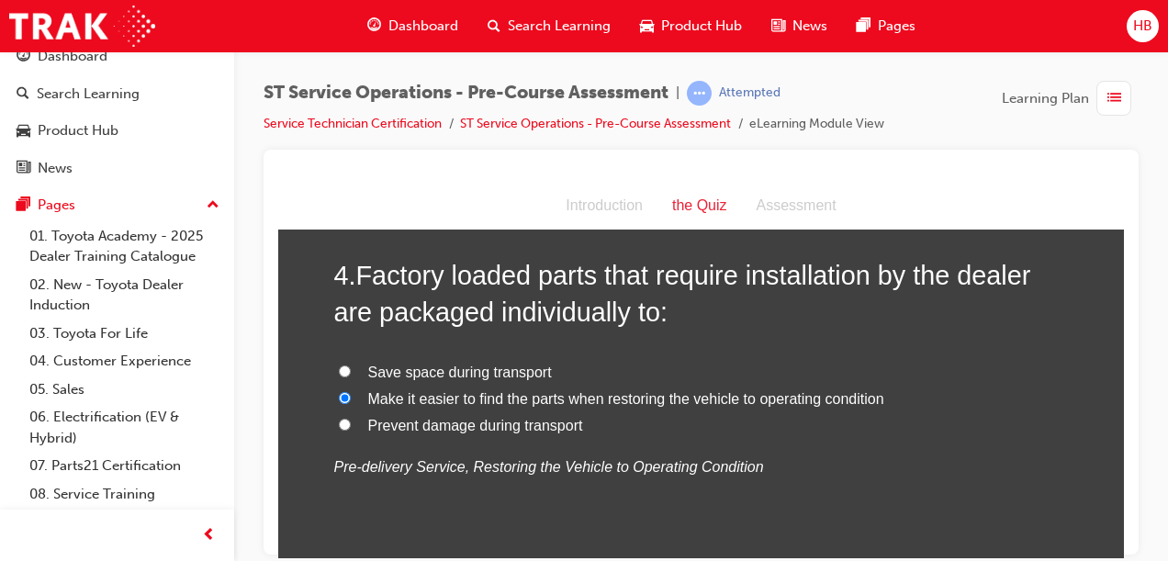
radio input "true"
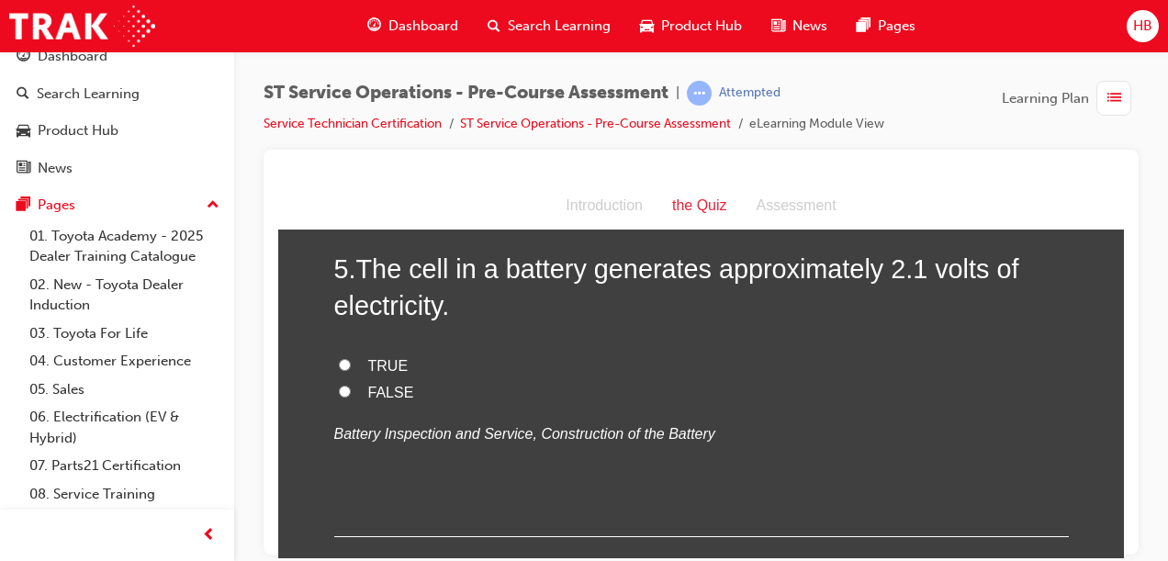
scroll to position [1660, 0]
click at [339, 361] on input "TRUE" at bounding box center [345, 363] width 12 height 12
radio input "true"
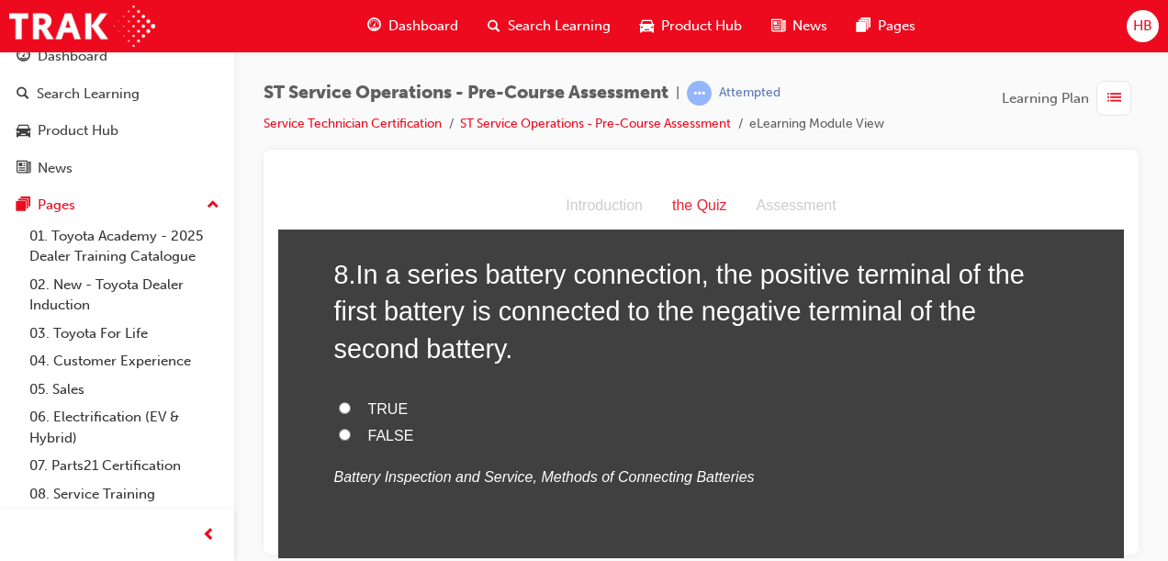
scroll to position [2854, 0]
click at [349, 405] on label "TRUE" at bounding box center [701, 411] width 734 height 27
click at [349, 405] on input "TRUE" at bounding box center [345, 409] width 12 height 12
radio input "true"
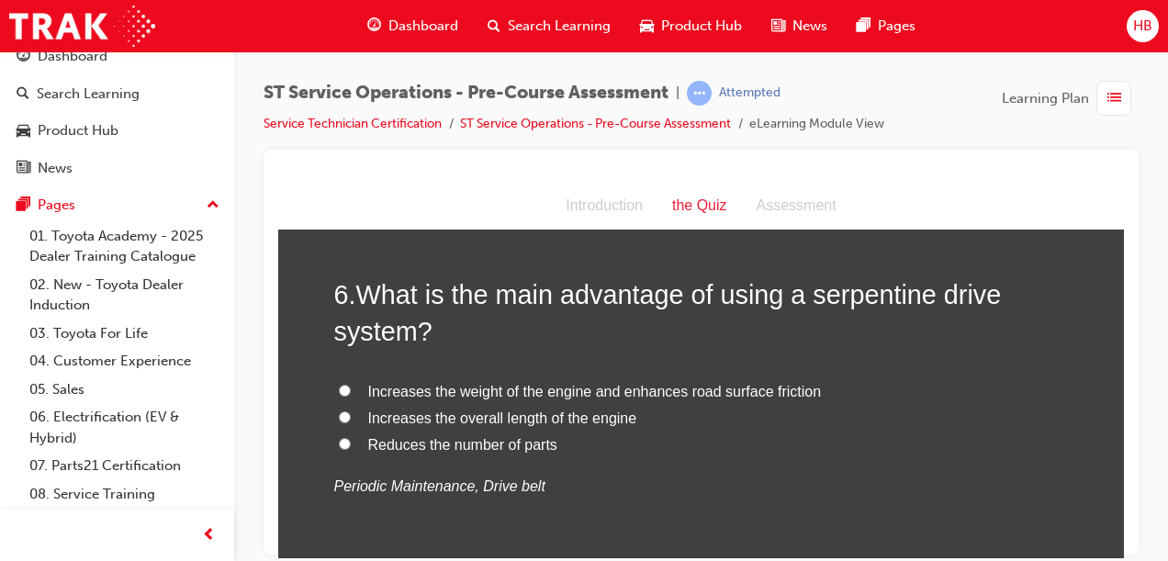
scroll to position [2009, 0]
click at [339, 442] on input "Reduces the number of parts" at bounding box center [345, 442] width 12 height 12
radio input "true"
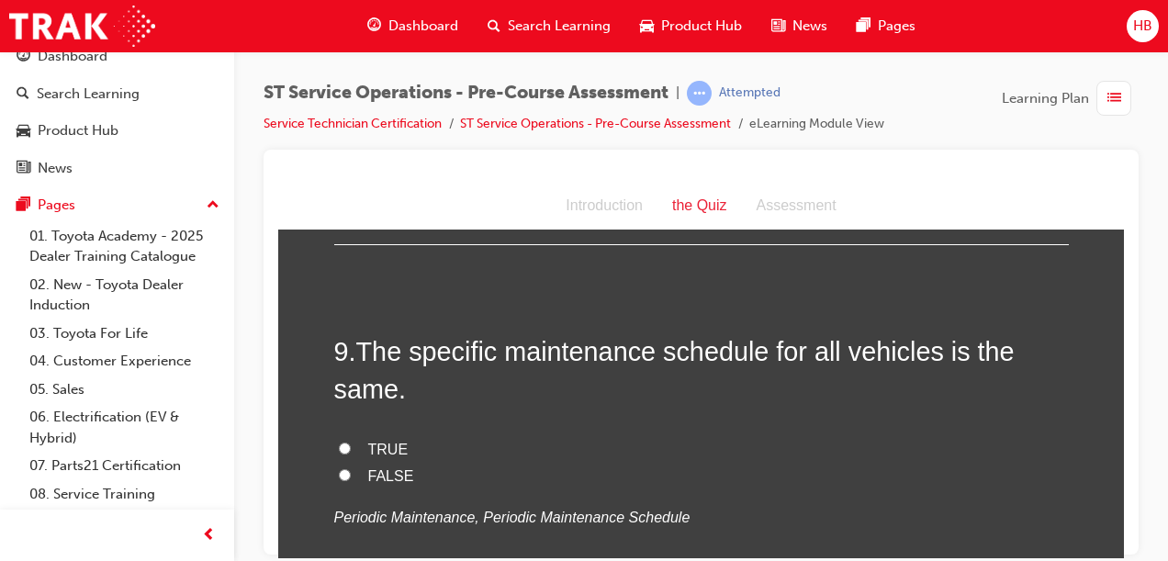
scroll to position [3189, 0]
click at [339, 475] on input "FALSE" at bounding box center [345, 475] width 12 height 12
radio input "true"
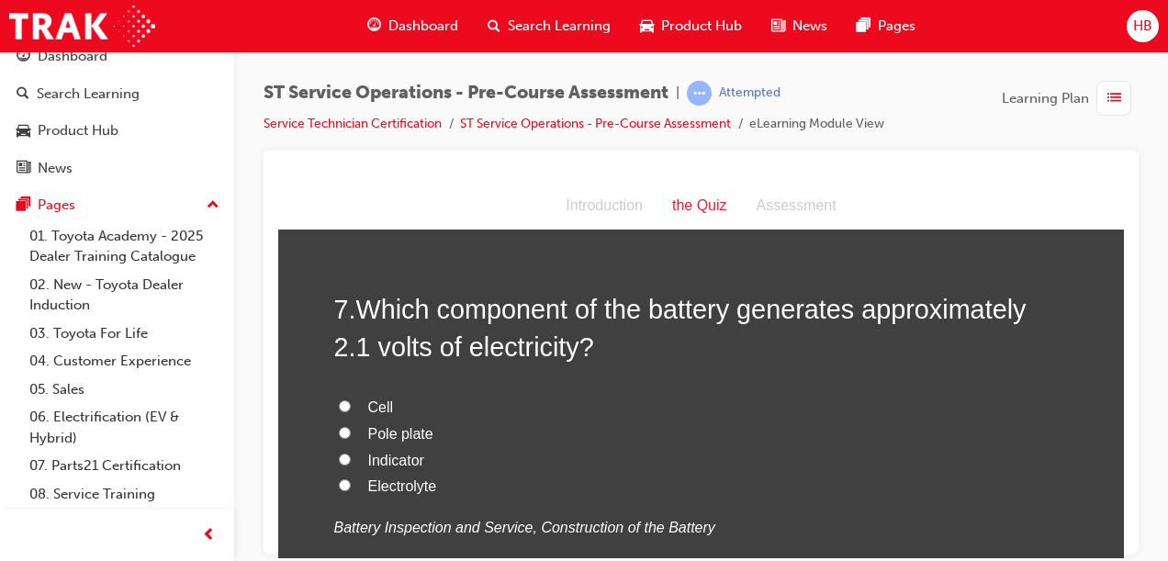
scroll to position [2409, 0]
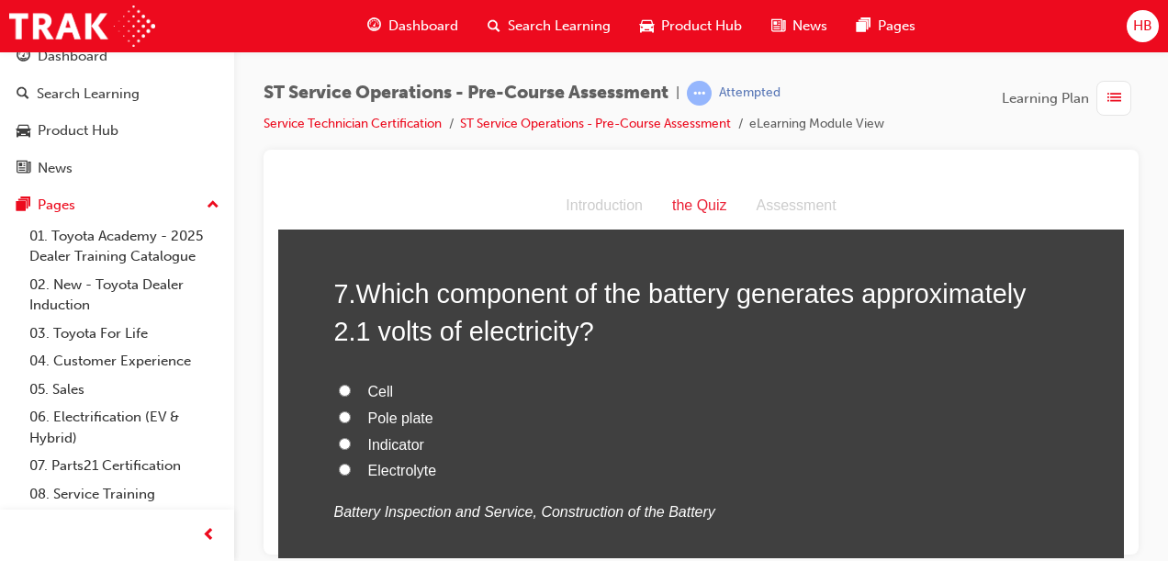
click at [339, 384] on input "Cell" at bounding box center [345, 390] width 12 height 12
radio input "true"
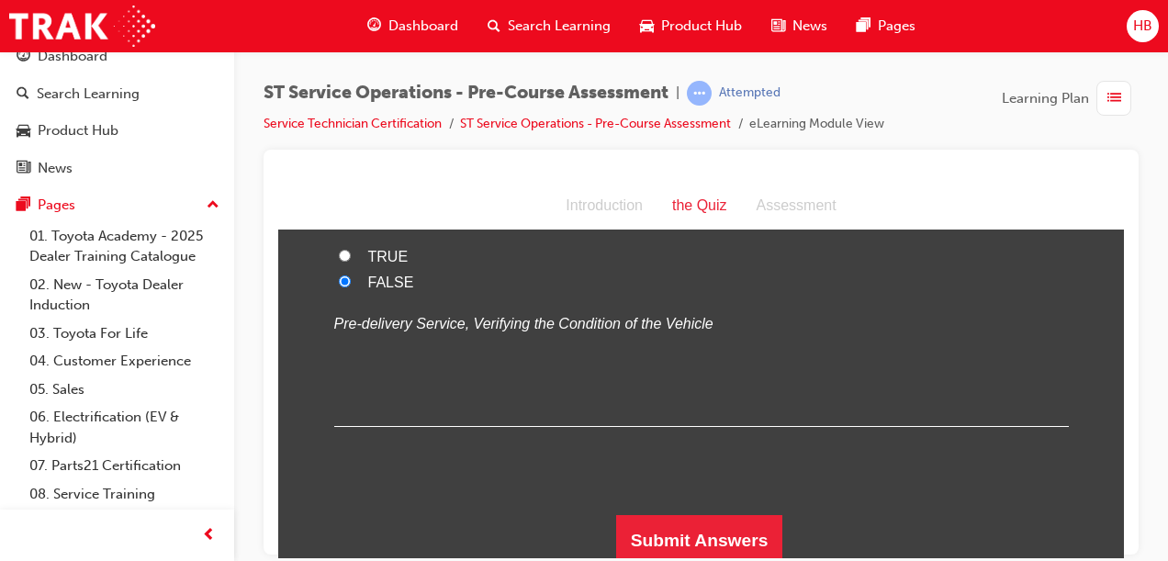
scroll to position [3836, 0]
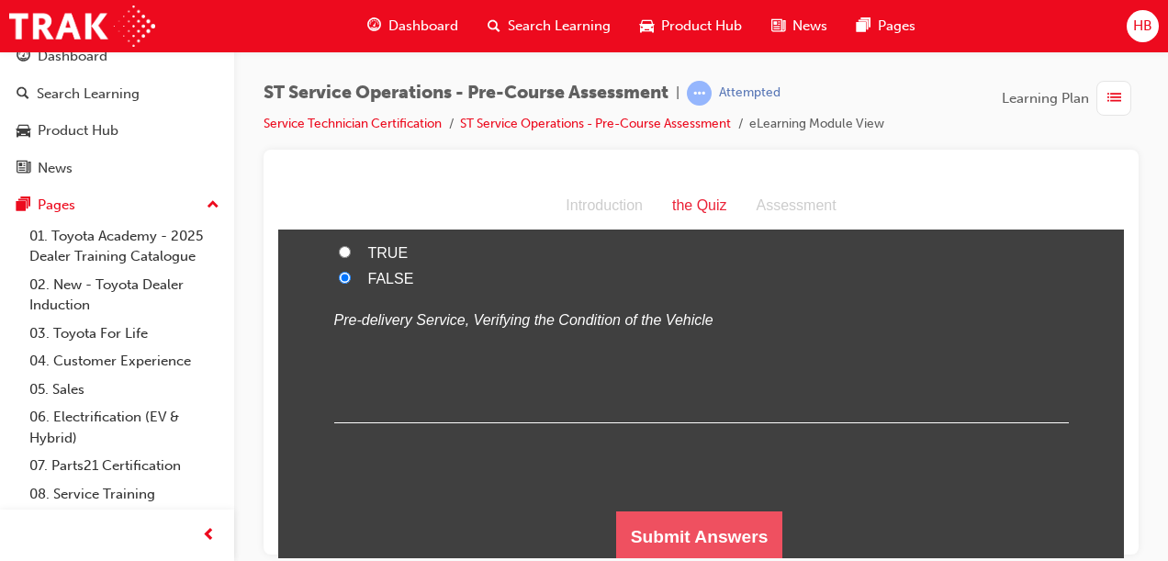
click at [660, 528] on button "Submit Answers" at bounding box center [699, 535] width 167 height 51
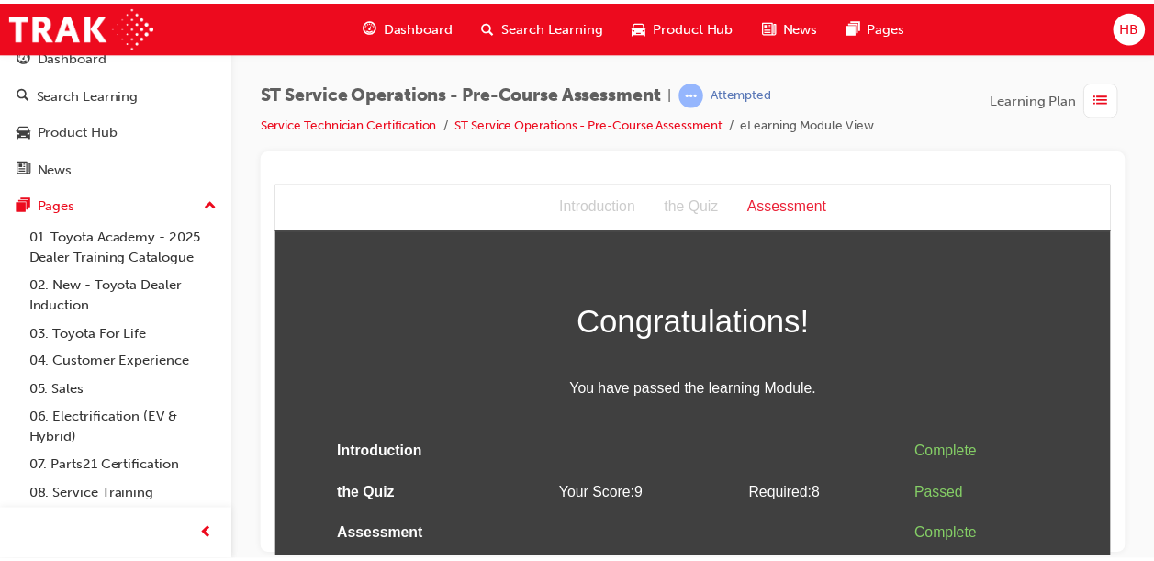
scroll to position [0, 0]
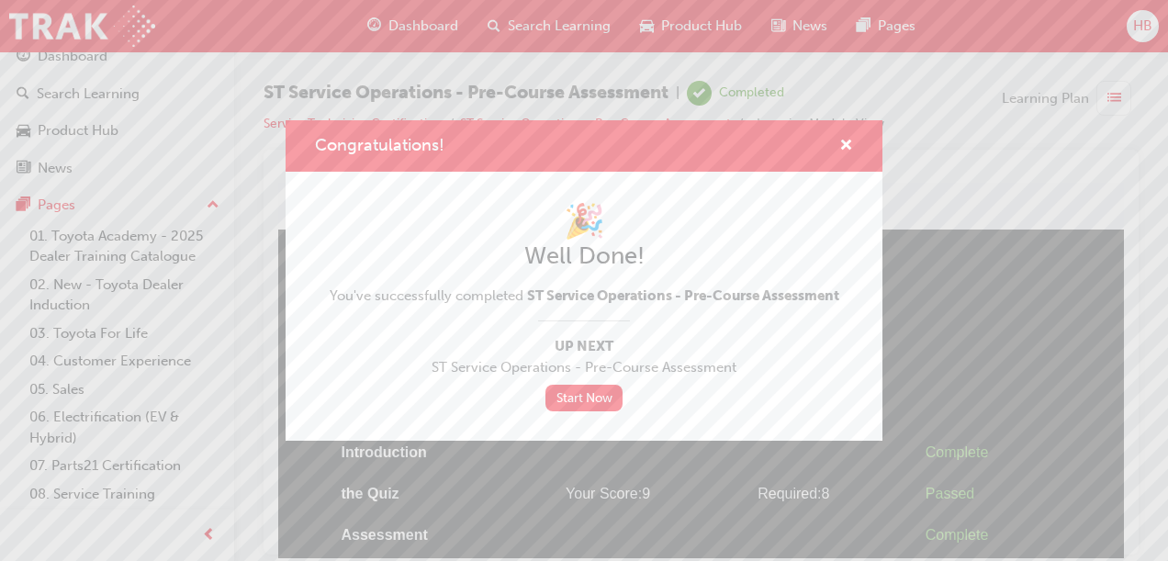
click at [597, 396] on link "Start Now" at bounding box center [583, 398] width 77 height 27
click at [586, 404] on link "Start Now" at bounding box center [583, 398] width 77 height 27
click at [590, 400] on link "Start Now" at bounding box center [583, 398] width 77 height 27
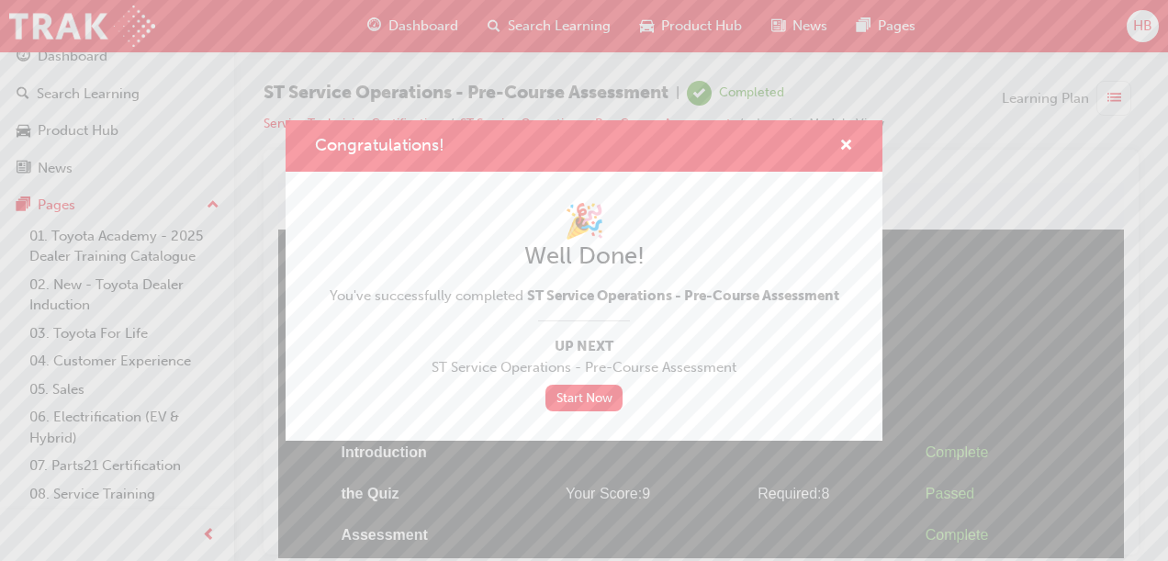
click at [590, 400] on link "Start Now" at bounding box center [583, 398] width 77 height 27
click at [559, 409] on link "Start Now" at bounding box center [583, 398] width 77 height 27
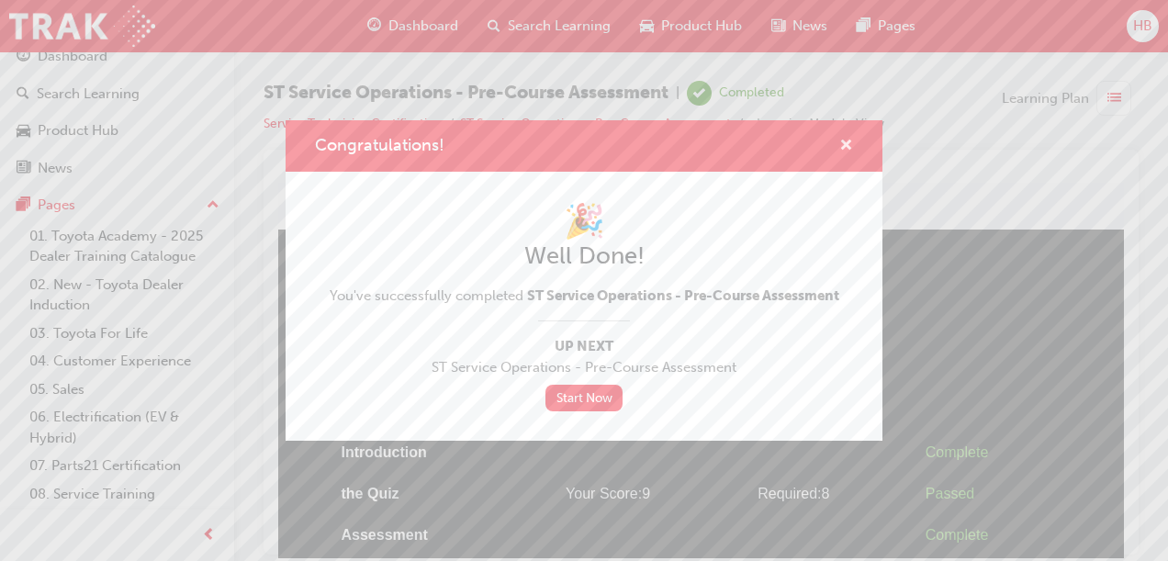
click at [850, 147] on span "cross-icon" at bounding box center [846, 147] width 14 height 17
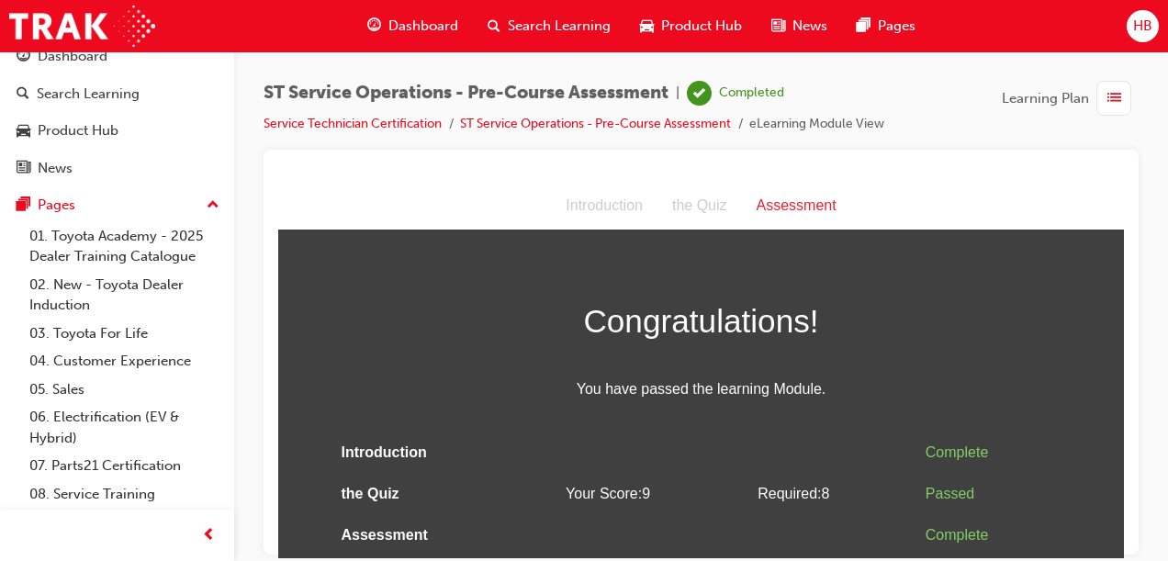
click at [590, 400] on span "You have passed the learning Module." at bounding box center [701, 388] width 734 height 27
drag, startPoint x: 1128, startPoint y: 329, endPoint x: 590, endPoint y: 400, distance: 542.7
click at [590, 400] on span "You have passed the learning Module." at bounding box center [701, 388] width 734 height 27
click at [436, 31] on span "Dashboard" at bounding box center [423, 26] width 70 height 21
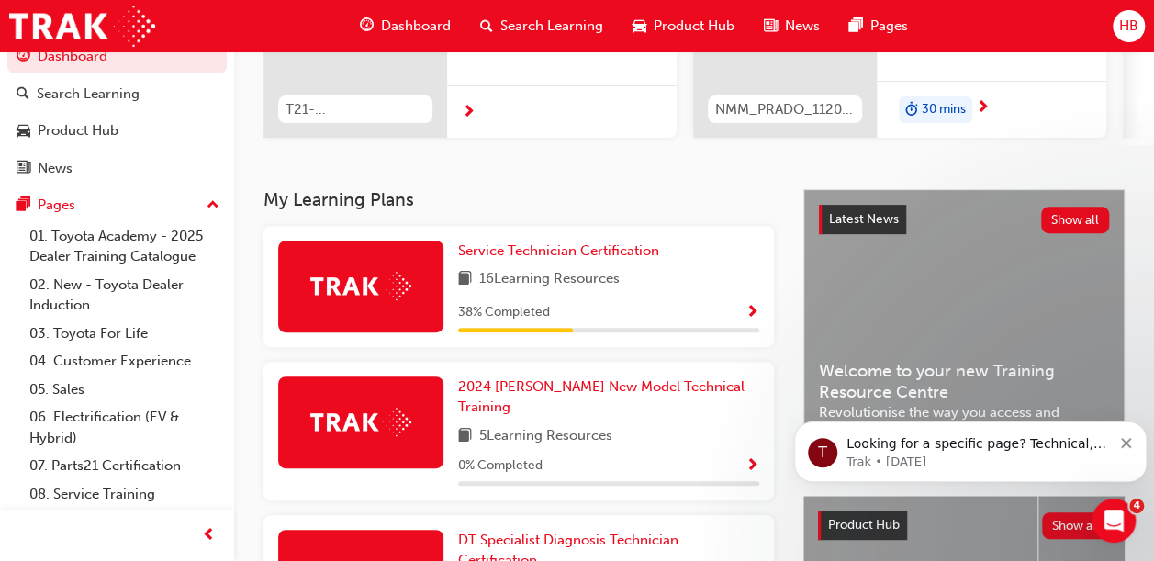
scroll to position [279, 0]
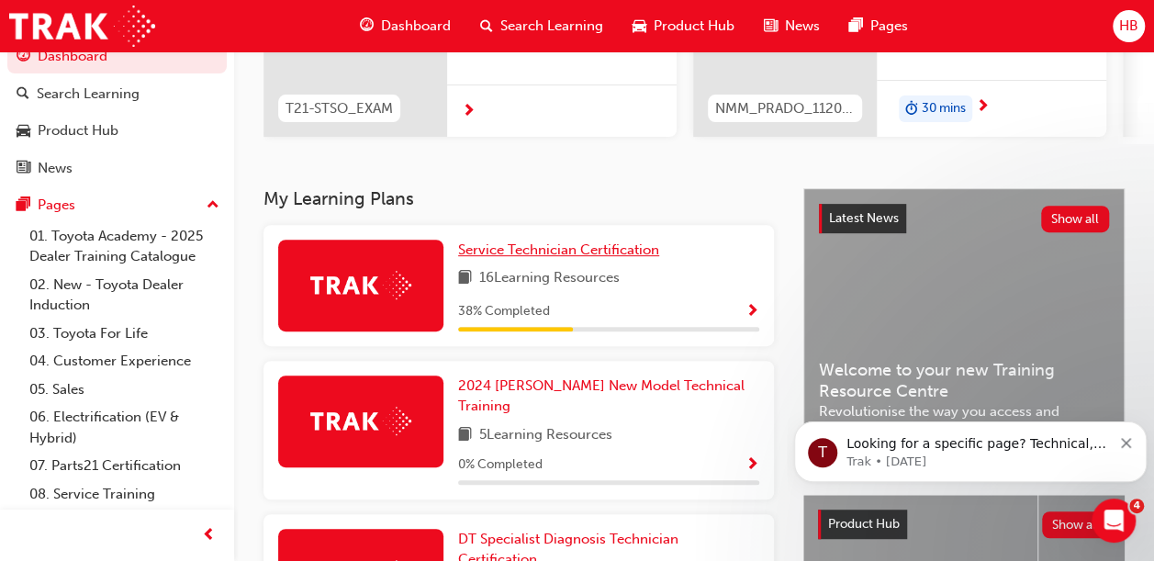
click at [566, 248] on span "Service Technician Certification" at bounding box center [558, 249] width 201 height 17
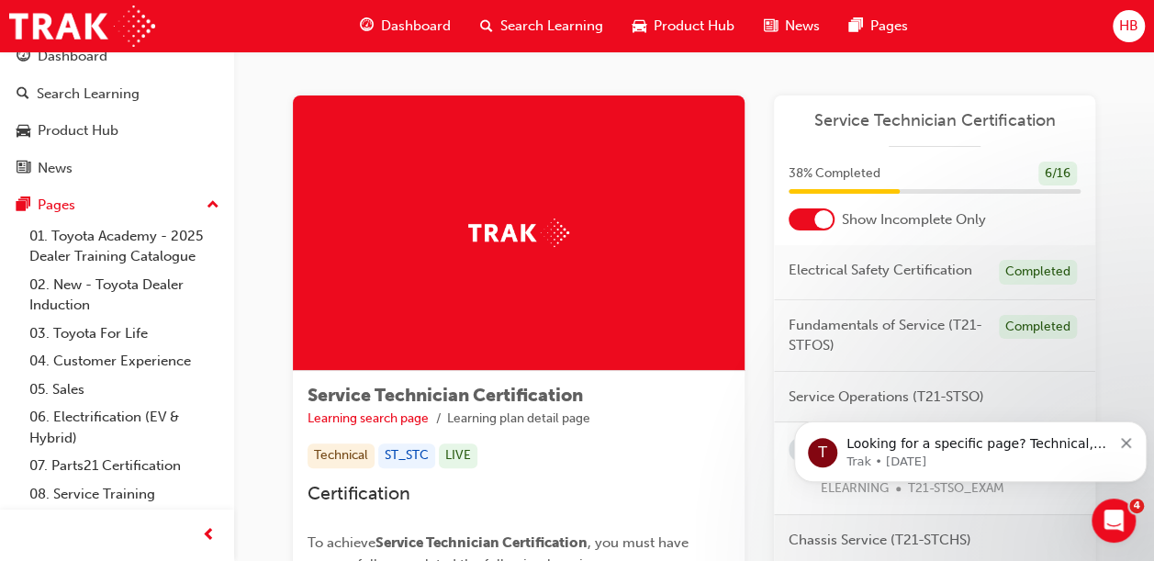
click at [1130, 443] on icon "Dismiss notification" at bounding box center [1126, 443] width 10 height 10
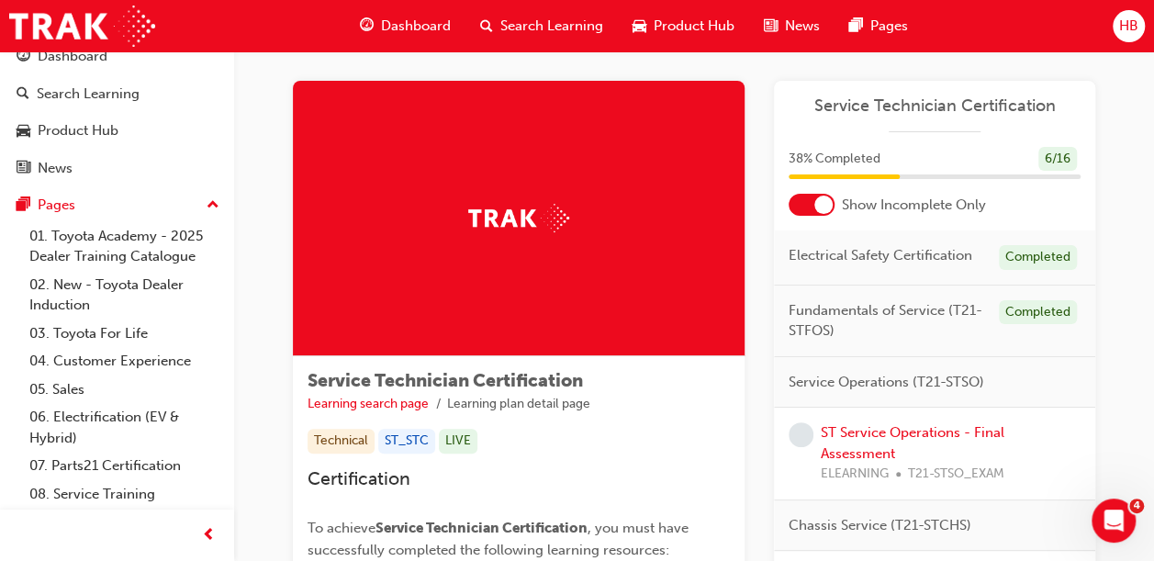
scroll to position [20, 0]
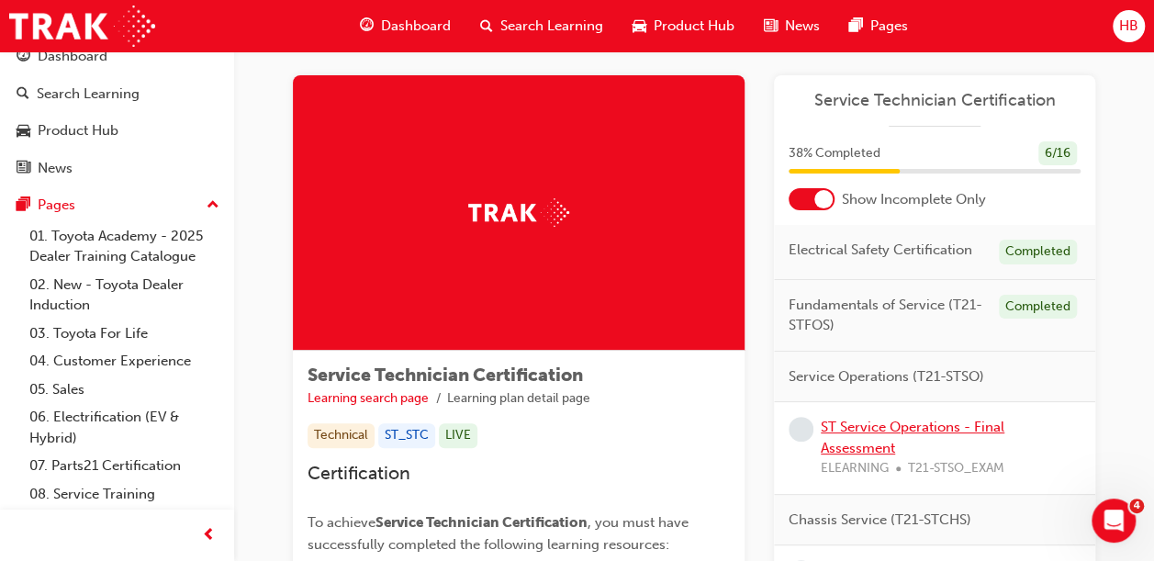
click at [907, 431] on link "ST Service Operations - Final Assessment" at bounding box center [913, 438] width 184 height 38
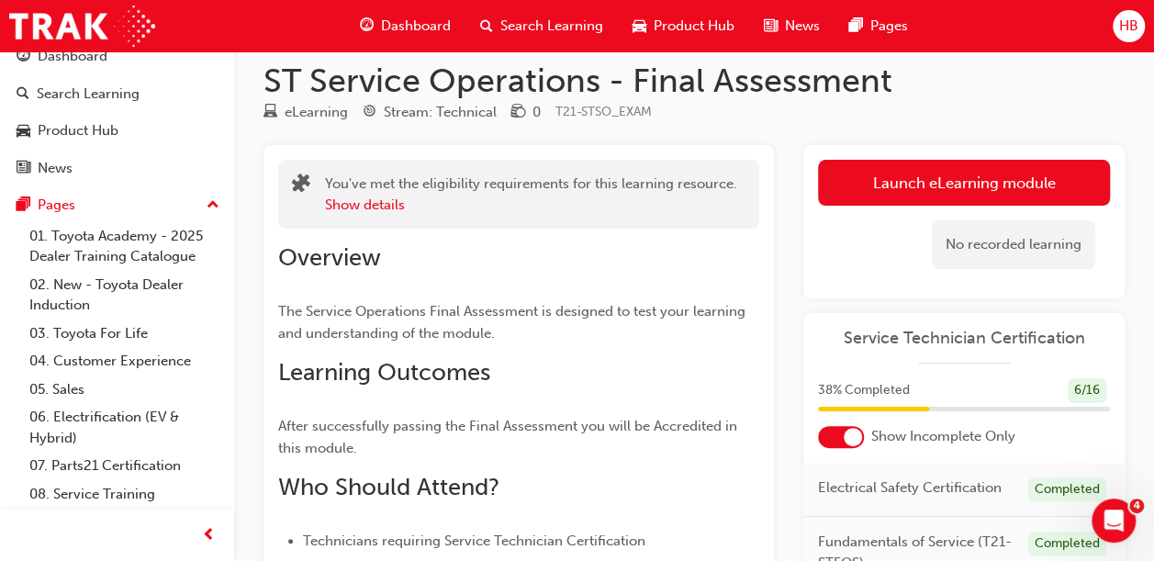
click at [941, 168] on link "Launch eLearning module" at bounding box center [964, 183] width 292 height 46
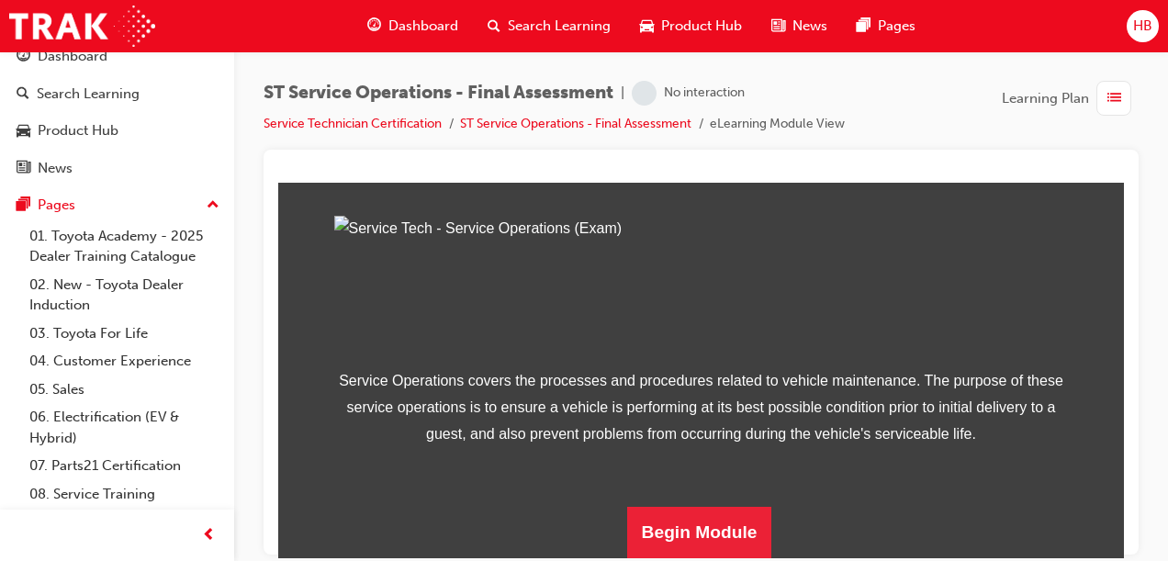
scroll to position [340, 0]
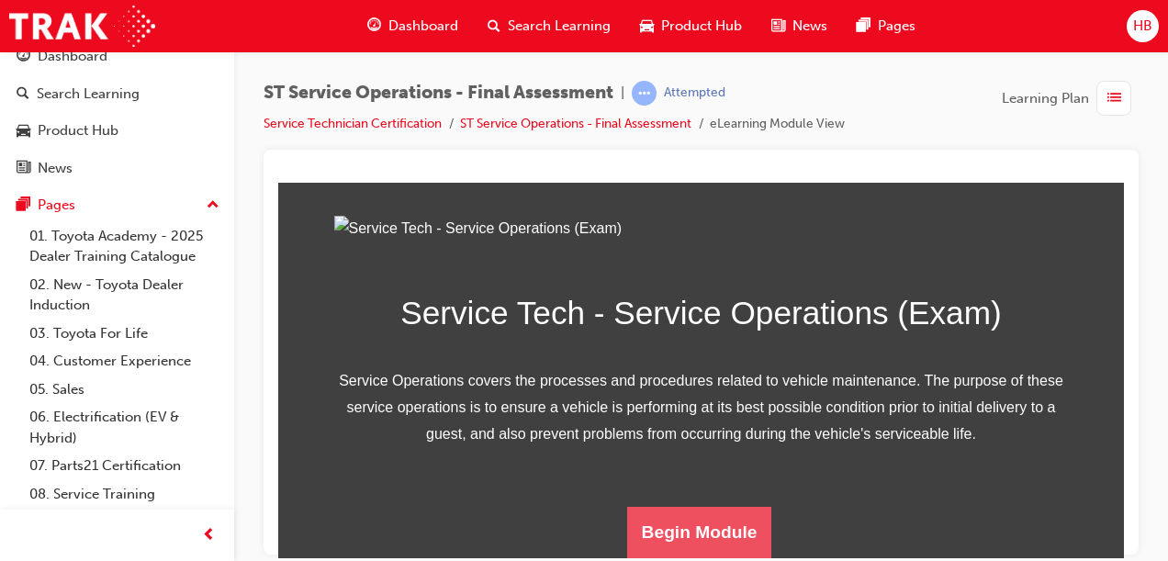
click at [677, 524] on button "Begin Module" at bounding box center [699, 531] width 145 height 51
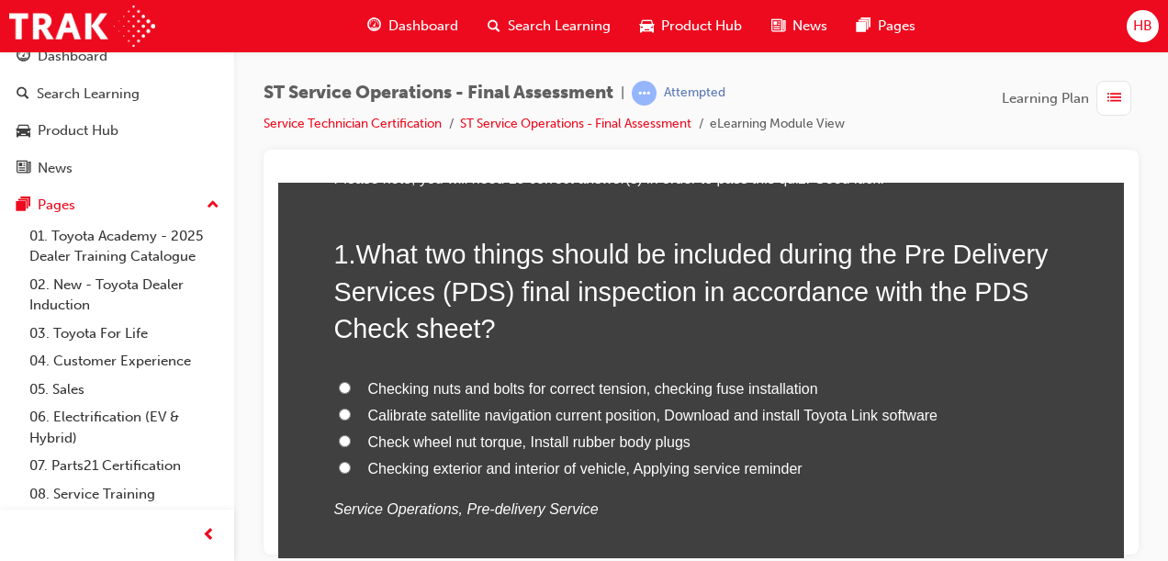
scroll to position [140, 0]
click at [339, 469] on input "Checking exterior and interior of vehicle, Applying service reminder" at bounding box center [345, 468] width 12 height 12
radio input "true"
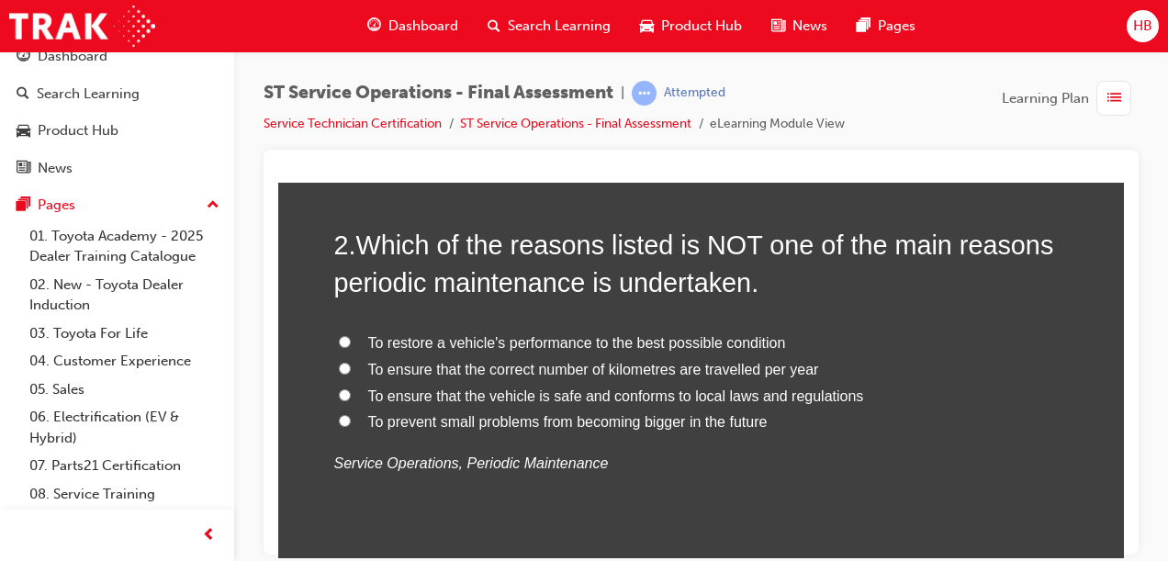
scroll to position [614, 0]
click at [339, 364] on input "To ensure that the correct number of kilometres are travelled per year" at bounding box center [345, 369] width 12 height 12
radio input "true"
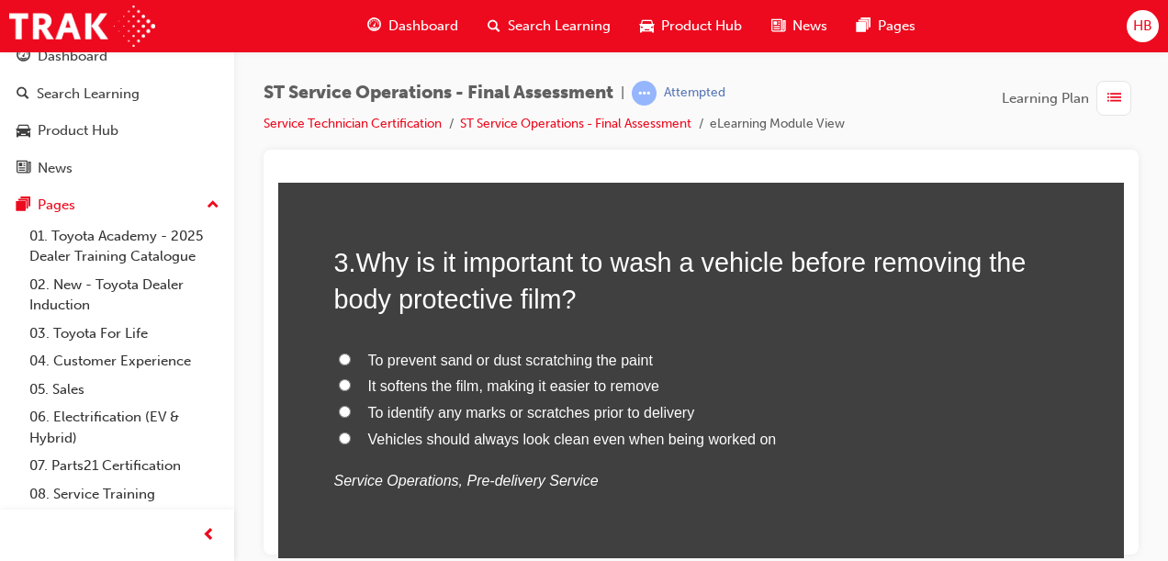
scroll to position [1036, 0]
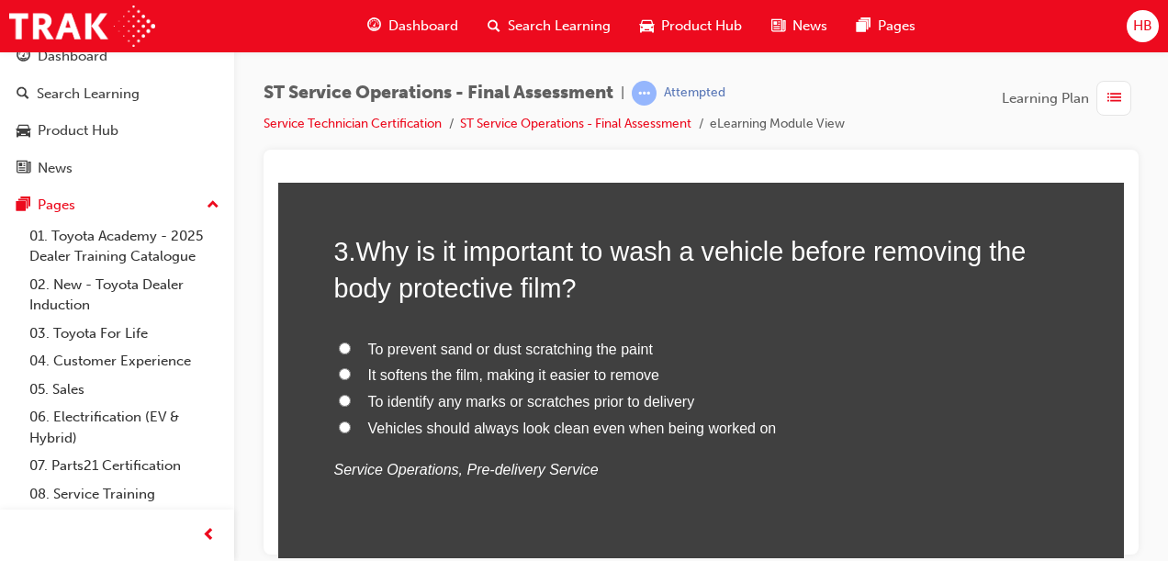
click at [918, 346] on label "To prevent sand or dust scratching the paint" at bounding box center [701, 349] width 734 height 27
click at [351, 346] on input "To prevent sand or dust scratching the paint" at bounding box center [345, 348] width 12 height 12
radio input "true"
click at [339, 402] on input "To identify any marks or scratches prior to delivery" at bounding box center [345, 400] width 12 height 12
radio input "true"
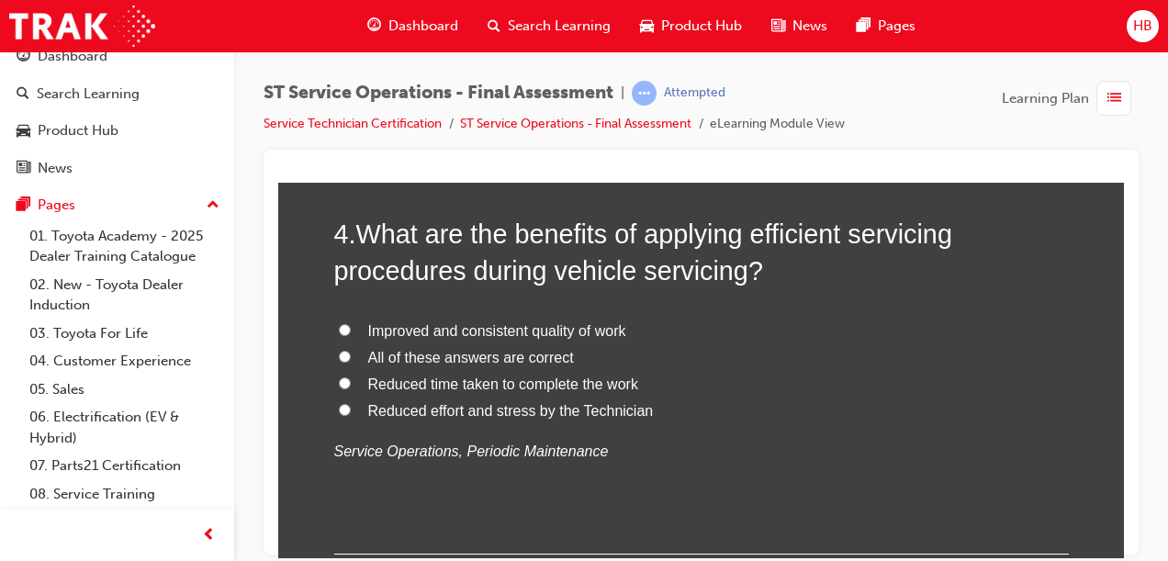
scroll to position [1481, 0]
click at [339, 357] on input "All of these answers are correct" at bounding box center [345, 357] width 12 height 12
radio input "true"
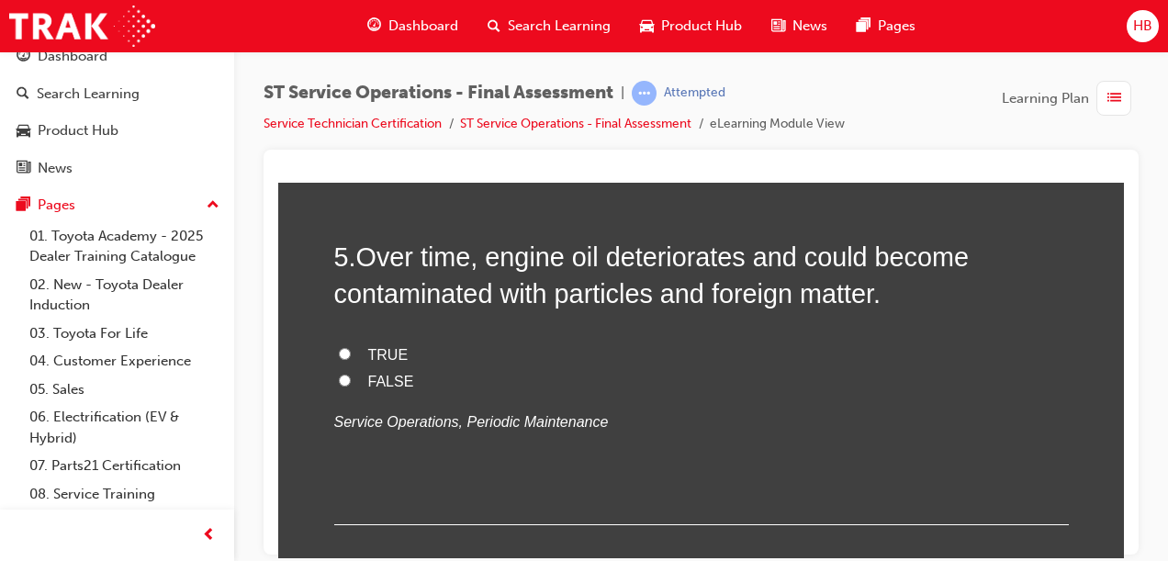
scroll to position [1902, 0]
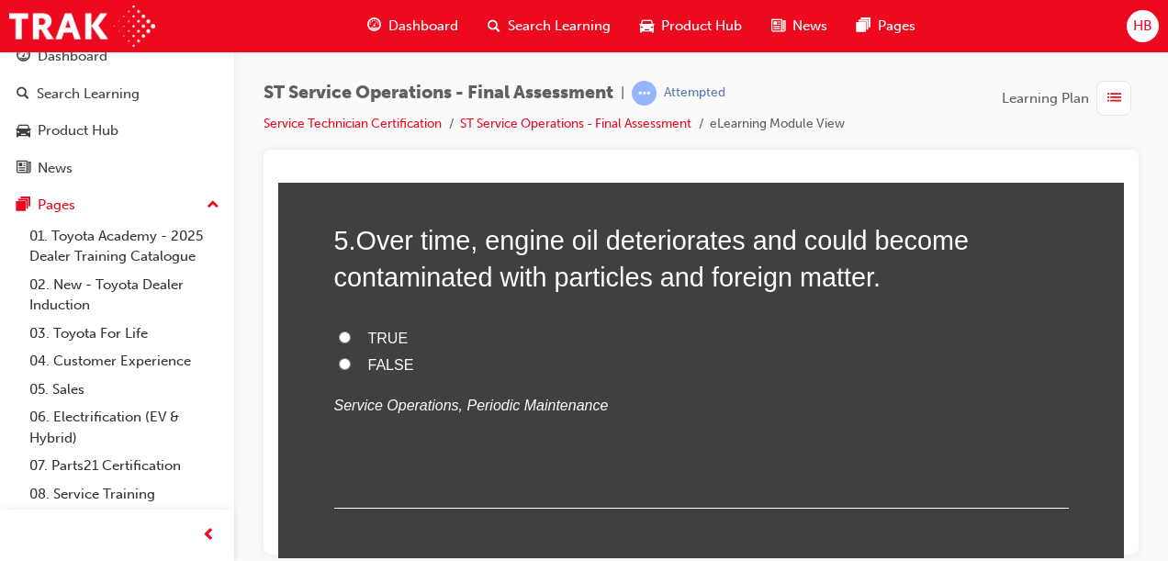
click at [949, 370] on label "FALSE" at bounding box center [701, 365] width 734 height 27
click at [351, 369] on input "FALSE" at bounding box center [345, 363] width 12 height 12
radio input "true"
click at [949, 370] on label "FALSE" at bounding box center [701, 365] width 734 height 27
click at [351, 369] on input "FALSE" at bounding box center [345, 363] width 12 height 12
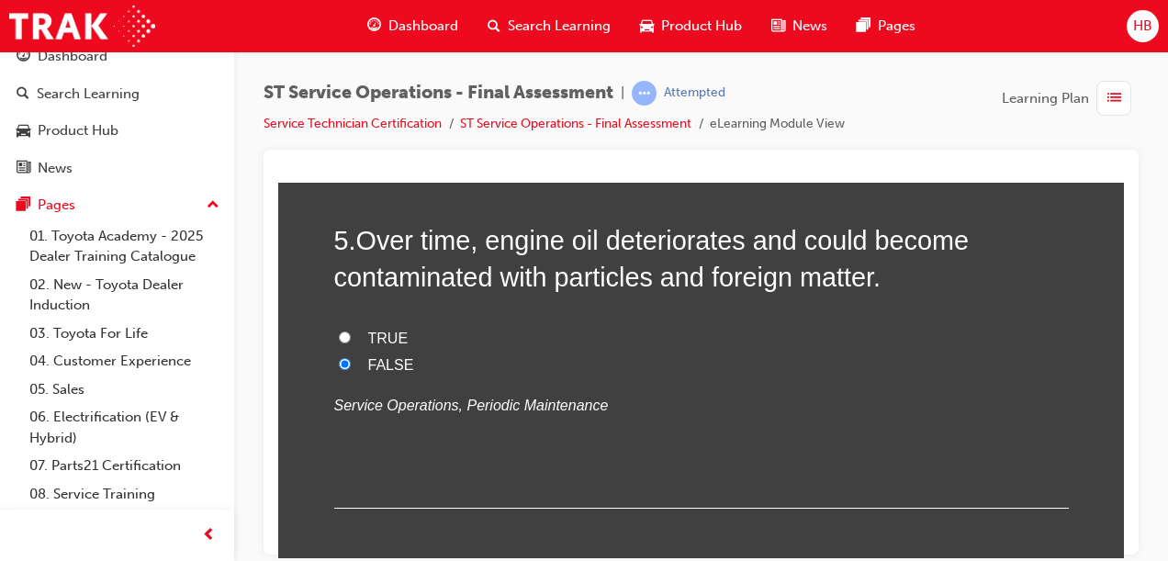
click at [339, 336] on input "TRUE" at bounding box center [345, 336] width 12 height 12
radio input "true"
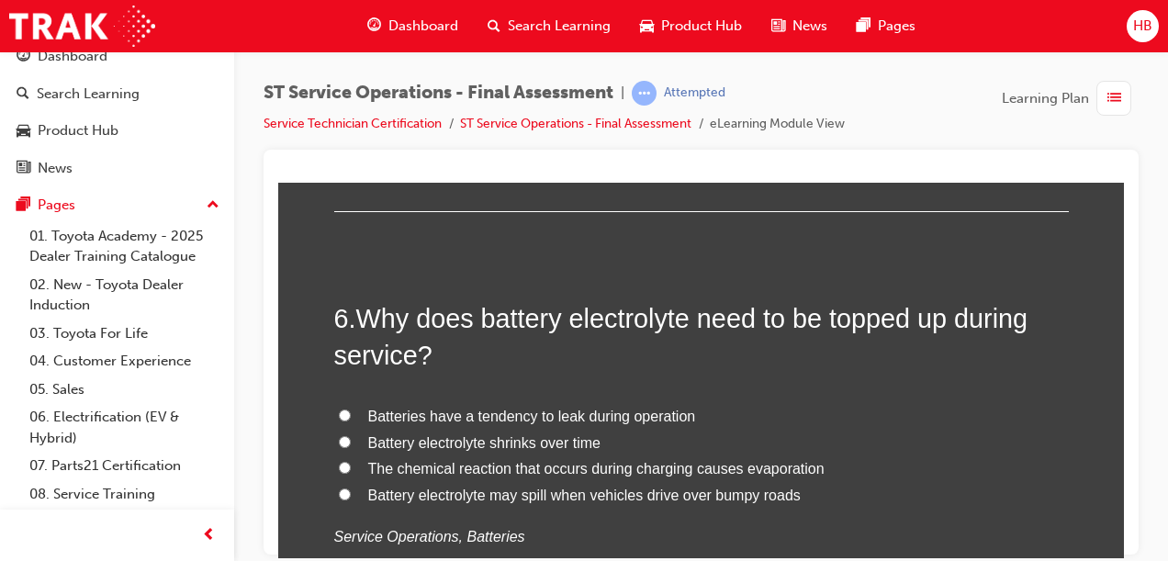
scroll to position [2272, 0]
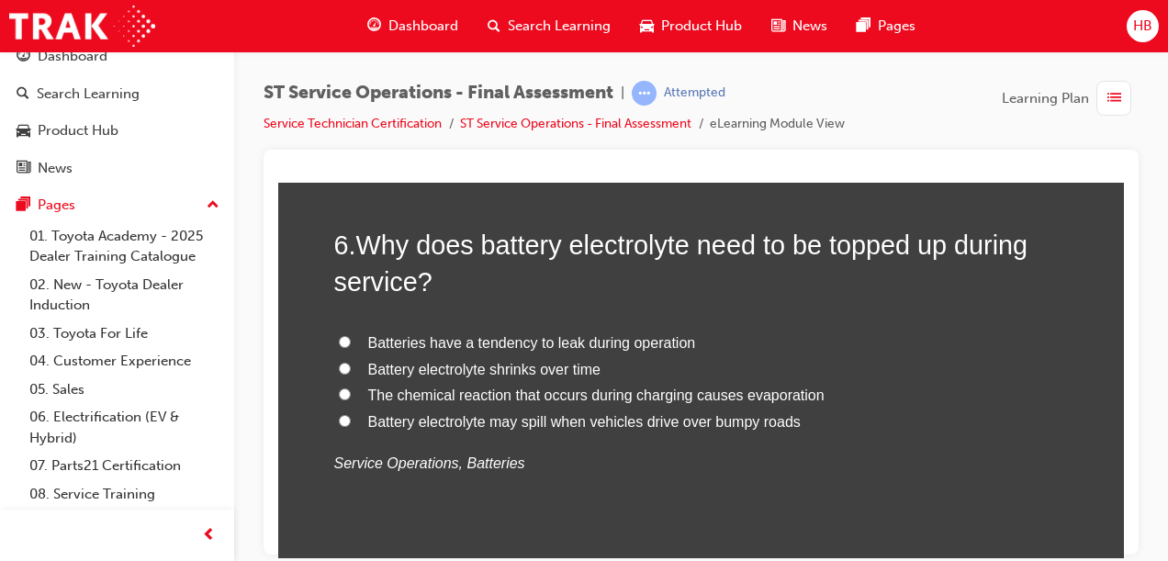
click at [793, 456] on p "Service Operations, Batteries" at bounding box center [701, 463] width 734 height 27
click at [341, 390] on input "The chemical reaction that occurs during charging causes evaporation" at bounding box center [345, 393] width 12 height 12
radio input "true"
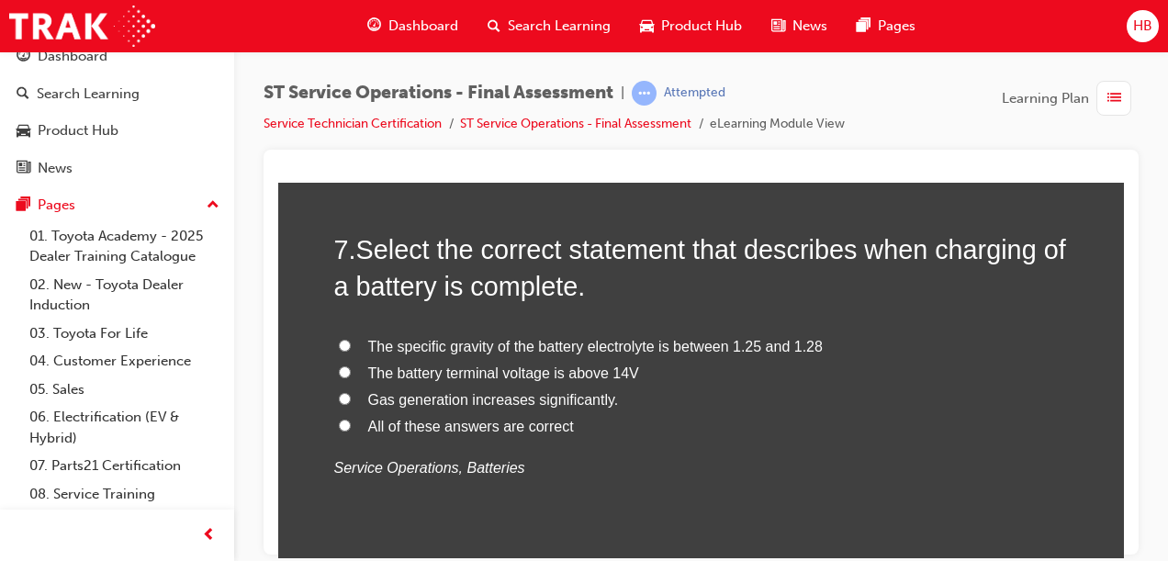
scroll to position [2697, 0]
click at [339, 418] on input "All of these answers are correct" at bounding box center [345, 423] width 12 height 12
radio input "true"
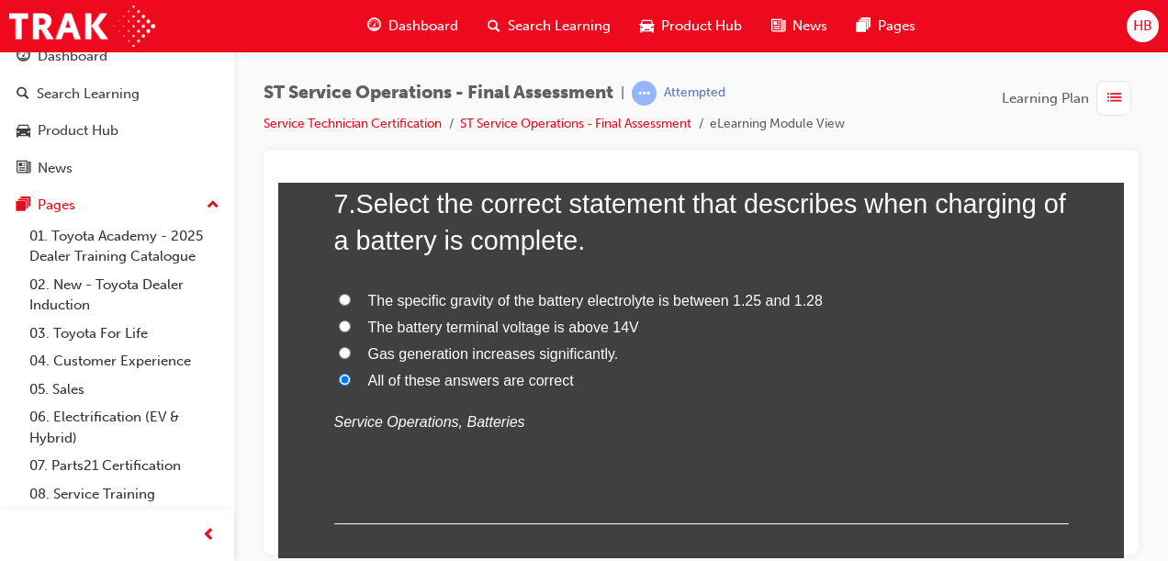
scroll to position [2773, 0]
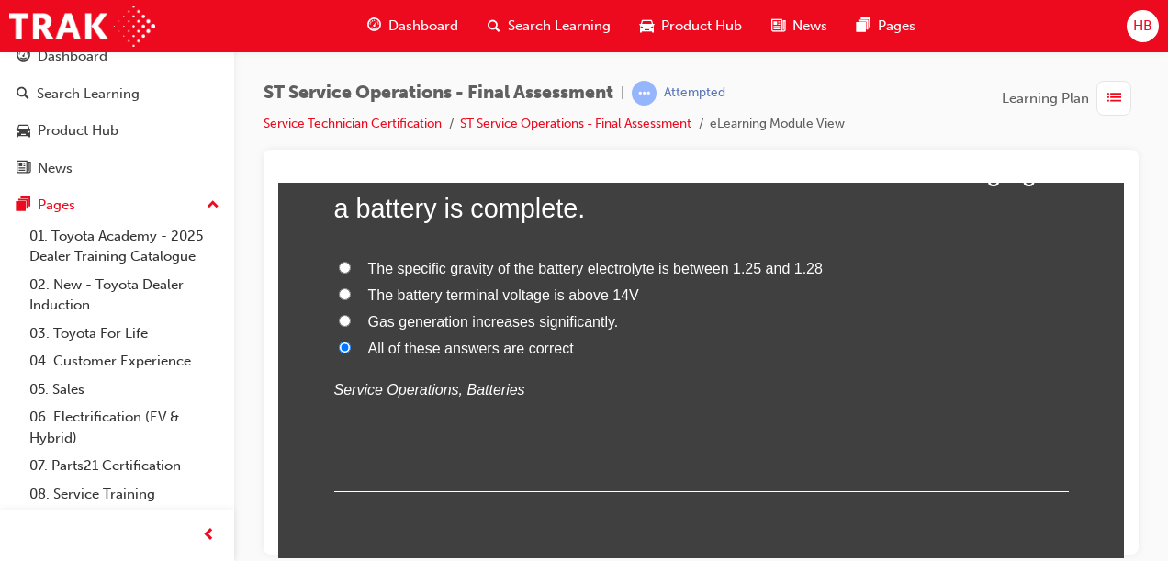
drag, startPoint x: 334, startPoint y: 418, endPoint x: 665, endPoint y: 453, distance: 332.3
click at [665, 453] on div "7 . Select the correct statement that describes when charging of a battery is c…" at bounding box center [701, 322] width 734 height 340
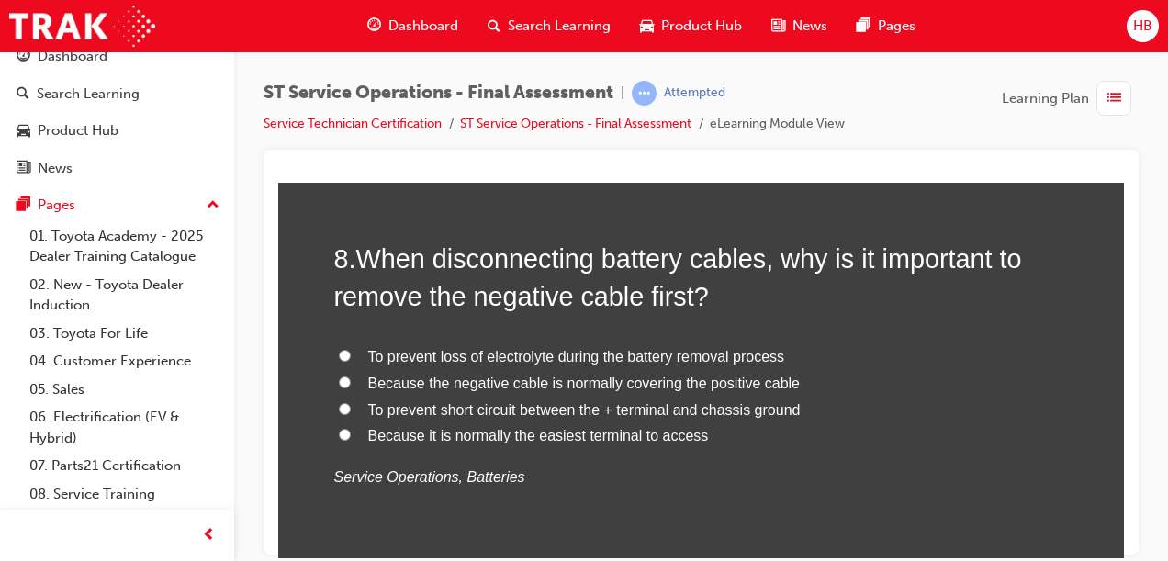
scroll to position [3128, 0]
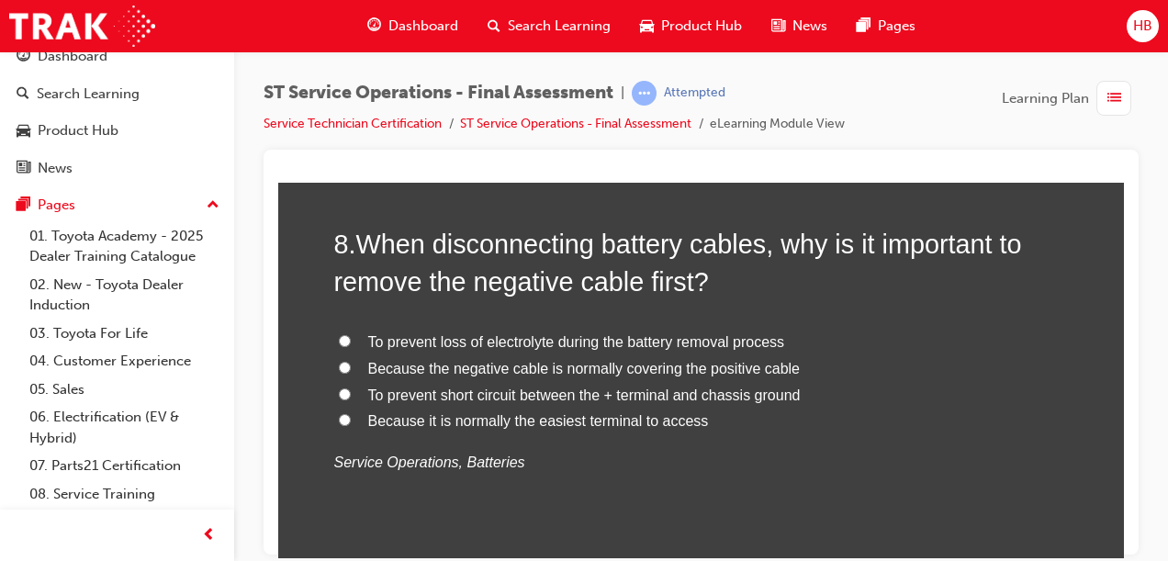
click at [340, 389] on input "To prevent short circuit between the + terminal and chassis ground" at bounding box center [345, 393] width 12 height 12
radio input "true"
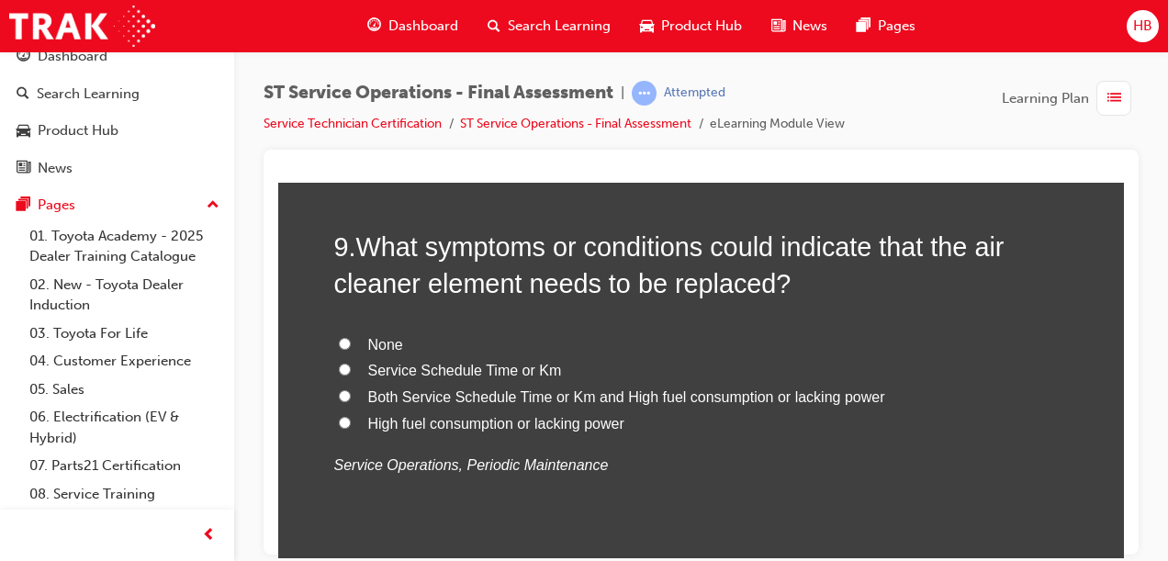
scroll to position [3541, 0]
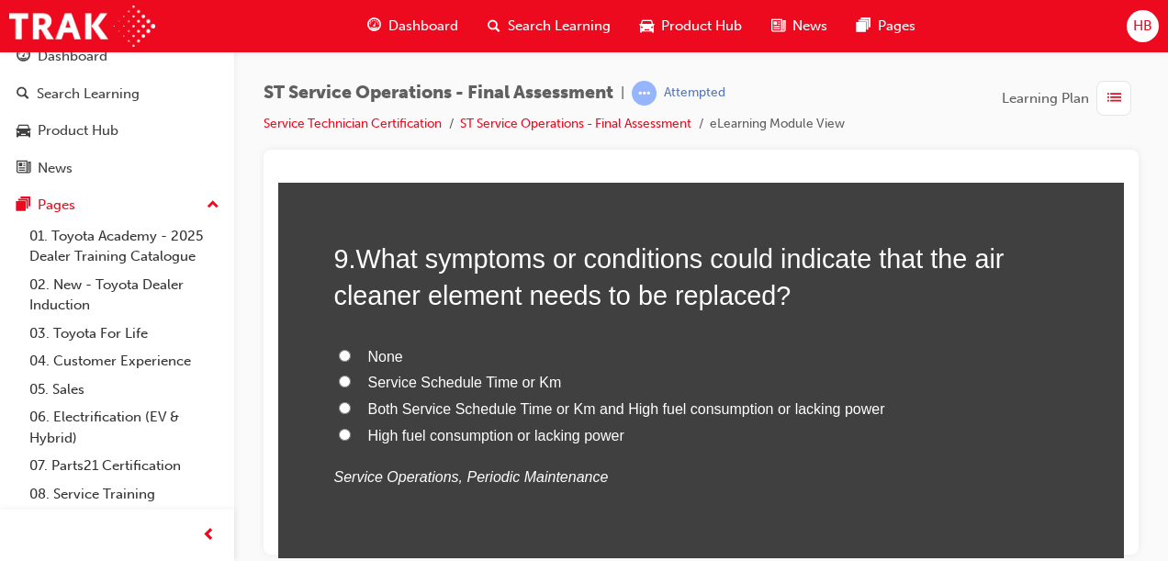
radio input "true"
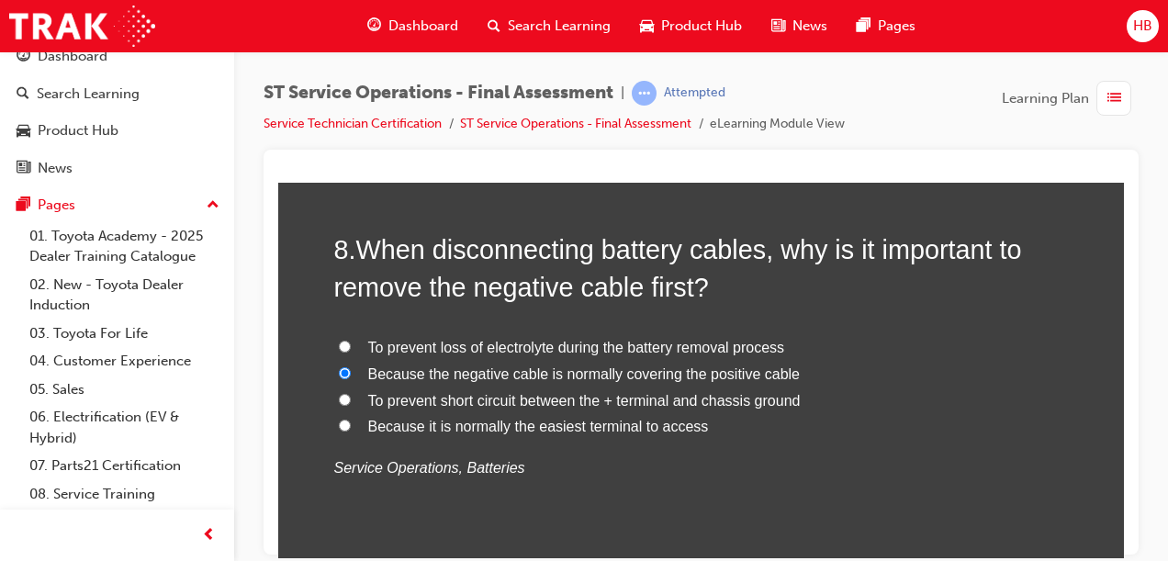
click at [339, 340] on input "To prevent loss of electrolyte during the battery removal process" at bounding box center [345, 346] width 12 height 12
radio input "true"
click at [339, 419] on input "Because it is normally the easiest terminal to access" at bounding box center [345, 425] width 12 height 12
radio input "true"
click at [339, 393] on input "To prevent short circuit between the + terminal and chassis ground" at bounding box center [345, 399] width 12 height 12
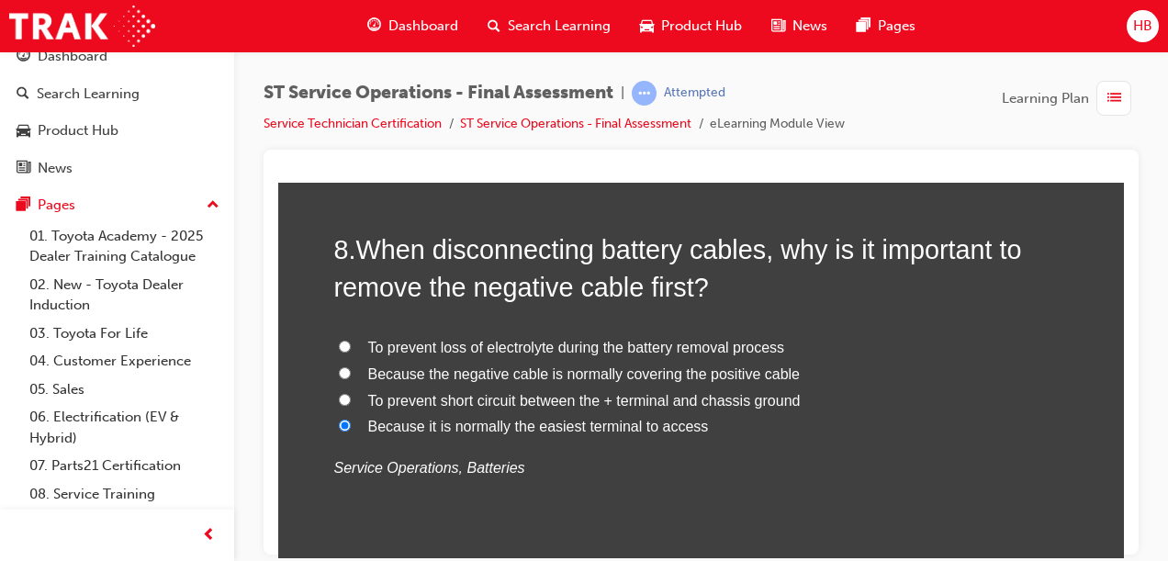
radio input "true"
click at [339, 366] on input "Because the negative cable is normally covering the positive cable" at bounding box center [345, 372] width 12 height 12
radio input "true"
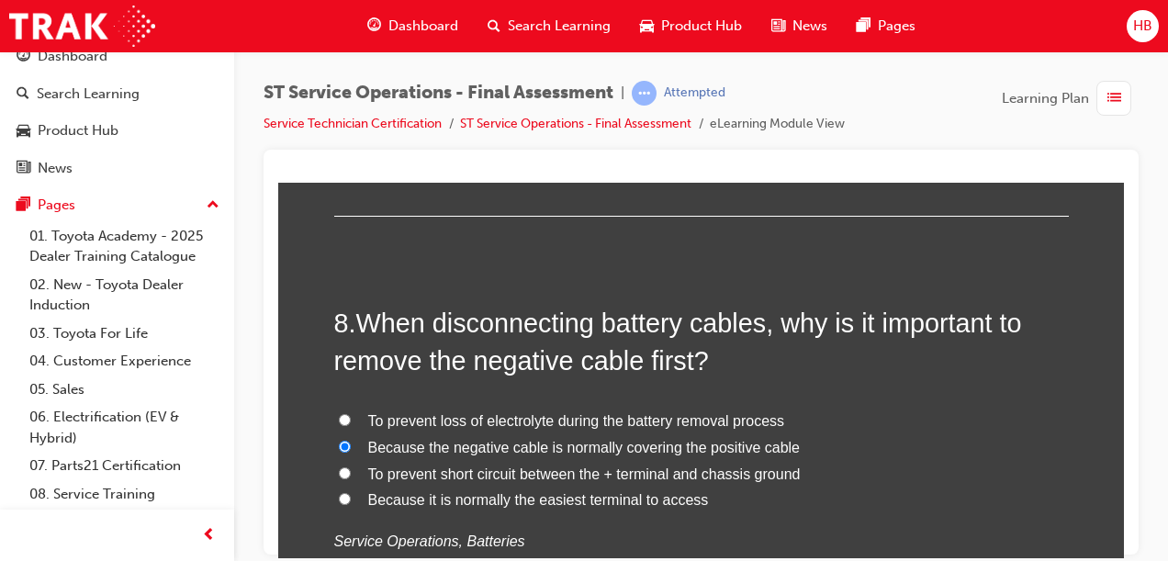
scroll to position [3085, 0]
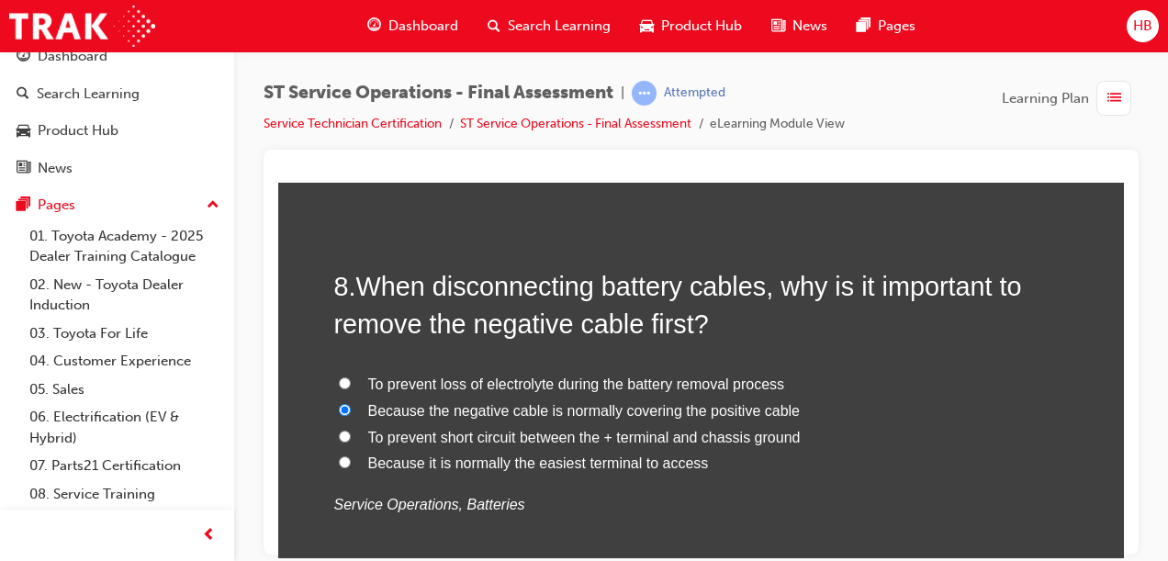
click at [340, 430] on input "To prevent short circuit between the + terminal and chassis ground" at bounding box center [345, 436] width 12 height 12
radio input "true"
click at [1124, 547] on div at bounding box center [700, 352] width 875 height 405
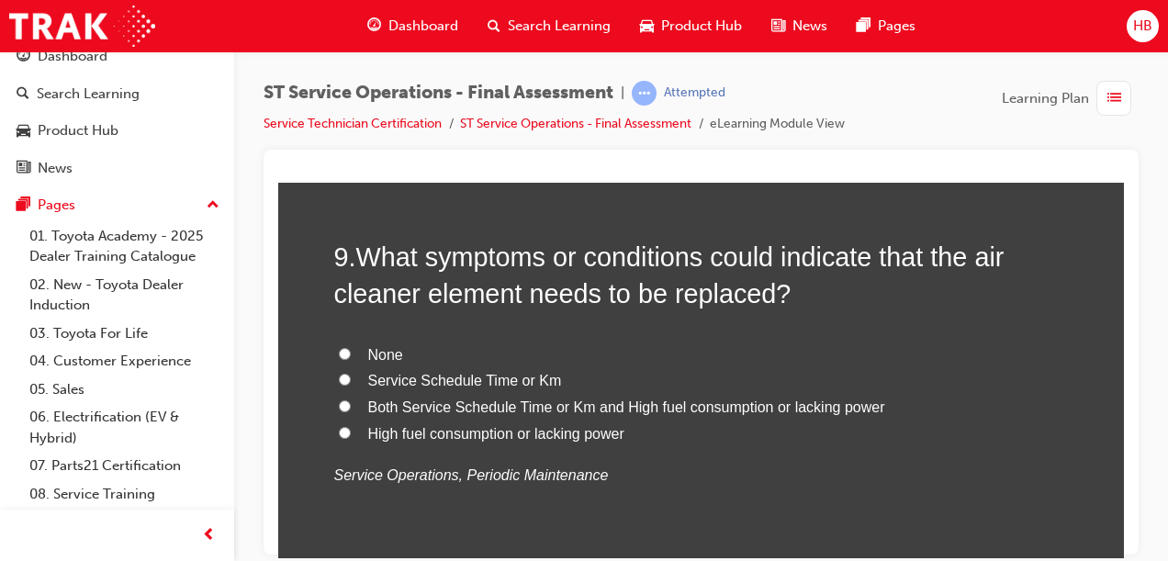
scroll to position [3544, 0]
click at [339, 400] on input "Both Service Schedule Time or Km and High fuel consumption or lacking power" at bounding box center [345, 404] width 12 height 12
radio input "true"
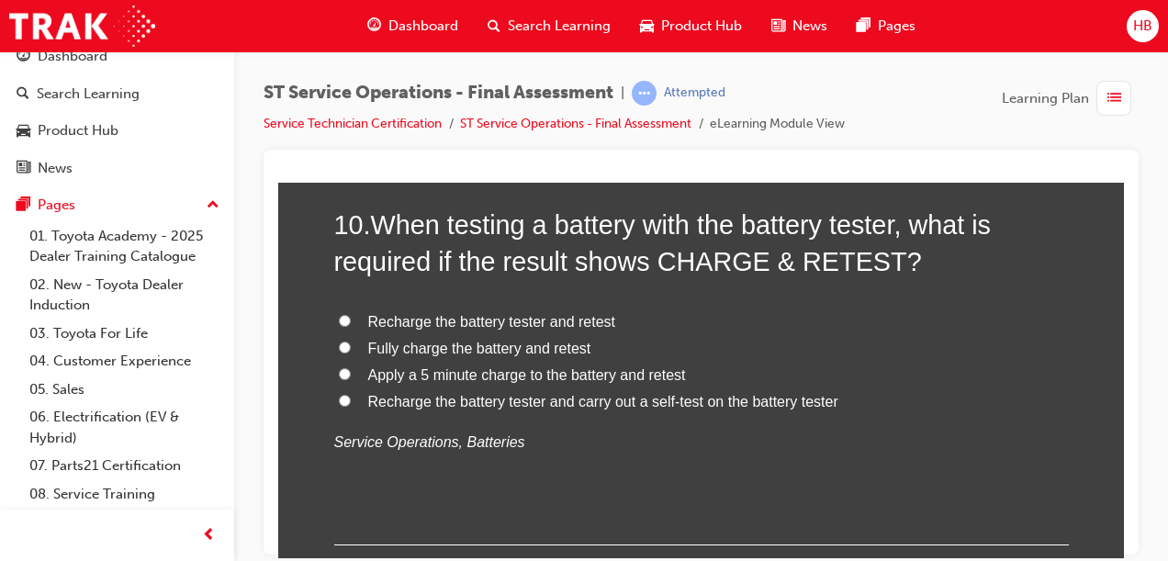
scroll to position [4004, 0]
click at [858, 431] on p "Service Operations, Batteries" at bounding box center [701, 441] width 734 height 27
click at [339, 342] on input "Fully charge the battery and retest" at bounding box center [345, 346] width 12 height 12
radio input "true"
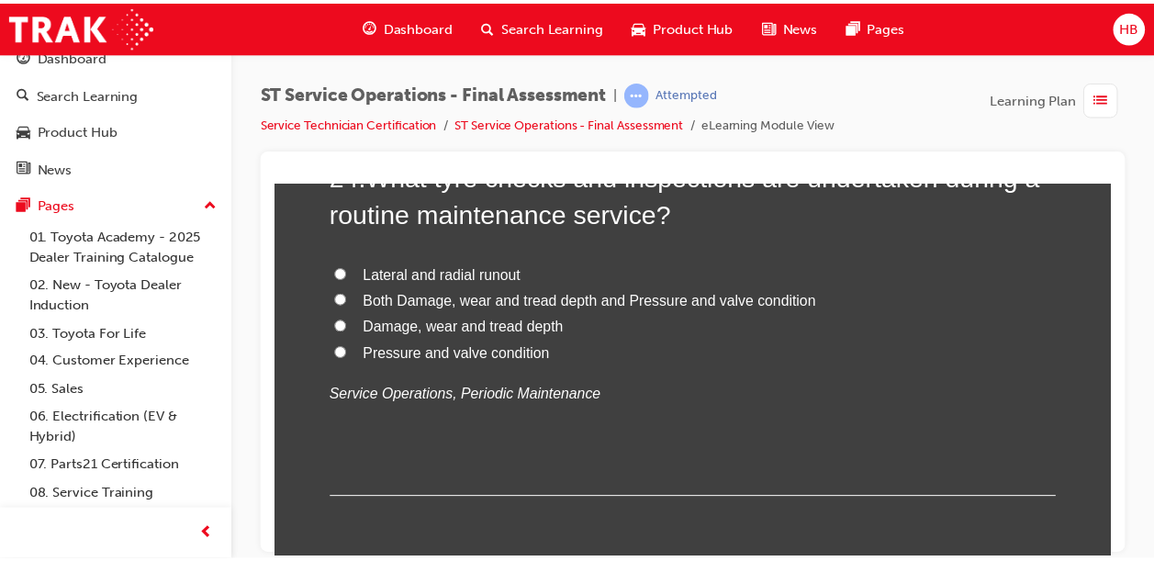
scroll to position [9938, 0]
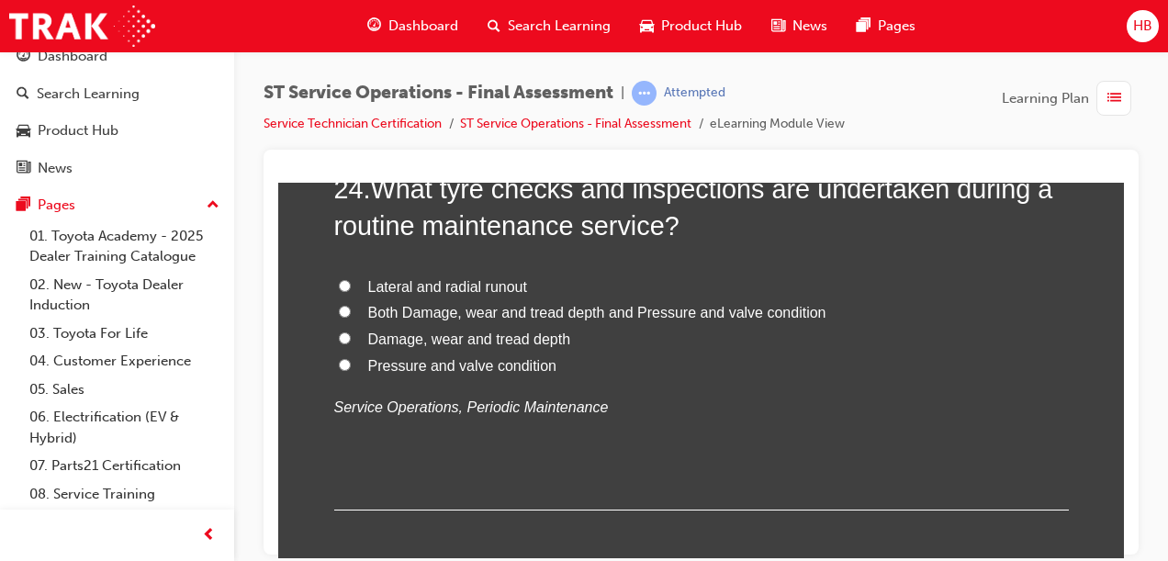
click at [413, 30] on span "Dashboard" at bounding box center [423, 26] width 70 height 21
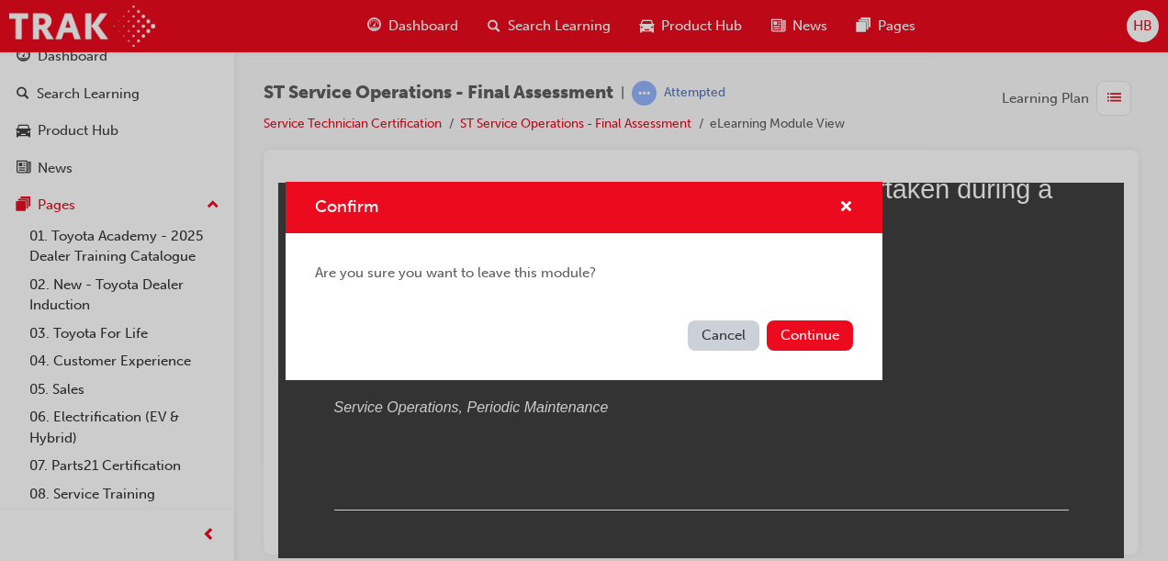
click at [810, 331] on button "Continue" at bounding box center [810, 335] width 86 height 30
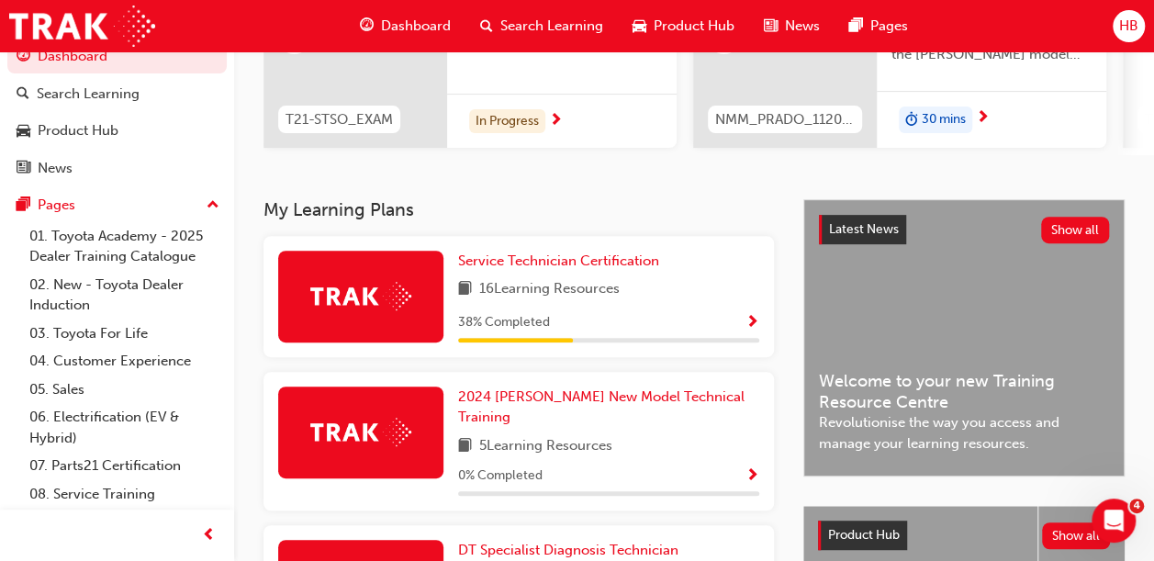
scroll to position [270, 0]
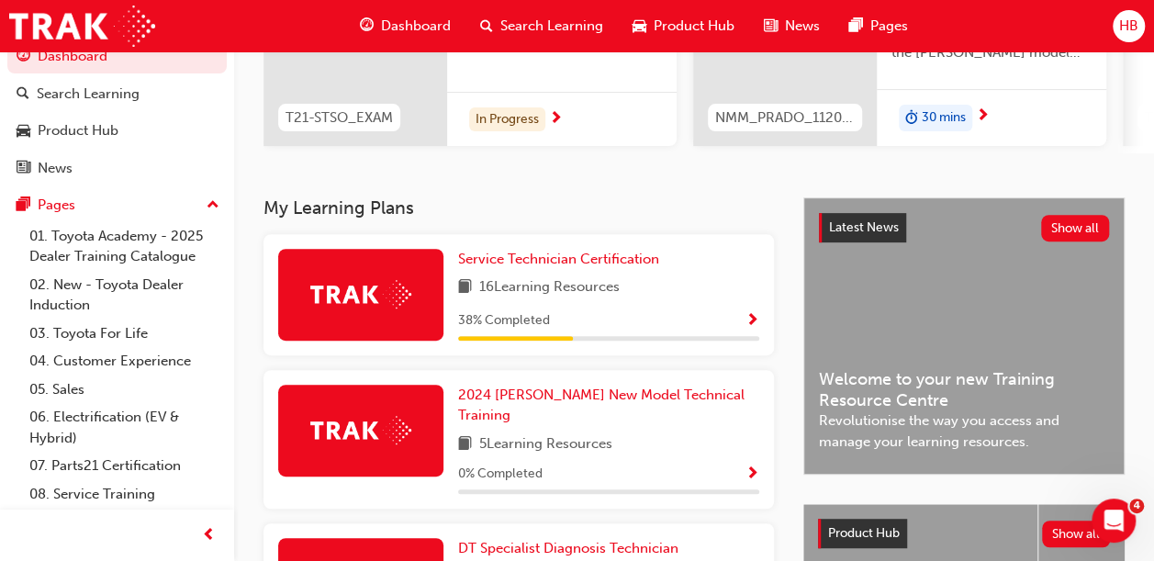
click at [751, 324] on span "Show Progress" at bounding box center [752, 321] width 14 height 17
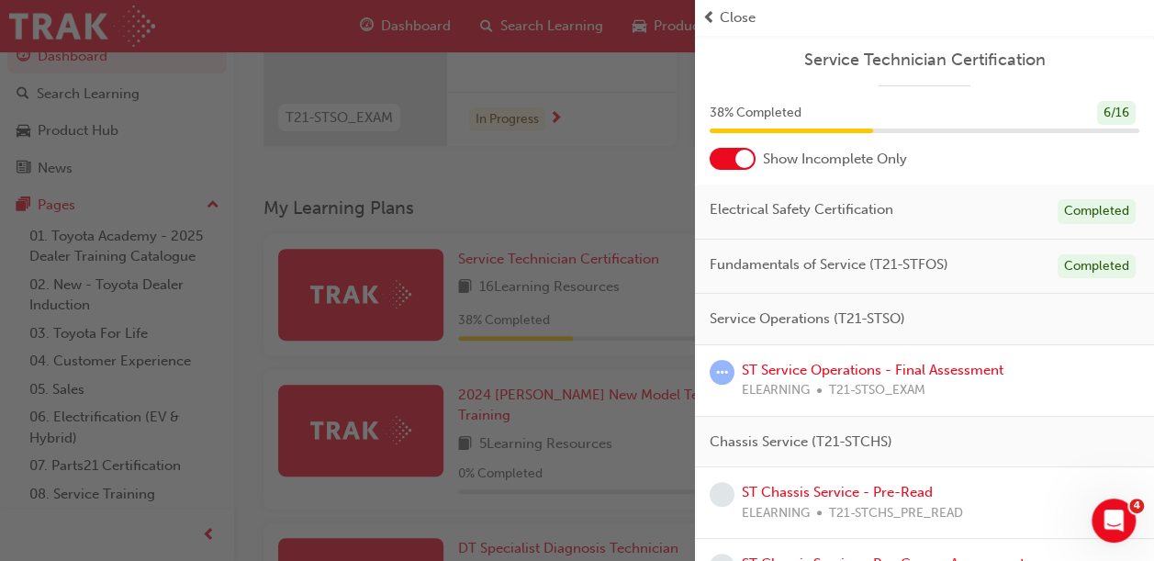
click at [705, 16] on span "prev-icon" at bounding box center [709, 17] width 14 height 21
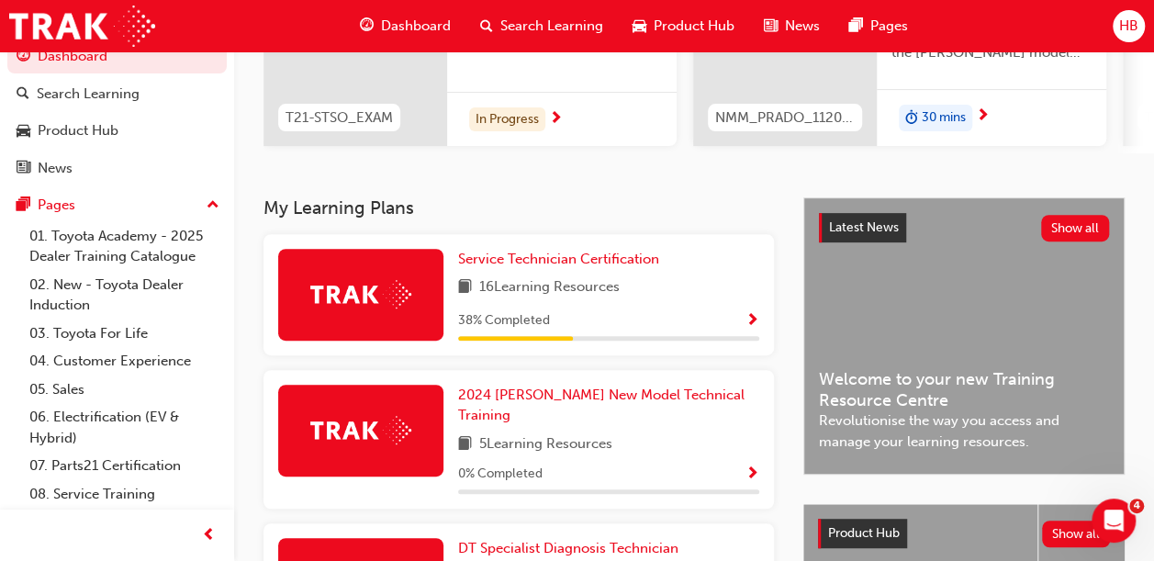
click at [1132, 28] on span "HB" at bounding box center [1128, 26] width 19 height 21
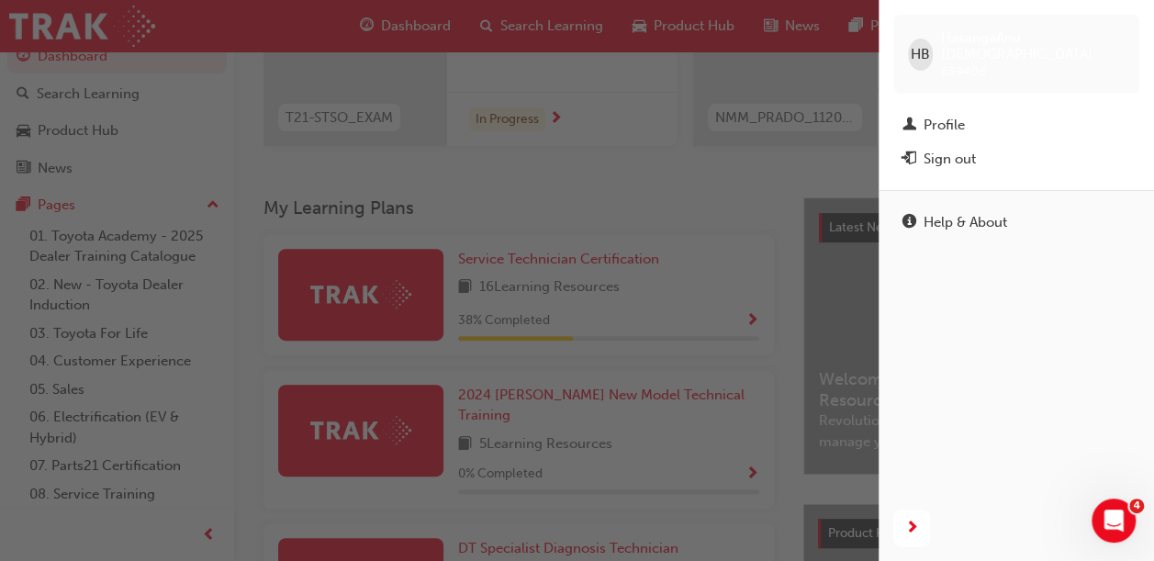
click at [951, 171] on button "Sign out" at bounding box center [1016, 159] width 246 height 34
